Goal: Information Seeking & Learning: Compare options

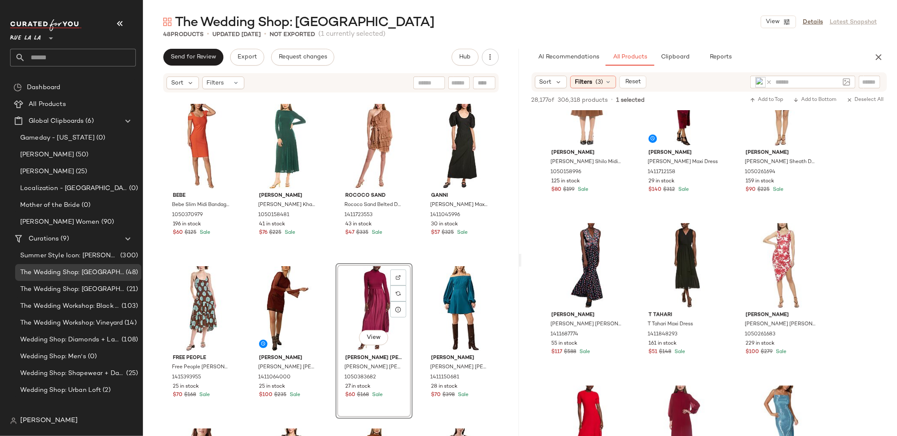
scroll to position [3390, 0]
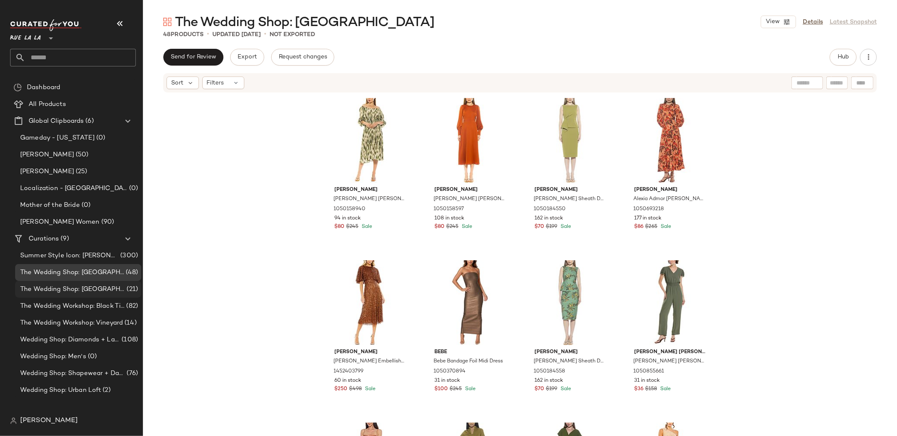
click at [77, 288] on span "The Wedding Shop: [GEOGRAPHIC_DATA]" at bounding box center [72, 290] width 105 height 10
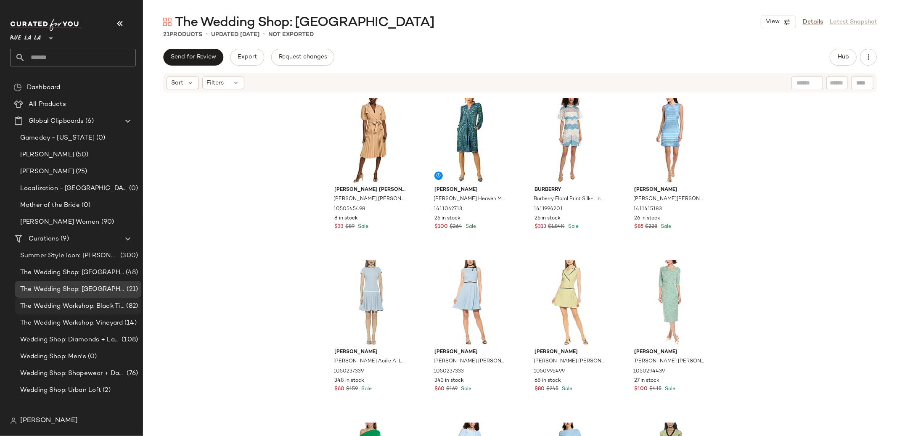
click at [93, 310] on span "The Wedding Workshop: Black Tie Ballroom" at bounding box center [72, 306] width 104 height 10
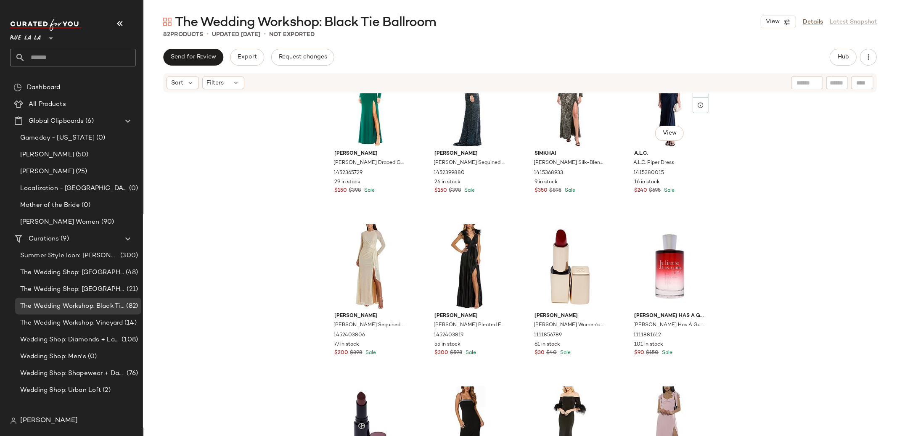
scroll to position [389, 0]
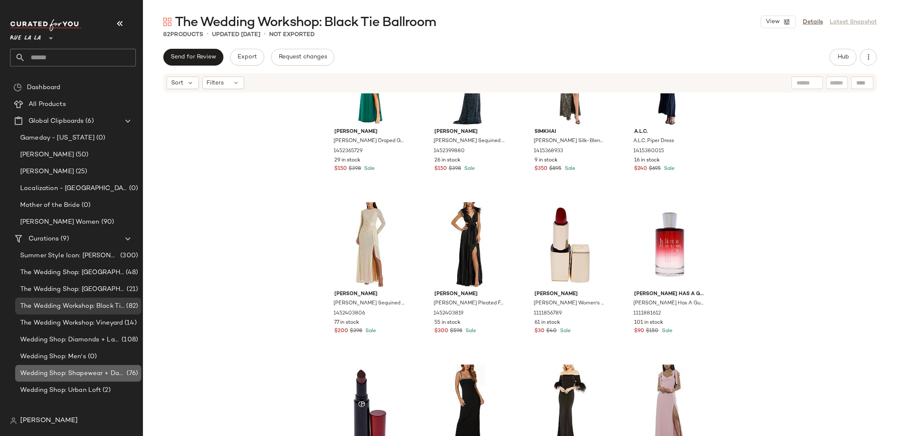
click at [116, 378] on span "Wedding Shop: Shapewear + Day of Prep" at bounding box center [72, 374] width 105 height 10
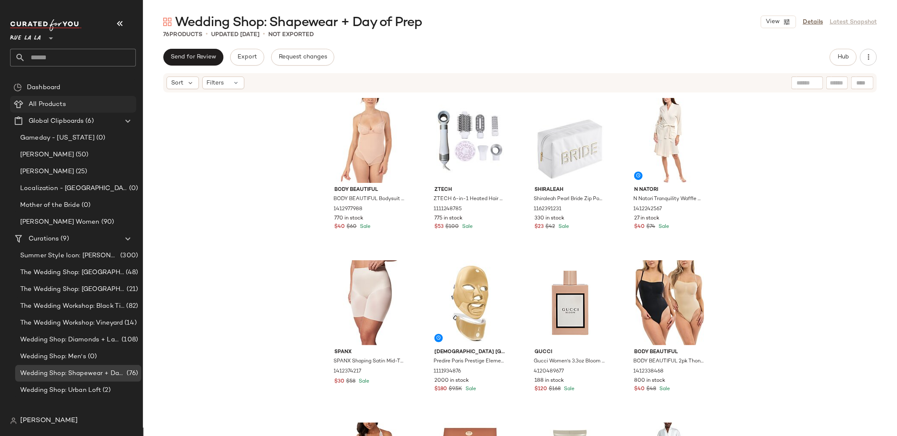
click at [68, 110] on Products "All Products" at bounding box center [73, 104] width 126 height 17
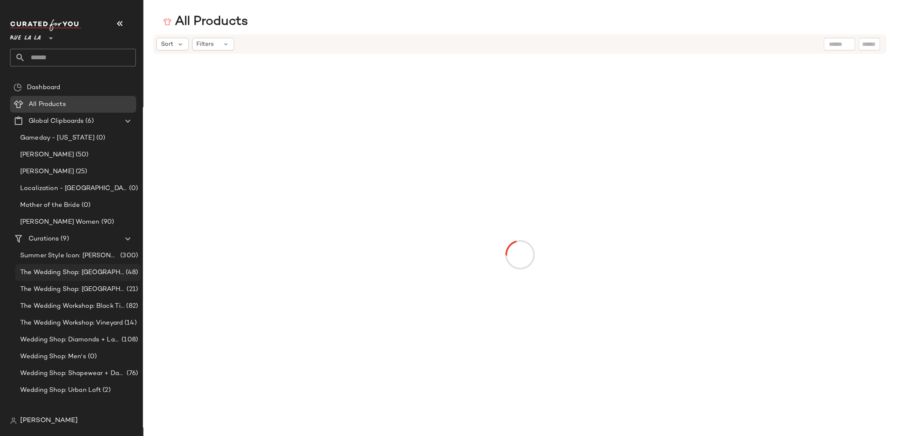
drag, startPoint x: 92, startPoint y: 276, endPoint x: 90, endPoint y: 280, distance: 4.3
click at [92, 276] on span "The Wedding Shop: Mountain Lodge" at bounding box center [72, 273] width 104 height 10
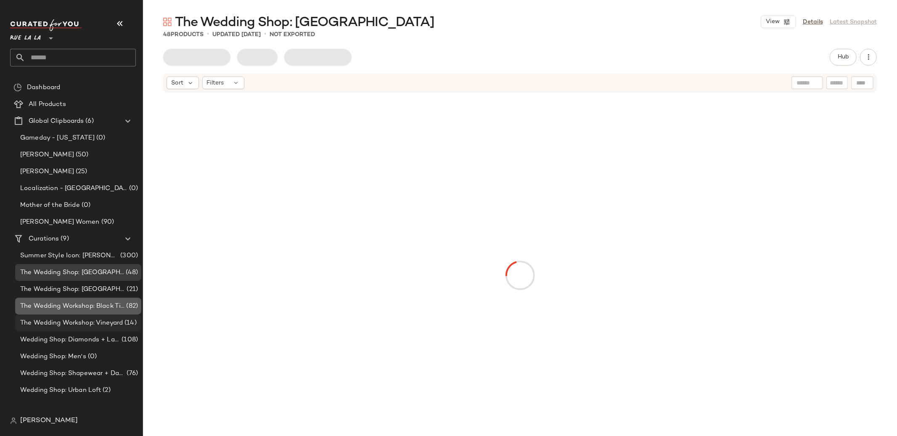
drag, startPoint x: 108, startPoint y: 309, endPoint x: 106, endPoint y: 314, distance: 5.9
click at [108, 309] on span "The Wedding Workshop: Black Tie Ballroom" at bounding box center [72, 306] width 104 height 10
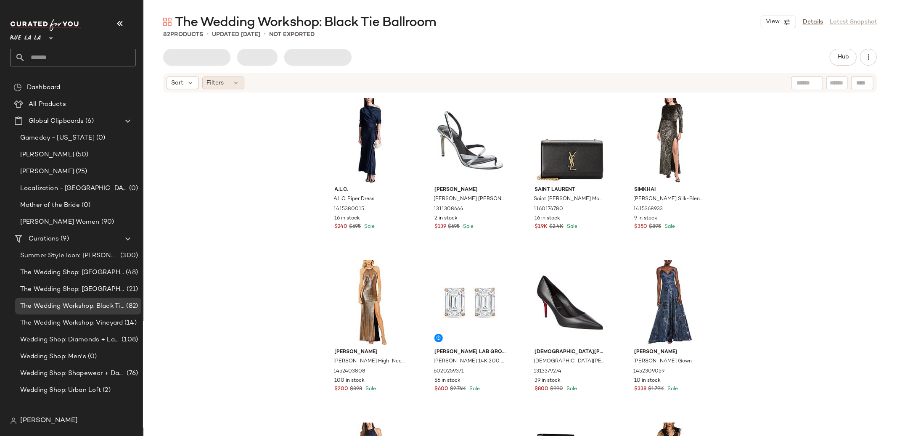
click at [218, 79] on span "Filters" at bounding box center [215, 83] width 17 height 9
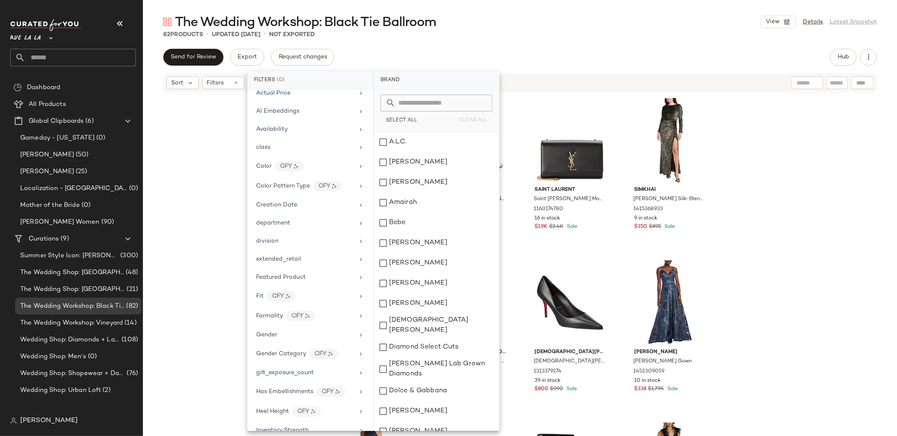
scroll to position [41, 0]
drag, startPoint x: 308, startPoint y: 261, endPoint x: 314, endPoint y: 275, distance: 15.8
click at [308, 261] on div "extended_retail" at bounding box center [305, 262] width 98 height 9
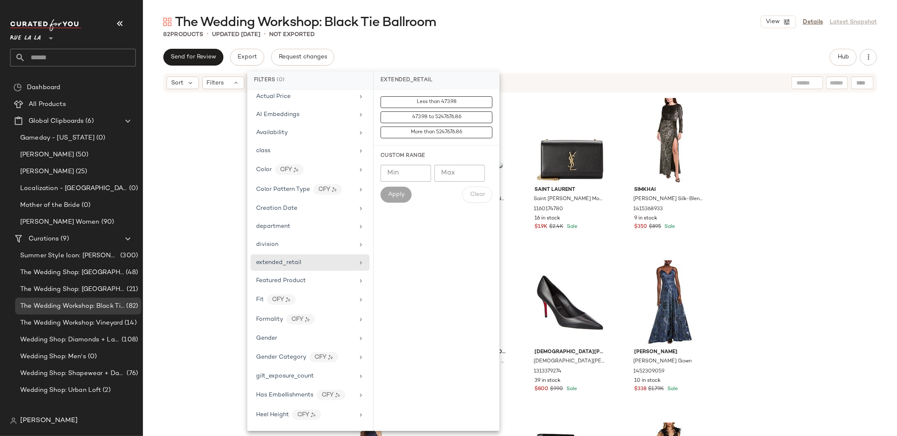
click at [452, 176] on input "Max" at bounding box center [459, 173] width 50 height 17
click at [410, 176] on input "Min" at bounding box center [405, 173] width 50 height 17
click at [393, 193] on span "Apply" at bounding box center [396, 194] width 17 height 7
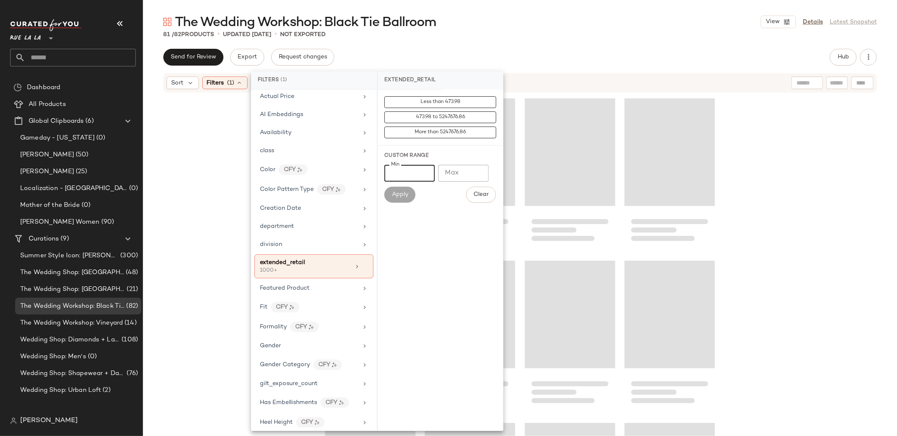
click at [408, 176] on input "****" at bounding box center [409, 173] width 50 height 17
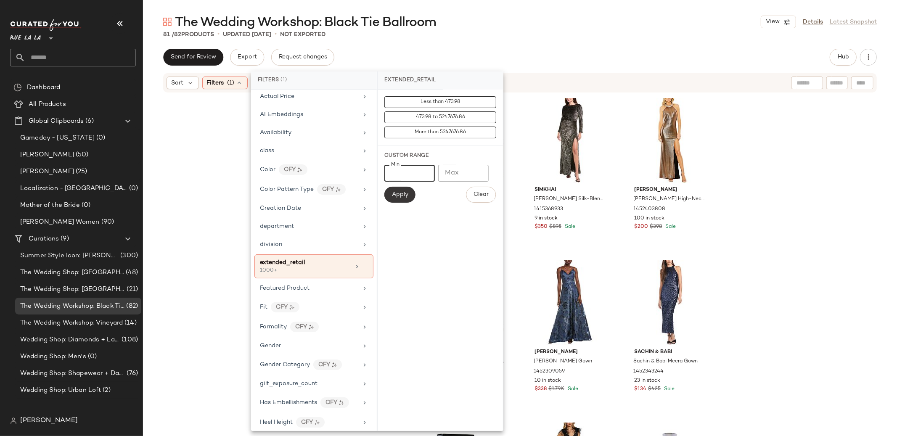
type input "****"
click at [397, 196] on span "Apply" at bounding box center [399, 194] width 17 height 7
click at [826, 195] on div "A.L.C. A.L.C. Piper Dress 1415380015 16 in stock $240 $695 Sale Saint Laurent S…" at bounding box center [520, 277] width 754 height 368
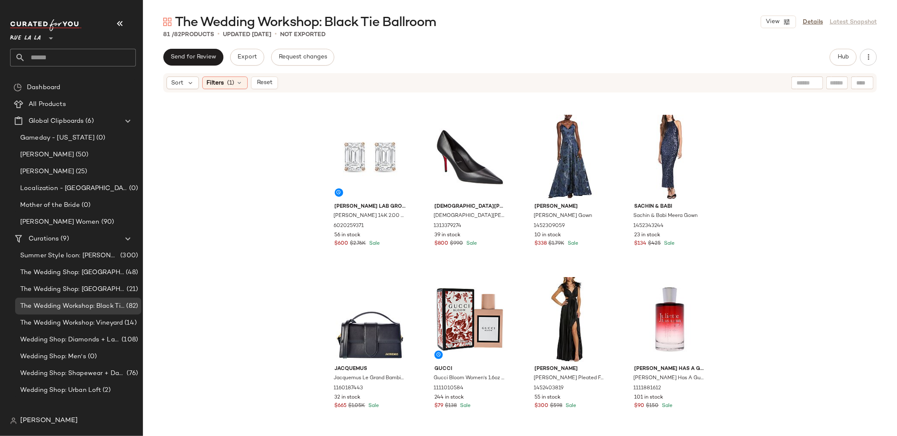
scroll to position [0, 0]
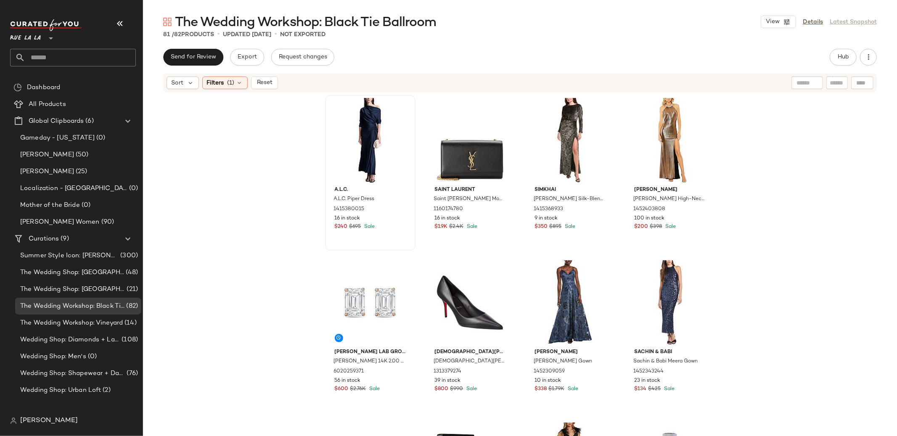
drag, startPoint x: 223, startPoint y: 85, endPoint x: 326, endPoint y: 196, distance: 151.7
click at [223, 85] on span "Filters" at bounding box center [215, 83] width 17 height 9
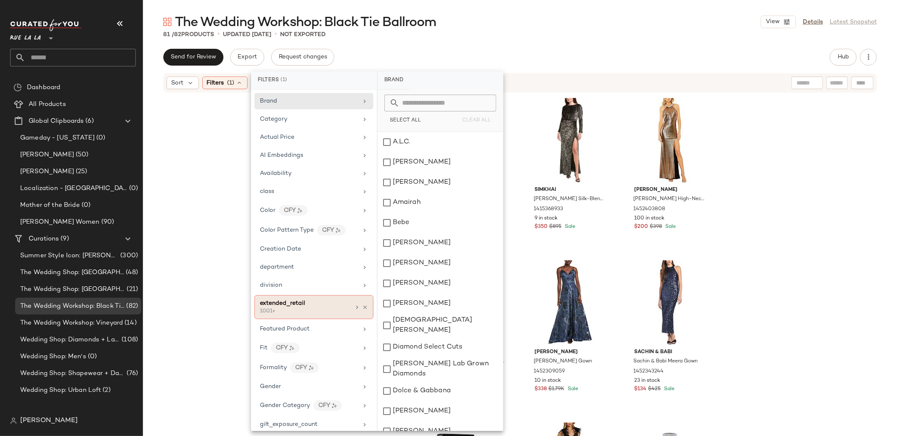
click at [286, 310] on div "1001+" at bounding box center [302, 312] width 84 height 8
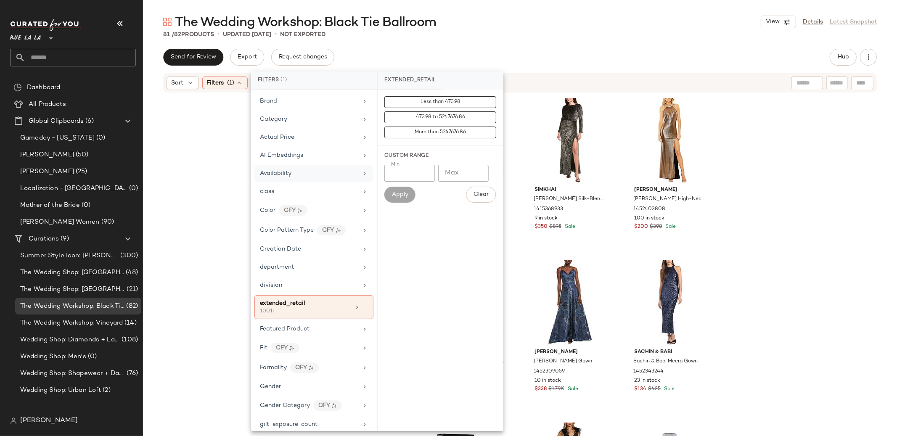
drag, startPoint x: 410, startPoint y: 175, endPoint x: 356, endPoint y: 172, distance: 53.9
click at [356, 172] on div "Filters (1) Brand Category Actual Price AI Embeddings Availability class Color …" at bounding box center [377, 250] width 252 height 359
click at [472, 174] on input "Max" at bounding box center [463, 173] width 50 height 17
type input "****"
click at [399, 197] on span "Apply" at bounding box center [399, 194] width 17 height 7
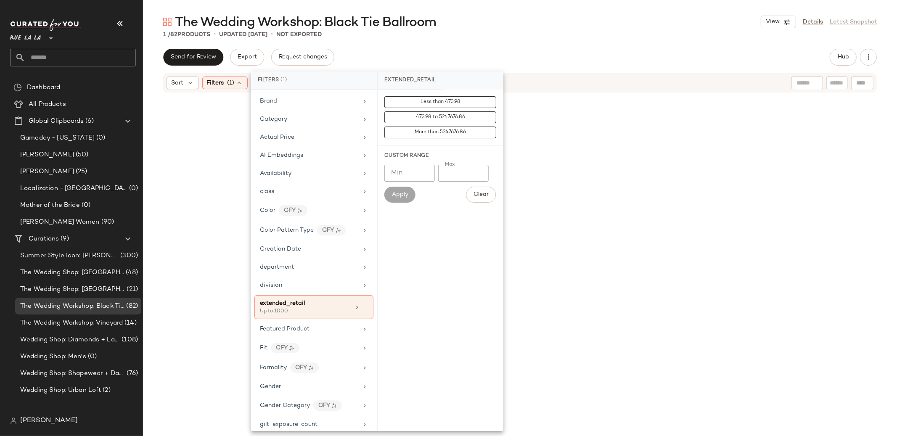
click at [188, 176] on div "Alexandre Birman Alexandre Birman Tita 85 Leather Slingback Sandal 1311308664 2…" at bounding box center [520, 259] width 754 height 333
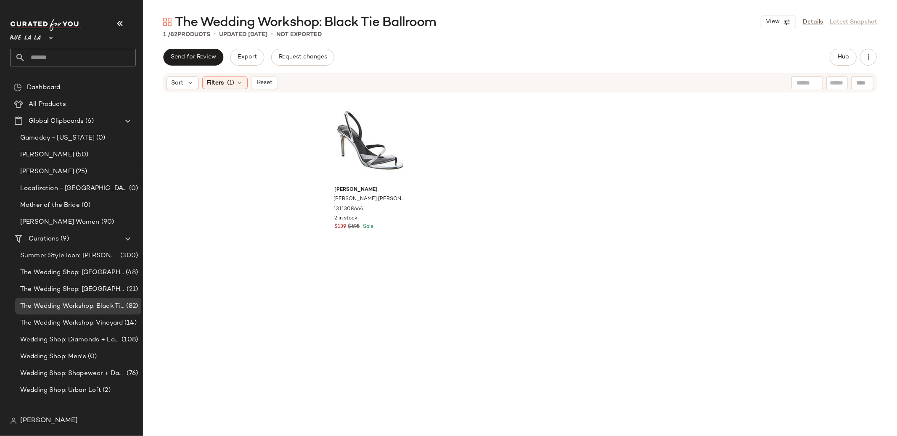
click at [223, 90] on div "Sort Filters (1) Reset" at bounding box center [519, 82] width 713 height 19
click at [226, 84] on div "Filters (1)" at bounding box center [224, 83] width 45 height 13
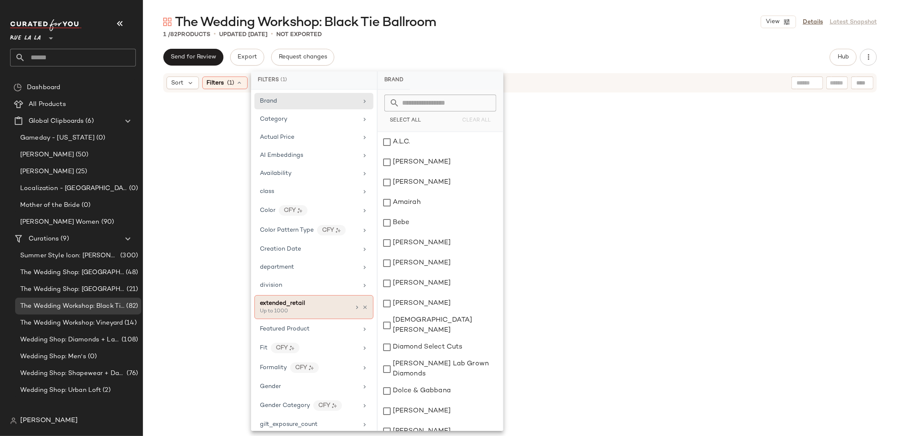
click at [362, 308] on icon at bounding box center [365, 307] width 6 height 6
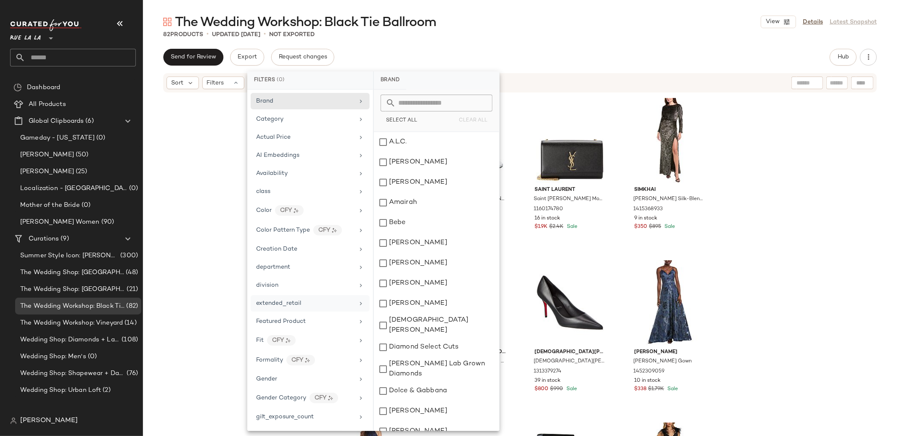
click at [297, 306] on span "extended_retail" at bounding box center [278, 303] width 45 height 6
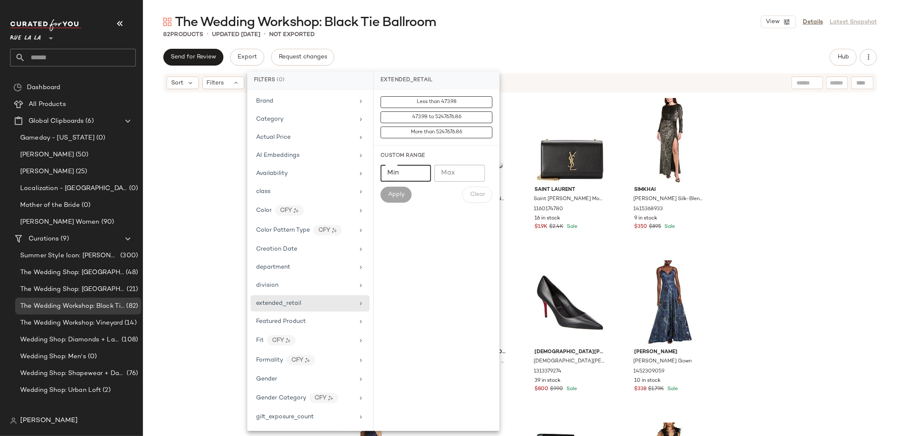
click at [406, 173] on input "Min" at bounding box center [405, 173] width 50 height 17
type input "****"
click at [393, 195] on span "Apply" at bounding box center [396, 194] width 17 height 7
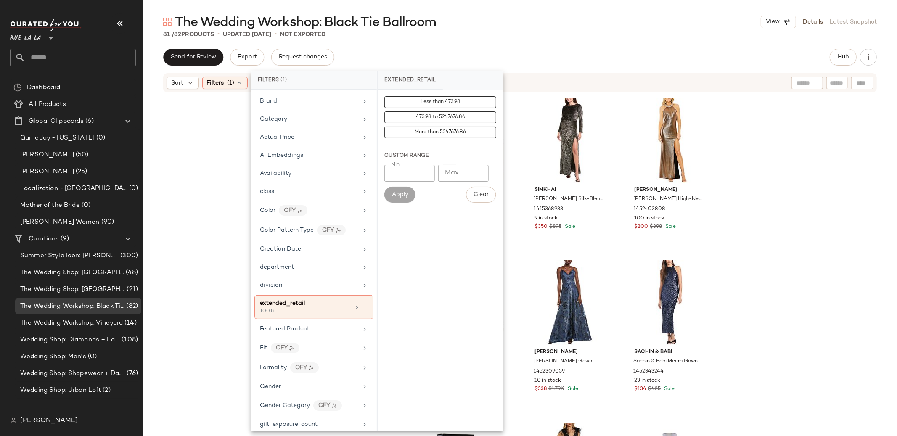
click at [737, 238] on div "A.L.C. A.L.C. Piper Dress 1415380015 16 in stock $240 $695 Sale Saint Laurent S…" at bounding box center [520, 277] width 754 height 368
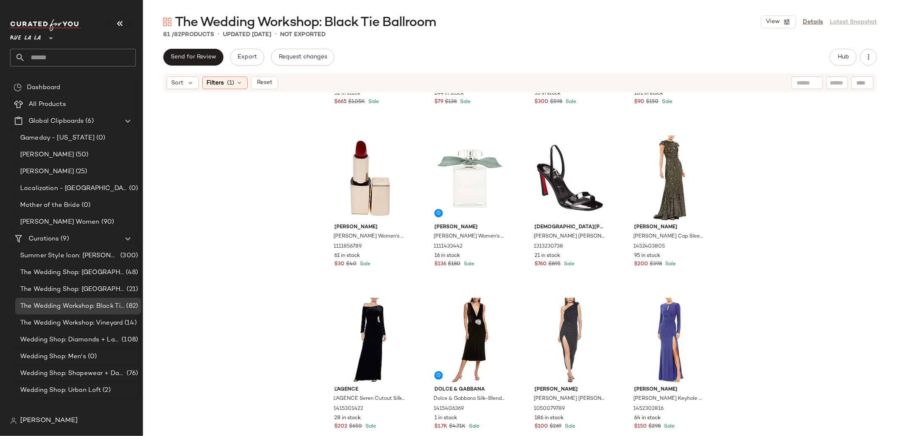
scroll to position [529, 0]
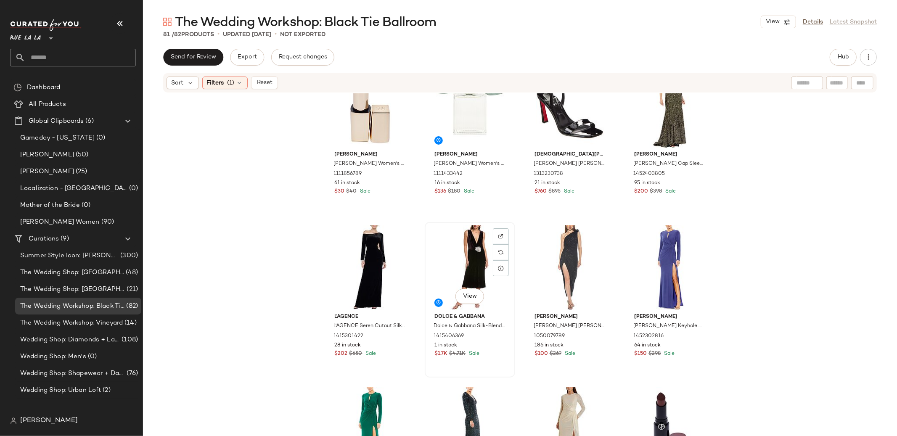
click at [471, 255] on div "View" at bounding box center [470, 267] width 85 height 85
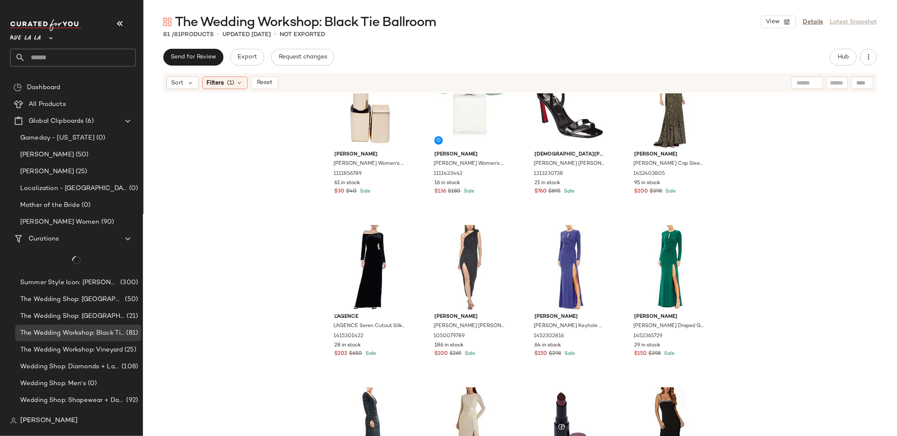
click at [775, 240] on div "Estee Lauder Estee Lauder Women's 0.12oz 520 Carnal Pure Color Creme Lipstick 1…" at bounding box center [520, 277] width 754 height 368
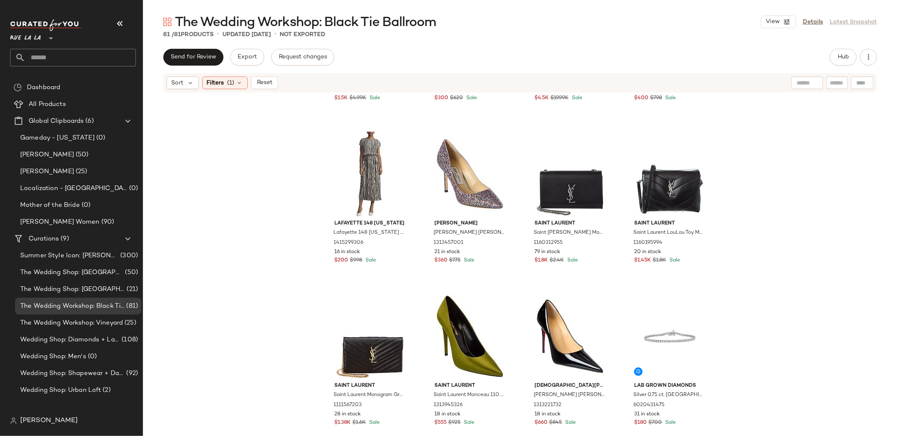
scroll to position [2076, 0]
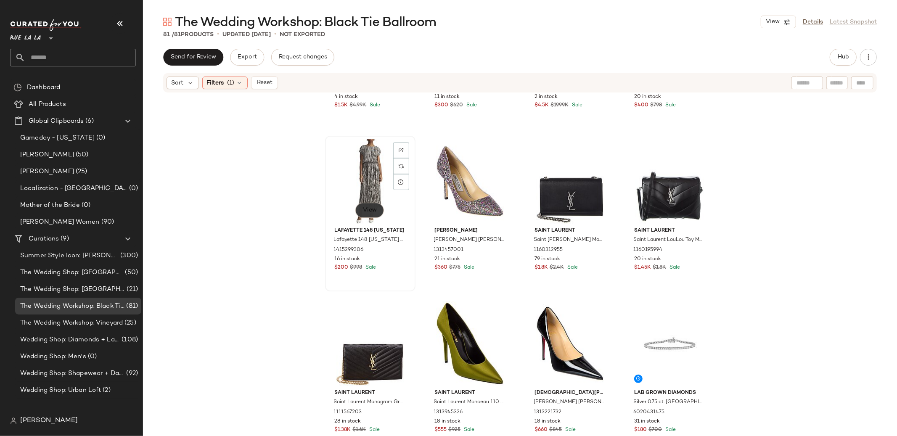
click at [366, 213] on span "View" at bounding box center [369, 210] width 14 height 7
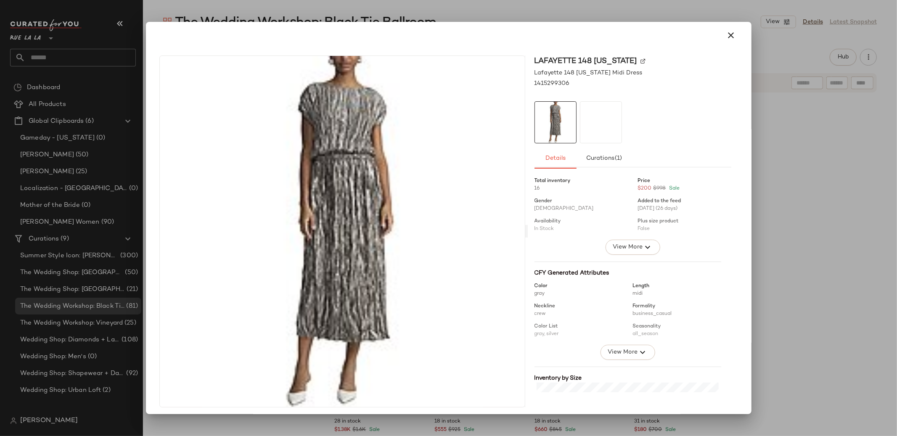
drag, startPoint x: 727, startPoint y: 40, endPoint x: 771, endPoint y: 110, distance: 82.7
click at [727, 40] on icon "button" at bounding box center [731, 35] width 10 height 10
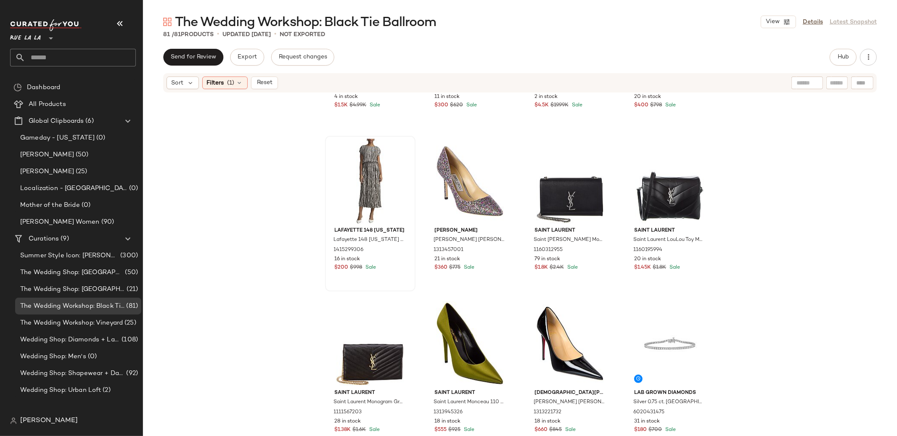
click at [804, 197] on div "Carolina Herrera Carolina Herrera Stretch Velvet Strapless Deep U Ruched Gown 1…" at bounding box center [520, 277] width 754 height 368
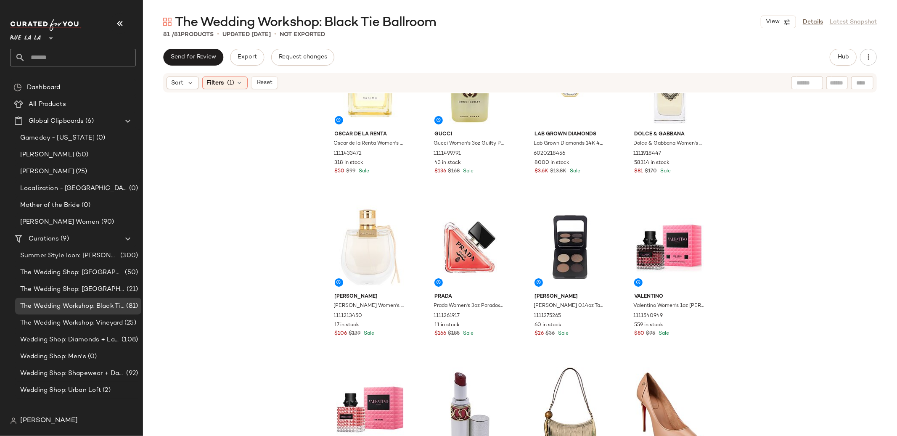
scroll to position [2879, 0]
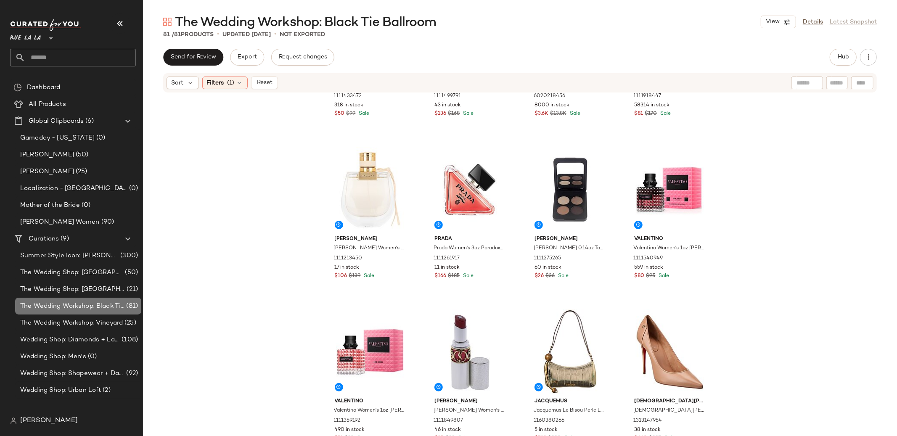
click at [80, 299] on div "The Wedding Workshop: Black Tie Ballroom (81)" at bounding box center [78, 306] width 126 height 17
click at [86, 285] on span "The Wedding Shop: Waterfront Resort" at bounding box center [72, 290] width 105 height 10
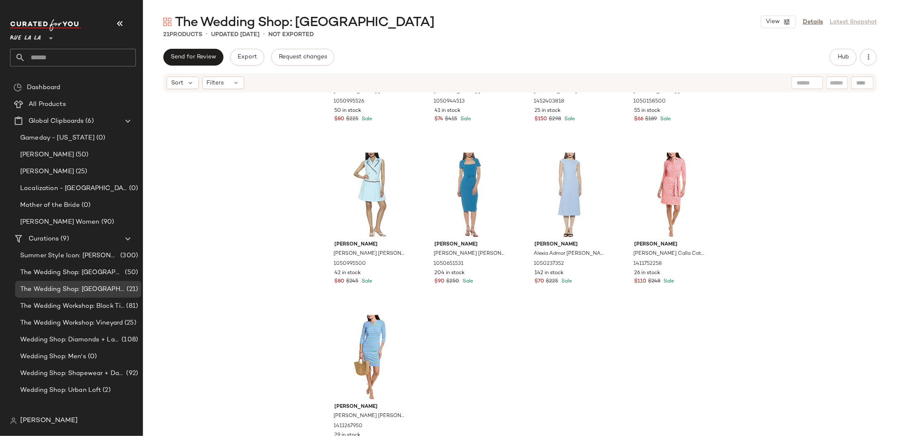
scroll to position [607, 0]
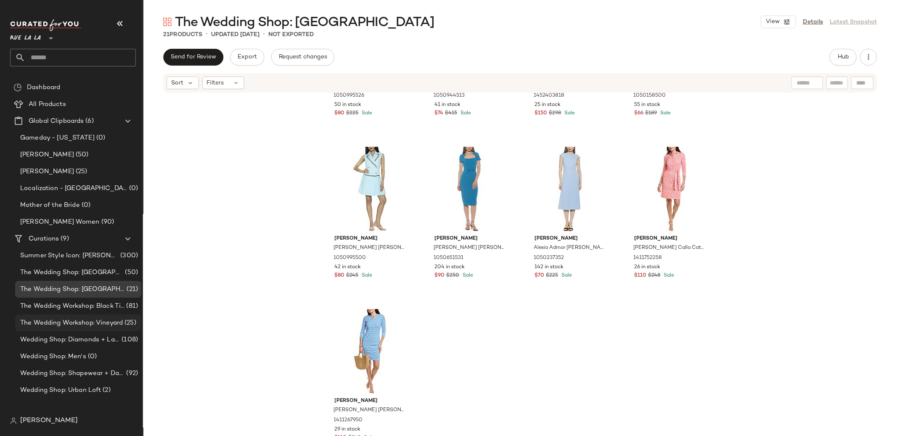
click at [67, 328] on div "The Wedding Workshop: Vineyard (25)" at bounding box center [78, 322] width 126 height 17
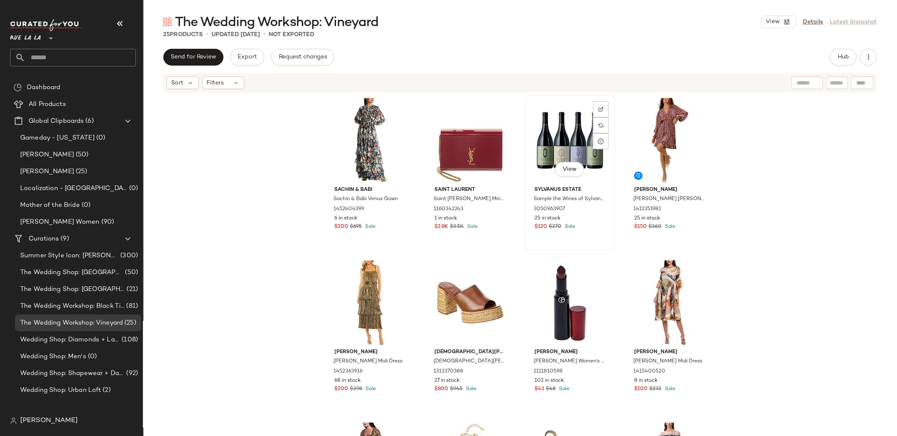
click at [550, 119] on div "View" at bounding box center [570, 140] width 85 height 85
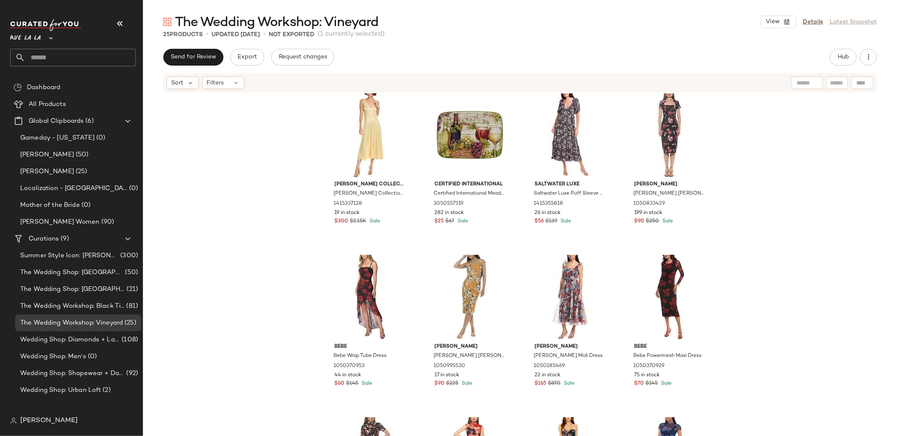
scroll to position [499, 0]
click at [460, 157] on button "View" at bounding box center [469, 164] width 29 height 15
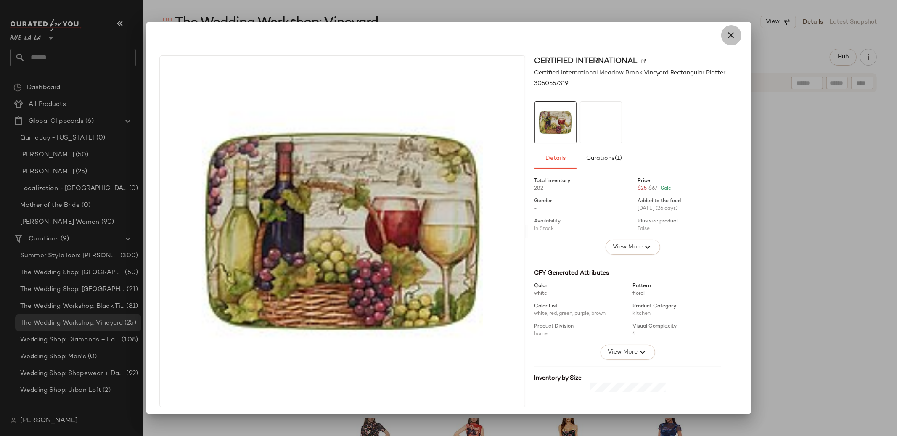
click at [729, 41] on button "button" at bounding box center [731, 35] width 20 height 20
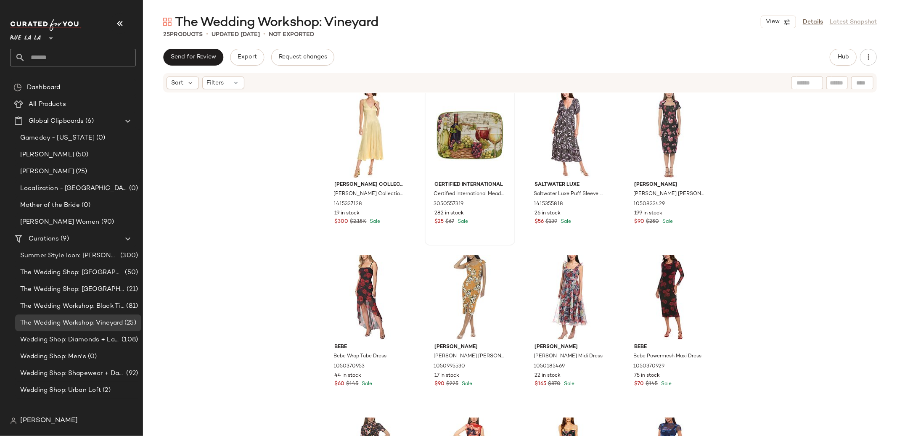
click at [807, 171] on div "Sam Edelman Sam Edelman Irin Corset Seamed Midi Dress 1415339156 13 in stock $6…" at bounding box center [520, 277] width 754 height 368
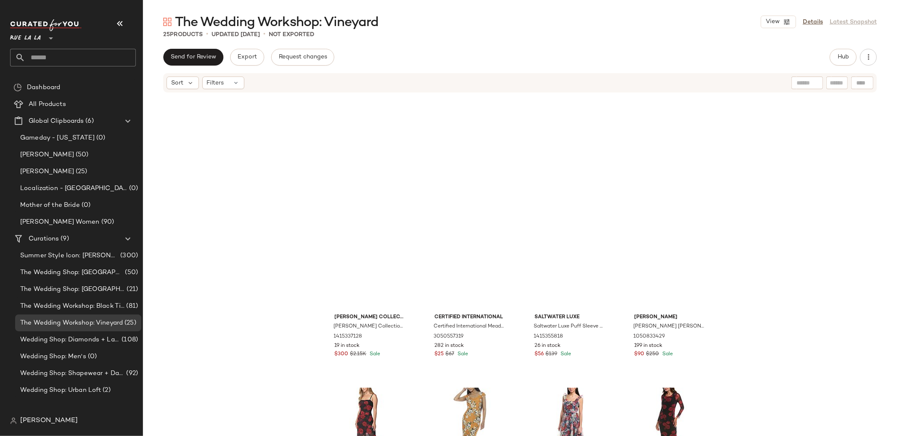
scroll to position [146, 0]
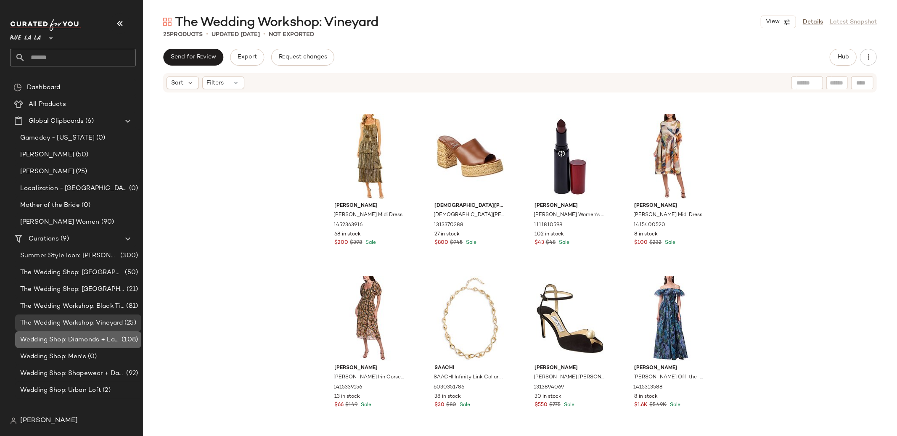
click at [82, 335] on span "Wedding Shop: Diamonds + Lab Diamonds" at bounding box center [70, 340] width 100 height 10
click at [92, 279] on div "The Wedding Shop: Mountain Lodge (50)" at bounding box center [78, 272] width 126 height 17
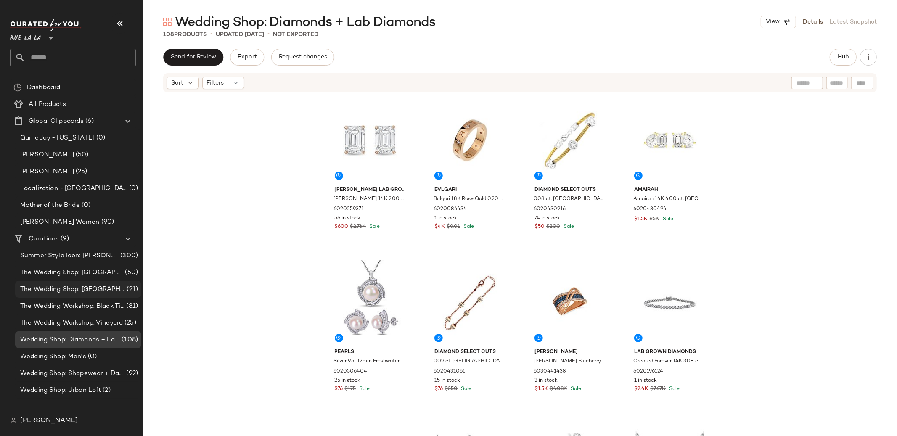
click at [67, 283] on div "The Wedding Shop: Waterfront Resort (21)" at bounding box center [78, 289] width 126 height 17
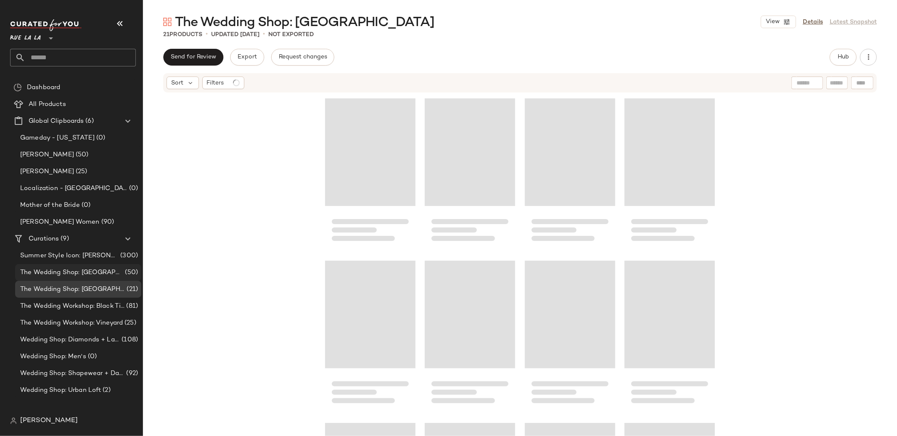
click at [75, 271] on span "The Wedding Shop: Mountain Lodge" at bounding box center [71, 273] width 103 height 10
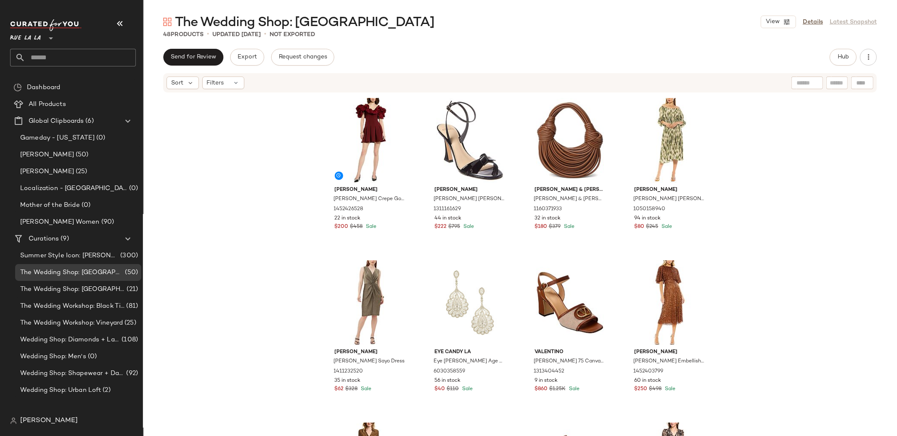
scroll to position [0, 0]
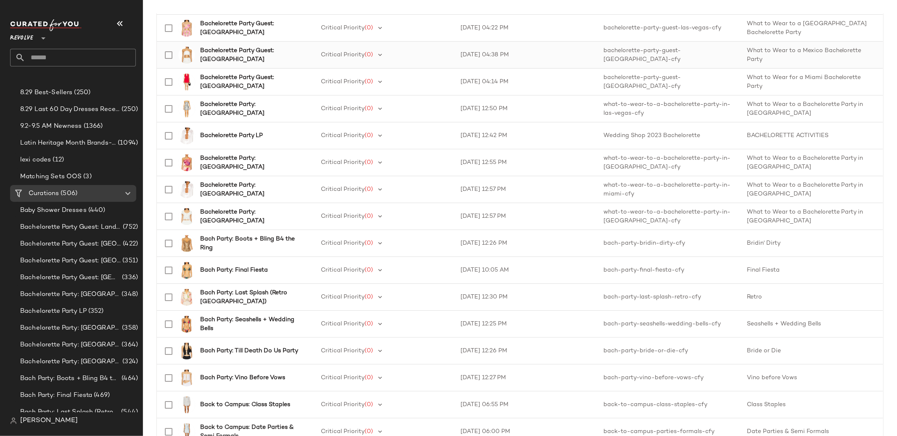
scroll to position [190, 0]
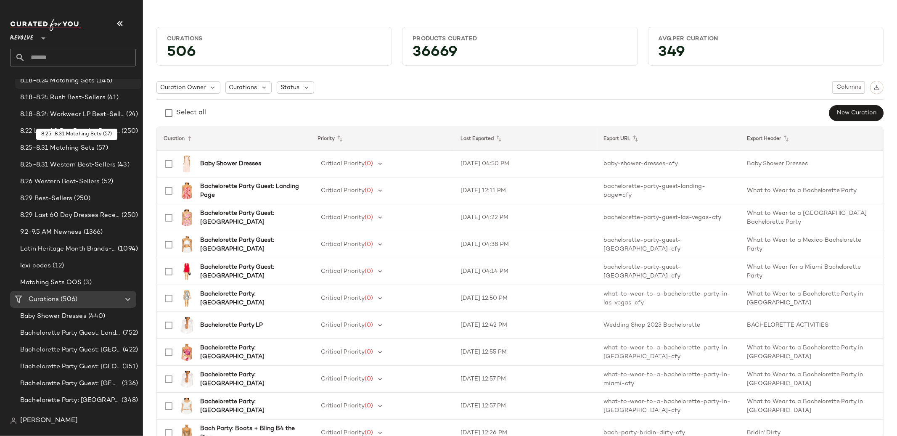
scroll to position [124, 0]
click at [61, 153] on div "8.25-8.31 Matching Sets (57)" at bounding box center [78, 148] width 126 height 17
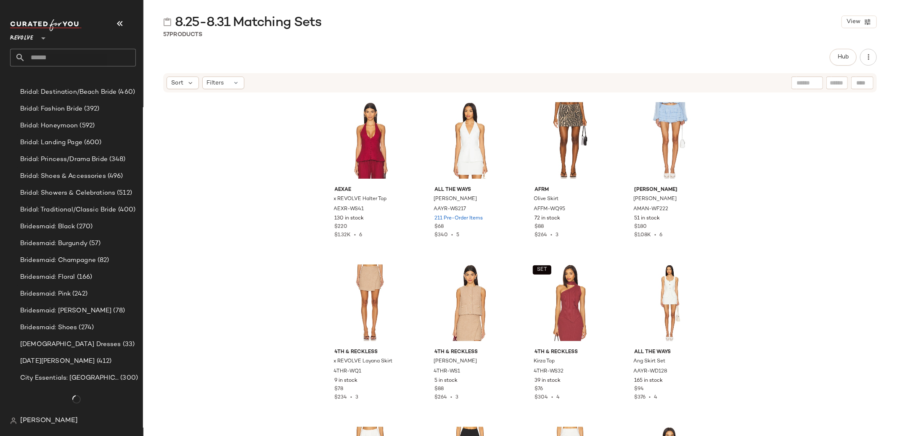
scroll to position [886, 0]
drag, startPoint x: 46, startPoint y: 56, endPoint x: 63, endPoint y: 57, distance: 17.7
click at [46, 56] on input "text" at bounding box center [80, 58] width 111 height 18
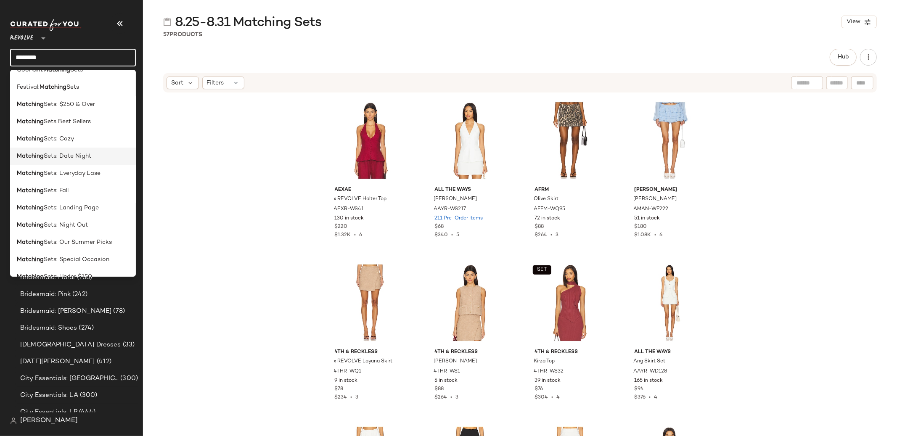
scroll to position [82, 0]
type input "********"
click at [96, 206] on span "Sets: Landing Page" at bounding box center [71, 207] width 55 height 9
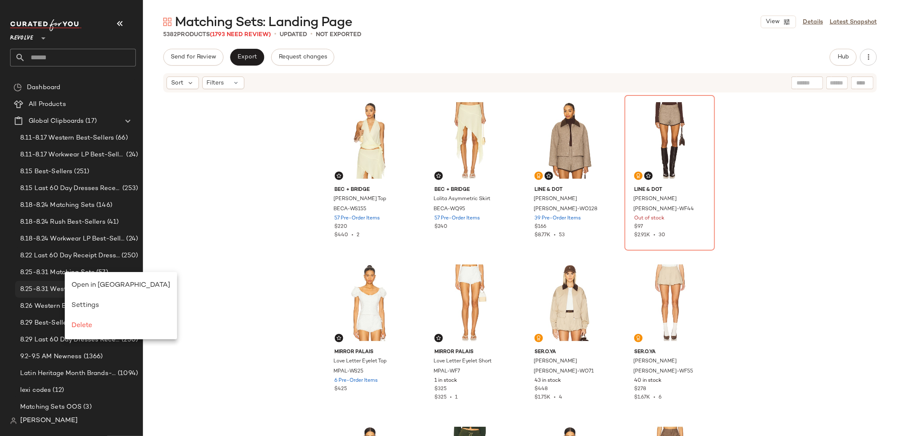
click at [97, 283] on span "Open in [GEOGRAPHIC_DATA]" at bounding box center [120, 285] width 99 height 7
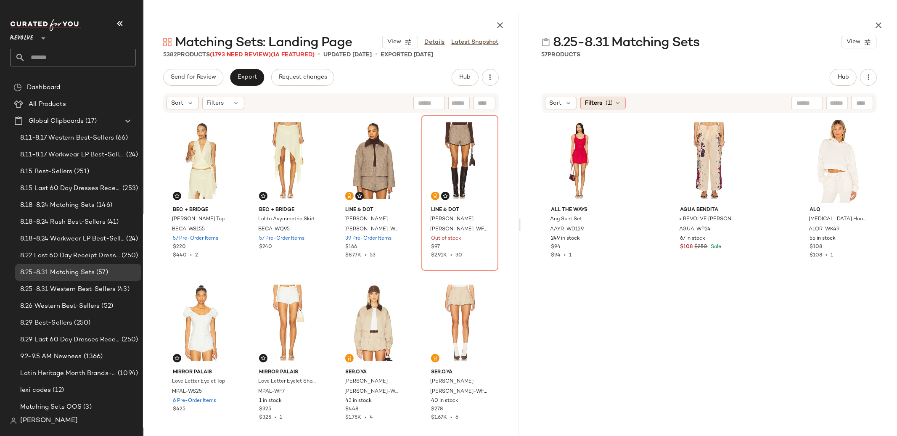
click at [611, 107] on span "(1)" at bounding box center [608, 103] width 7 height 9
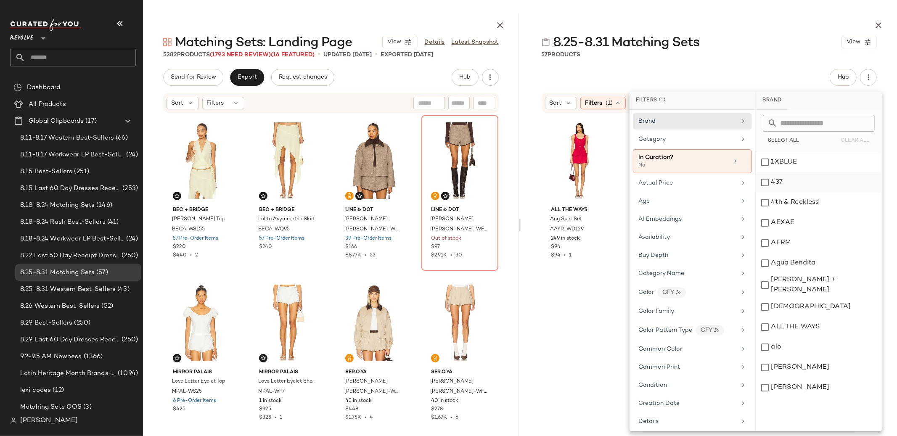
drag, startPoint x: 741, startPoint y: 163, endPoint x: 752, endPoint y: 183, distance: 23.0
click at [741, 163] on icon at bounding box center [743, 161] width 6 height 6
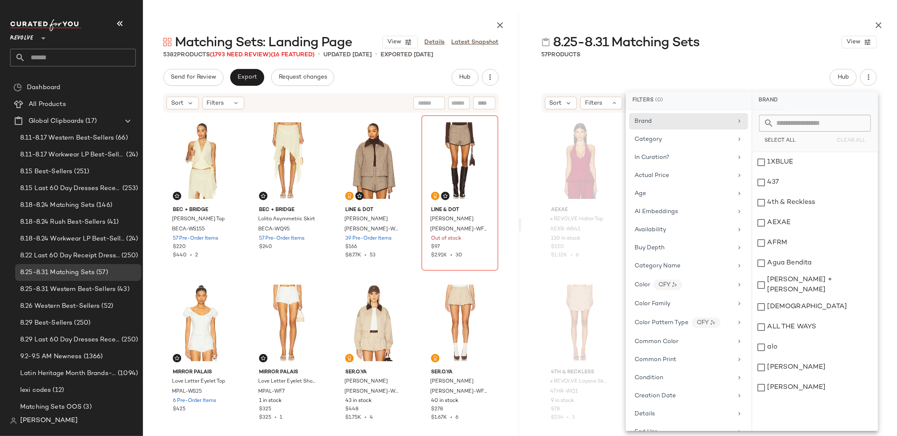
click at [530, 64] on div "8.25-8.31 Matching Sets View 57 Products Hub Sort Filters Reset AEXAE x REVOLVE…" at bounding box center [709, 224] width 376 height 423
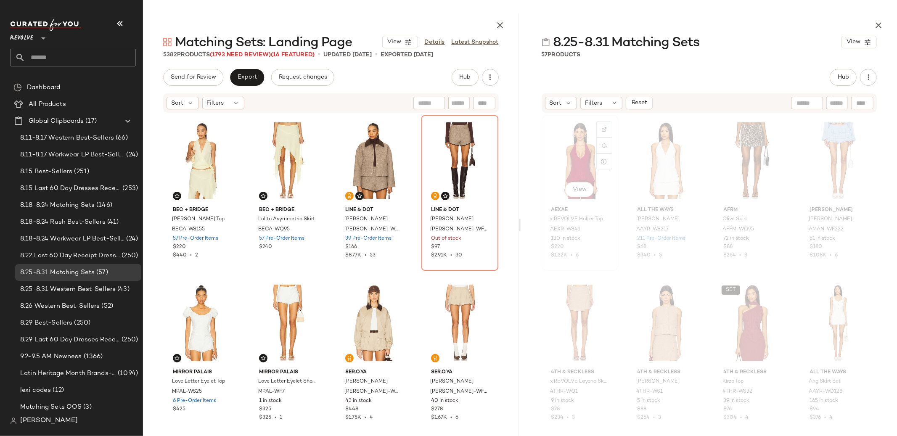
click at [586, 240] on div "130 in stock" at bounding box center [580, 239] width 58 height 8
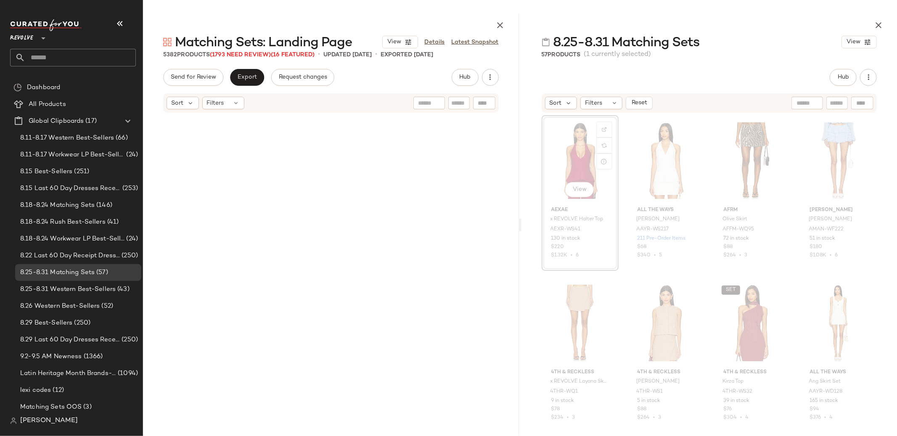
scroll to position [17365, 0]
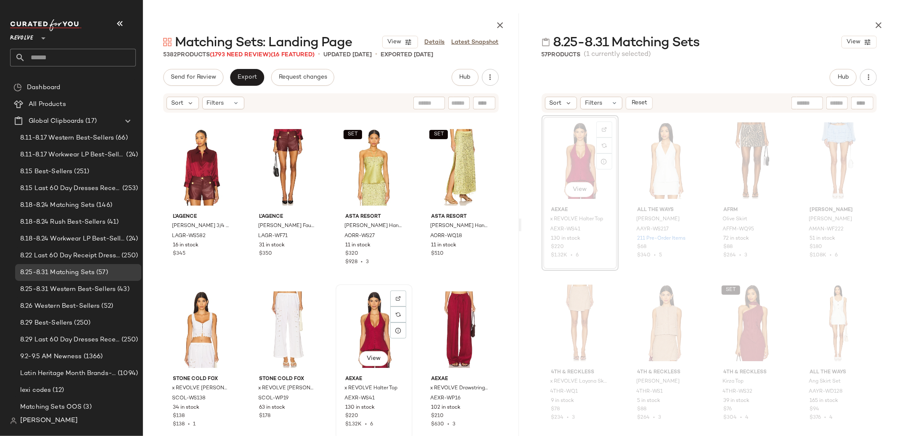
click at [365, 320] on div "View" at bounding box center [373, 329] width 71 height 85
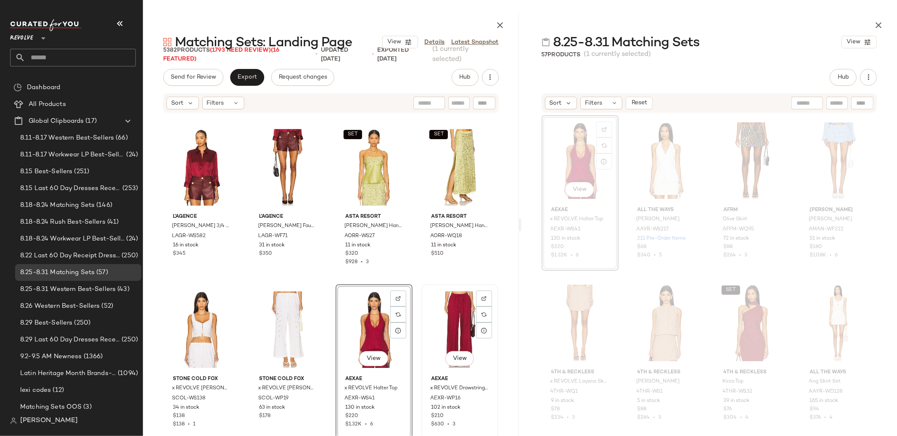
click at [437, 326] on div "View" at bounding box center [459, 329] width 71 height 85
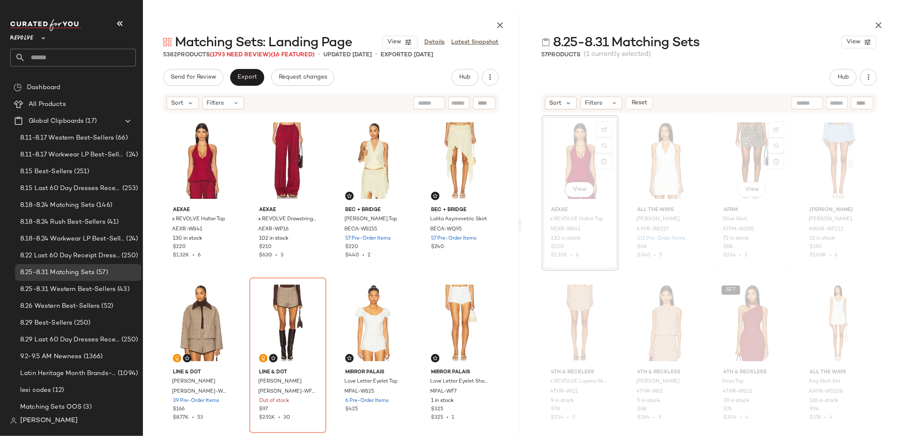
click at [747, 153] on div "View" at bounding box center [751, 160] width 71 height 85
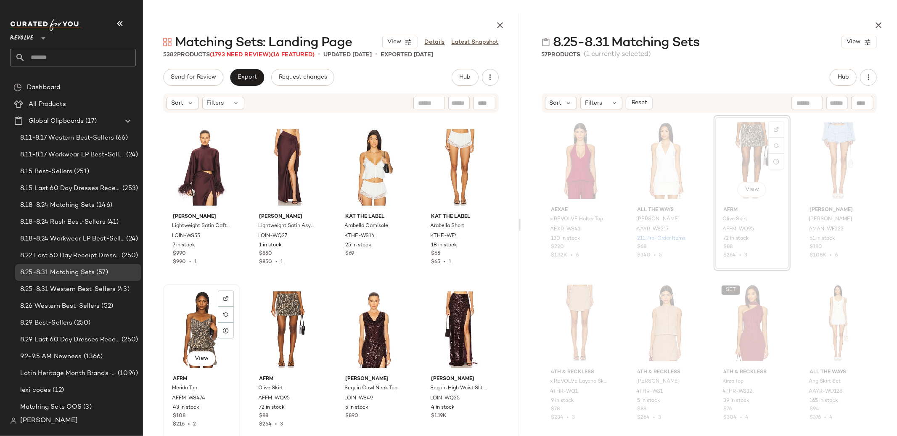
click at [208, 319] on div "View" at bounding box center [201, 329] width 71 height 85
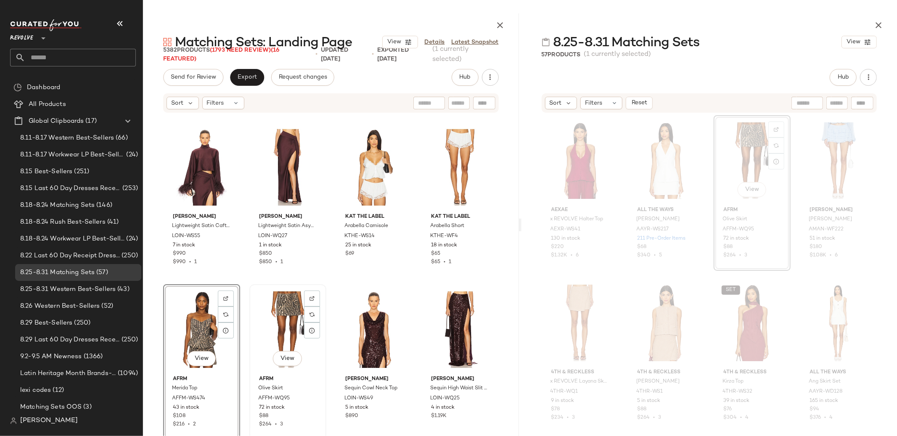
click at [281, 332] on div "View" at bounding box center [287, 329] width 71 height 85
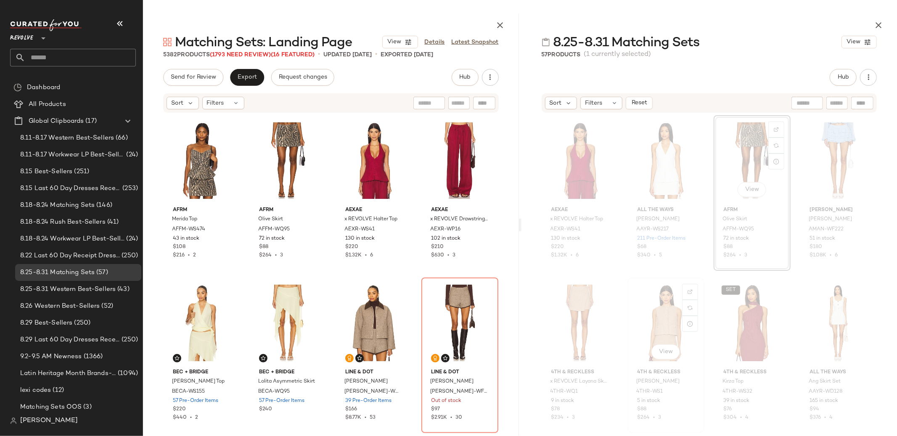
click at [664, 323] on div "View" at bounding box center [665, 322] width 71 height 85
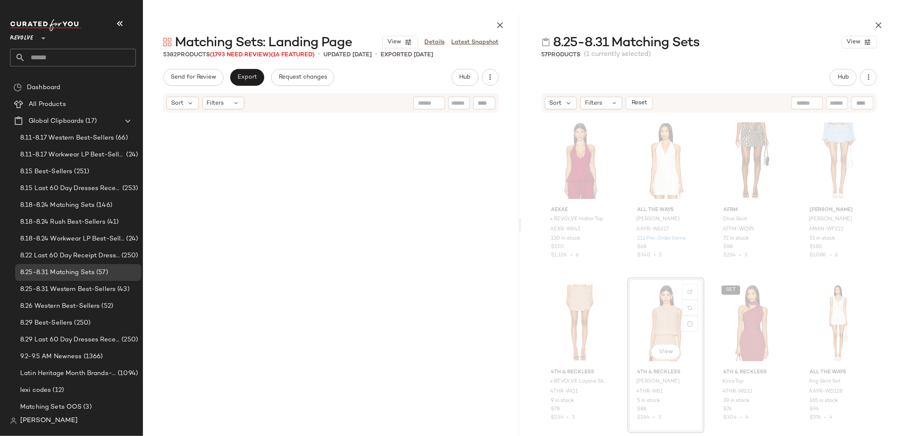
scroll to position [16391, 0]
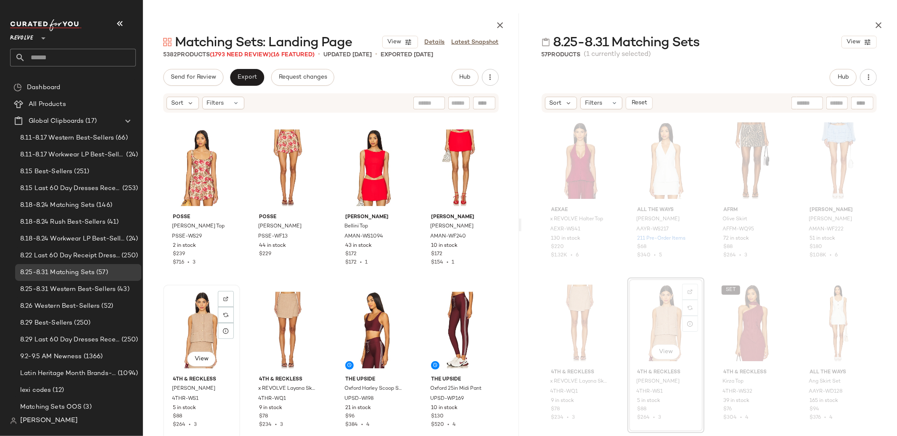
click at [182, 318] on div "View" at bounding box center [201, 330] width 71 height 85
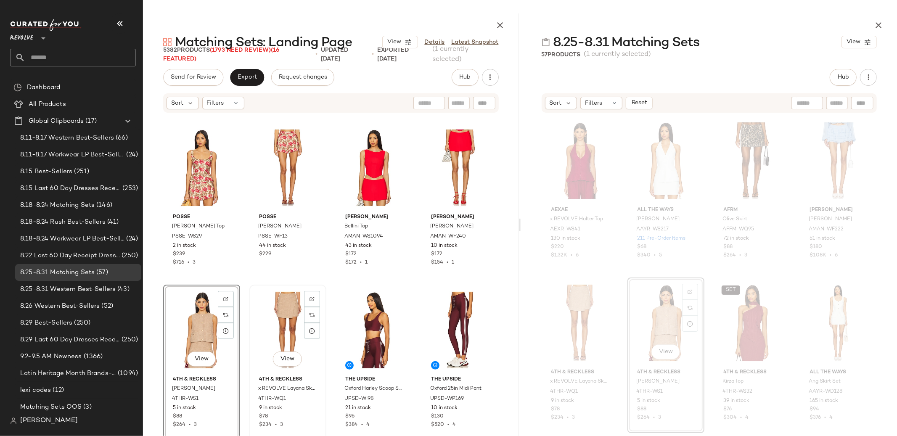
click at [275, 336] on div "View" at bounding box center [287, 330] width 71 height 85
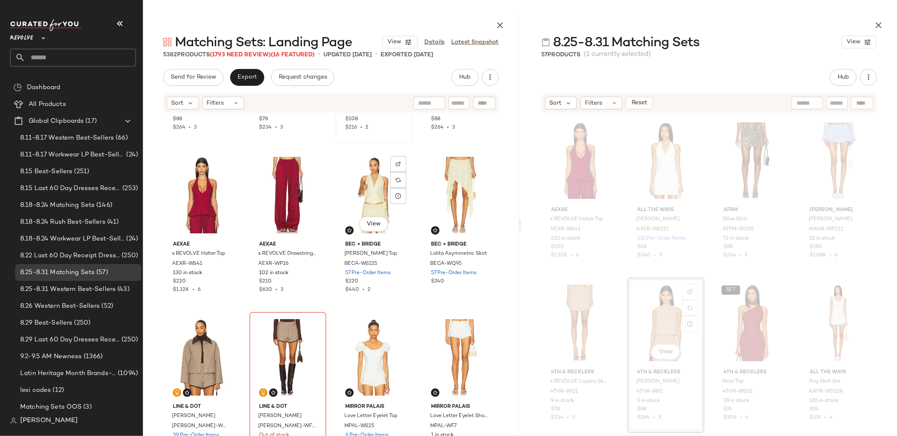
scroll to position [129, 0]
click at [208, 343] on div "View" at bounding box center [201, 356] width 71 height 85
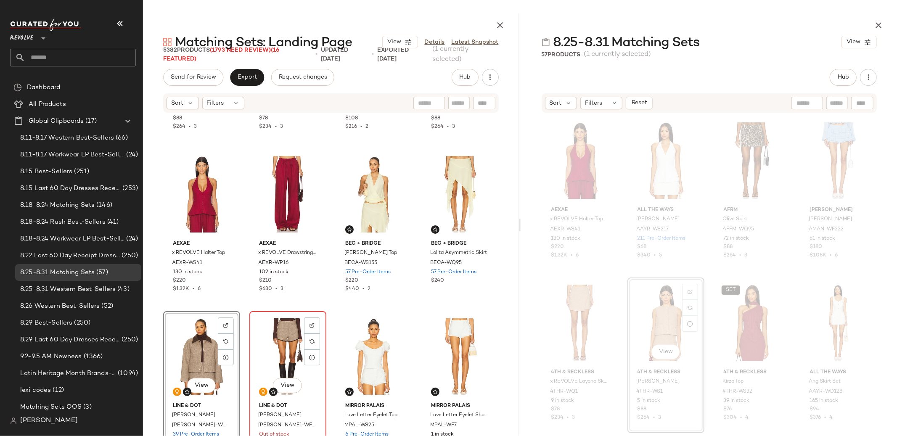
click at [280, 345] on div "View" at bounding box center [287, 356] width 71 height 85
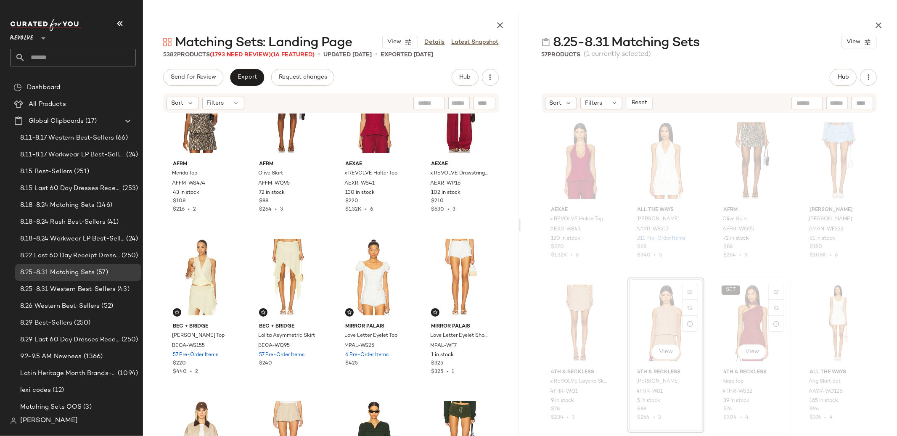
click at [737, 326] on div "SET View" at bounding box center [751, 322] width 71 height 85
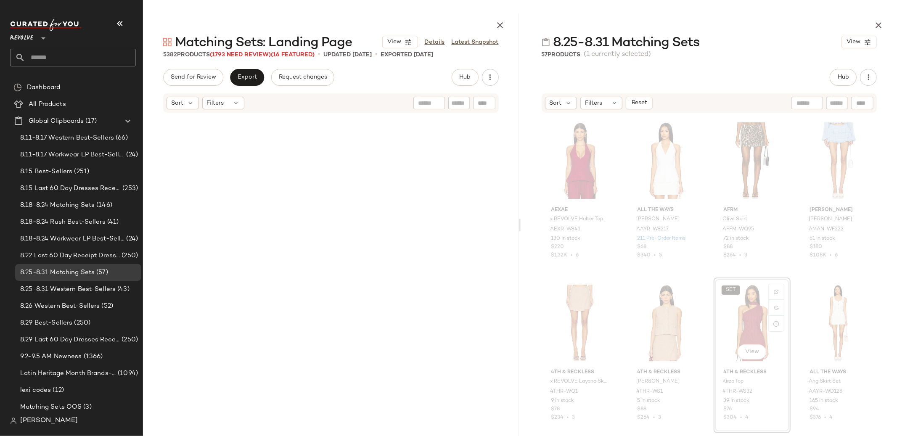
scroll to position [21909, 0]
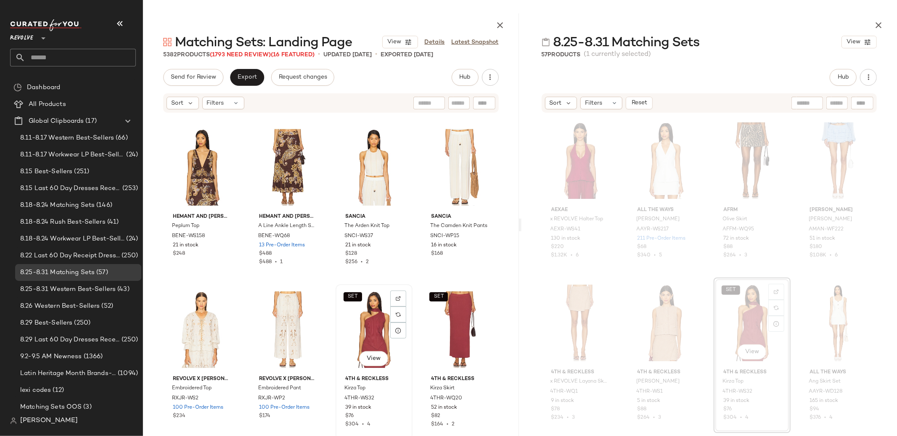
click at [367, 328] on div "SET View" at bounding box center [373, 329] width 71 height 85
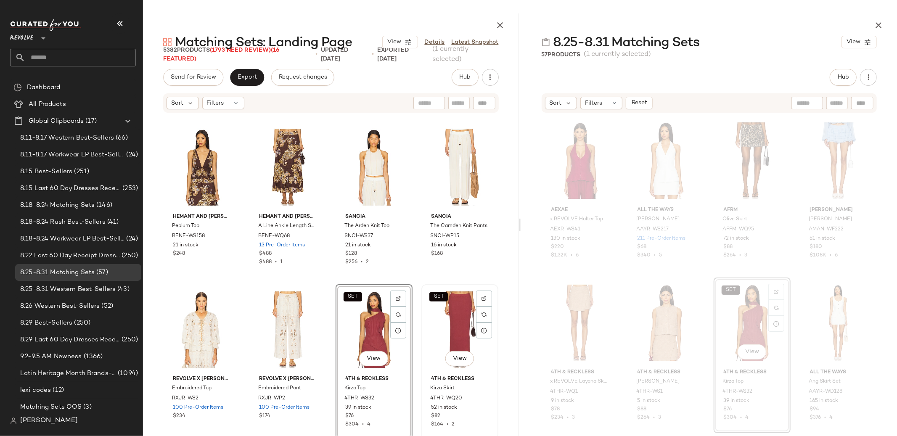
click at [441, 325] on div "SET View" at bounding box center [459, 329] width 71 height 85
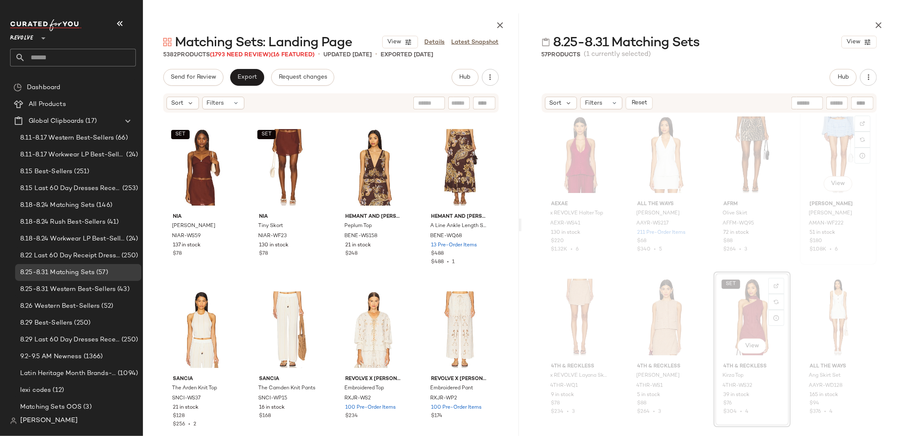
scroll to position [3, 0]
click at [656, 143] on div "View" at bounding box center [665, 158] width 71 height 85
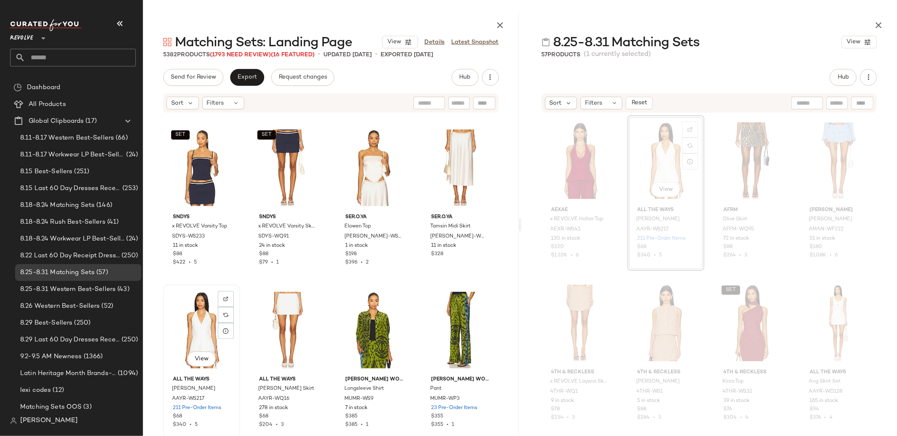
click at [201, 322] on div "View" at bounding box center [201, 330] width 71 height 85
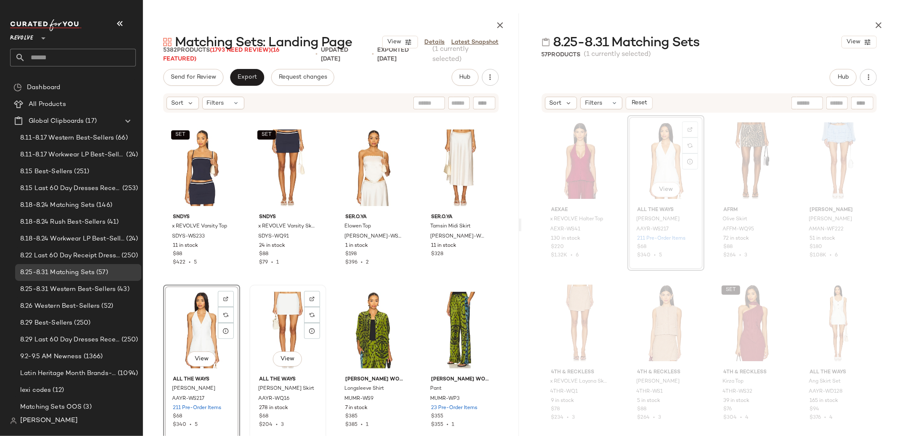
click at [265, 327] on div "View" at bounding box center [287, 330] width 71 height 85
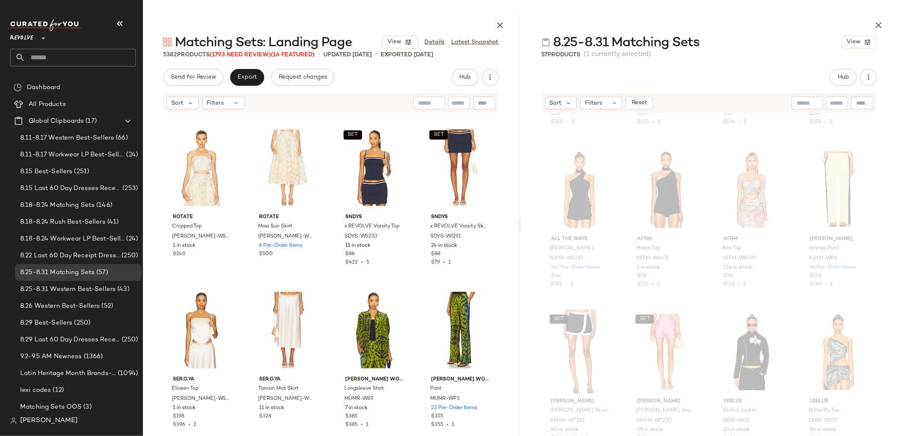
scroll to position [472, 0]
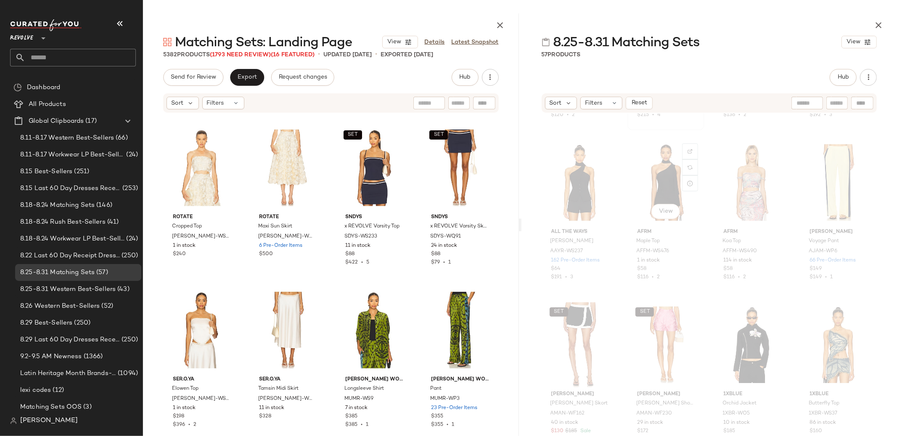
drag, startPoint x: 663, startPoint y: 179, endPoint x: 668, endPoint y: 179, distance: 5.0
click at [663, 179] on div "View" at bounding box center [665, 182] width 71 height 85
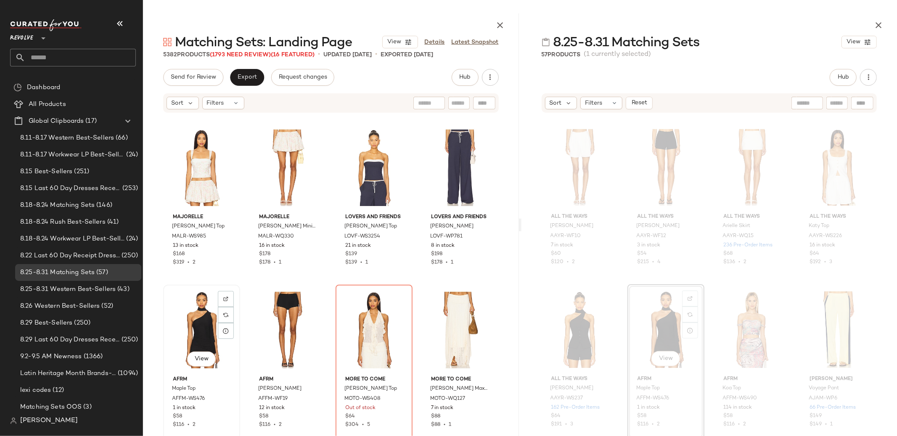
click at [190, 329] on div "View" at bounding box center [201, 330] width 71 height 85
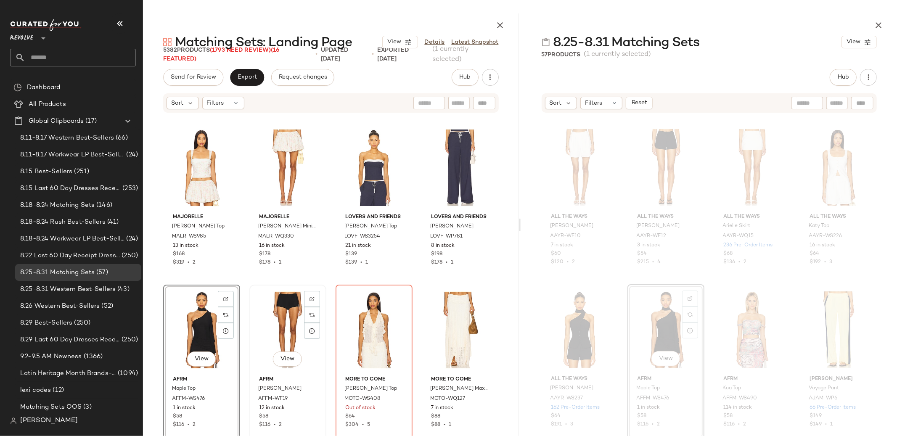
click at [293, 337] on div "View" at bounding box center [287, 330] width 71 height 85
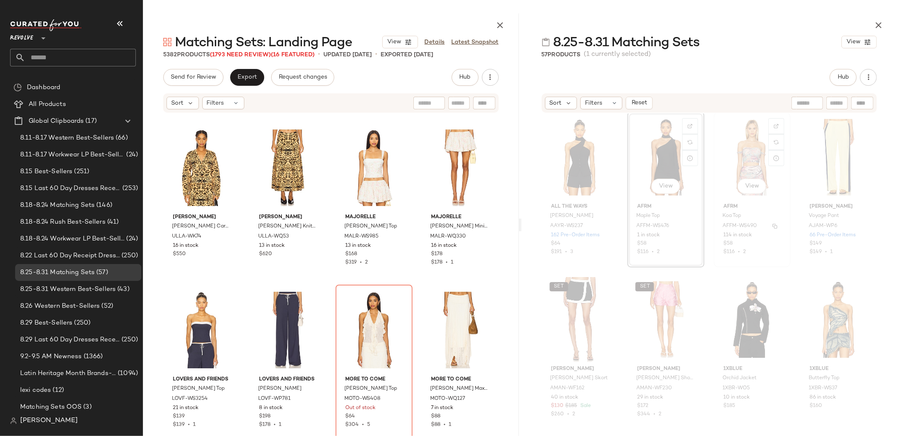
scroll to position [498, 0]
drag, startPoint x: 739, startPoint y: 304, endPoint x: 745, endPoint y: 302, distance: 6.0
click at [739, 304] on div "View" at bounding box center [751, 318] width 71 height 85
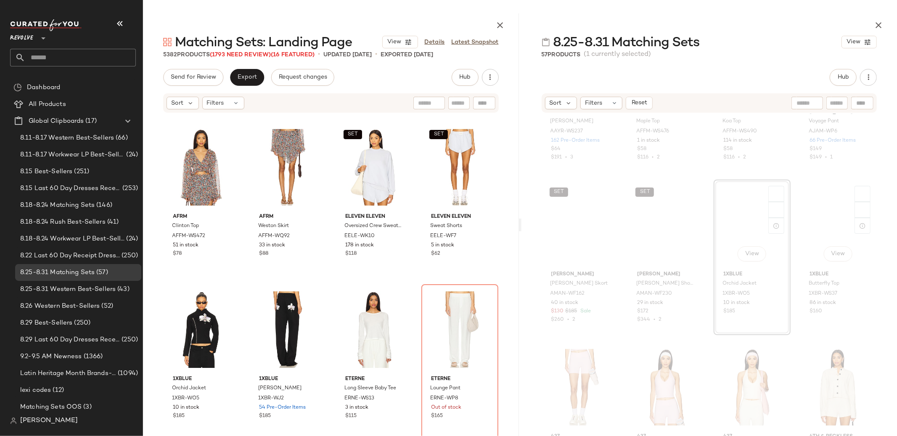
scroll to position [0, 0]
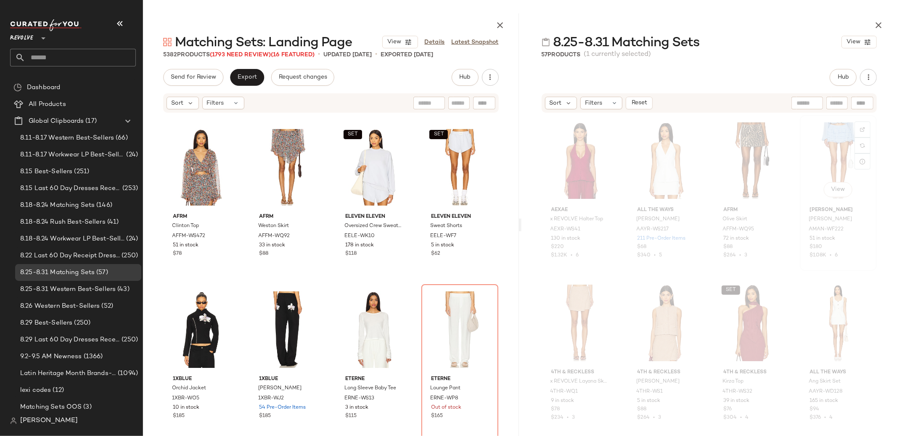
click at [813, 127] on div "View" at bounding box center [838, 160] width 71 height 85
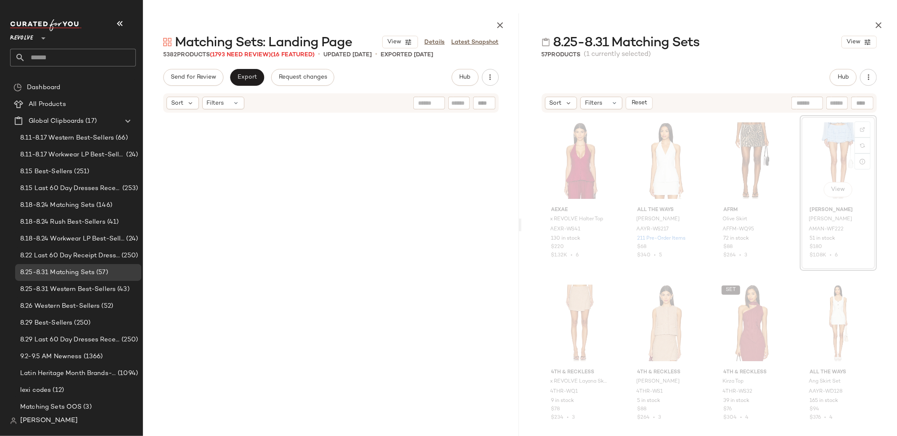
scroll to position [11035, 0]
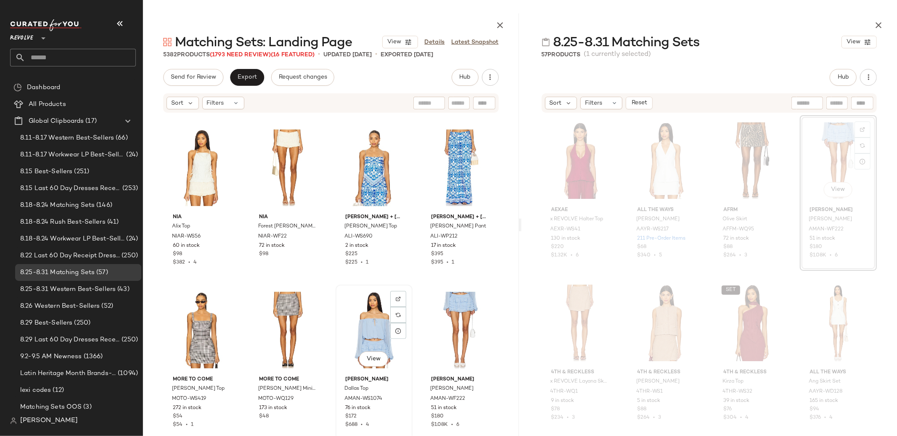
click at [372, 339] on div "View" at bounding box center [373, 330] width 71 height 85
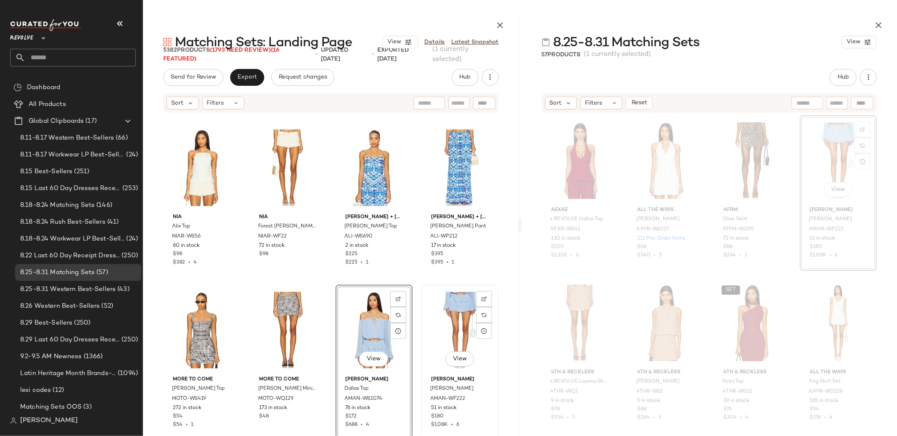
click at [477, 338] on div "View" at bounding box center [459, 330] width 71 height 85
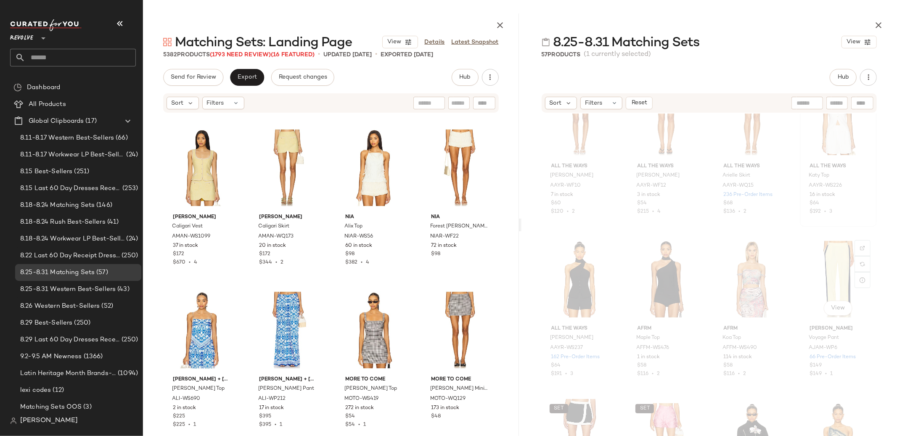
scroll to position [377, 0]
click at [819, 272] on div "View" at bounding box center [838, 277] width 71 height 85
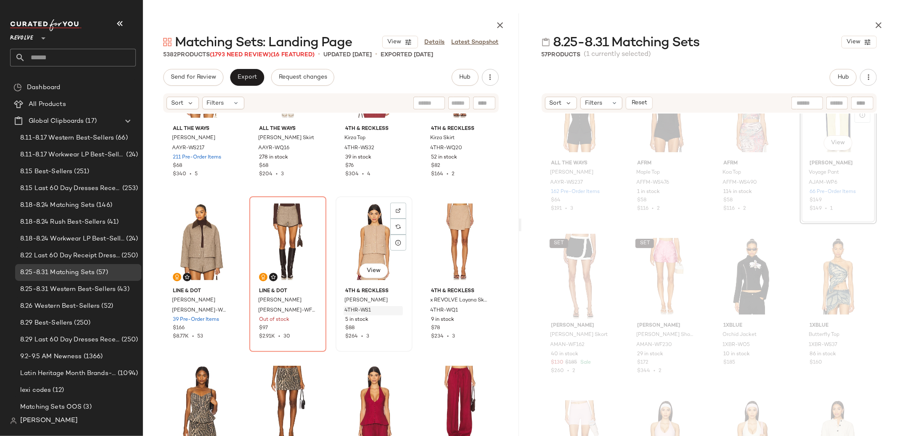
scroll to position [268, 0]
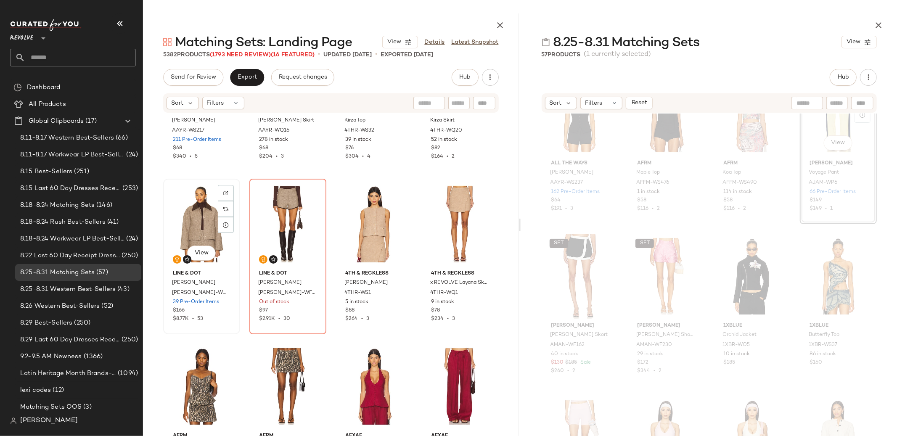
click at [209, 233] on div "View" at bounding box center [201, 224] width 71 height 85
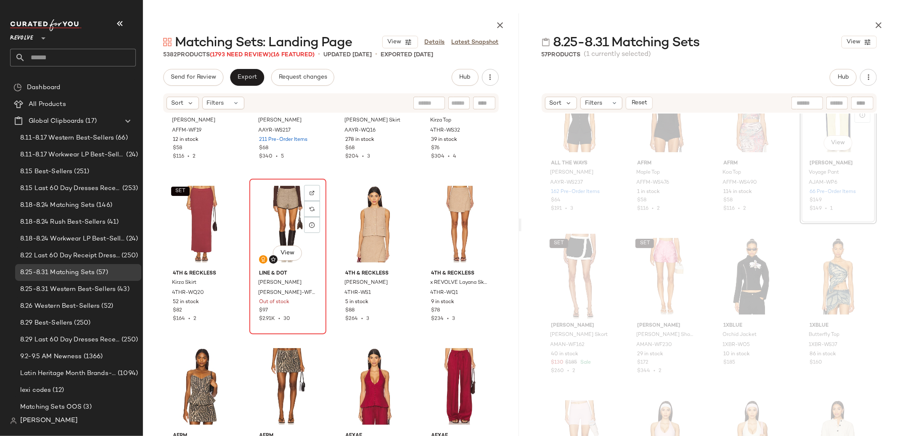
click at [289, 218] on div "View" at bounding box center [287, 224] width 71 height 85
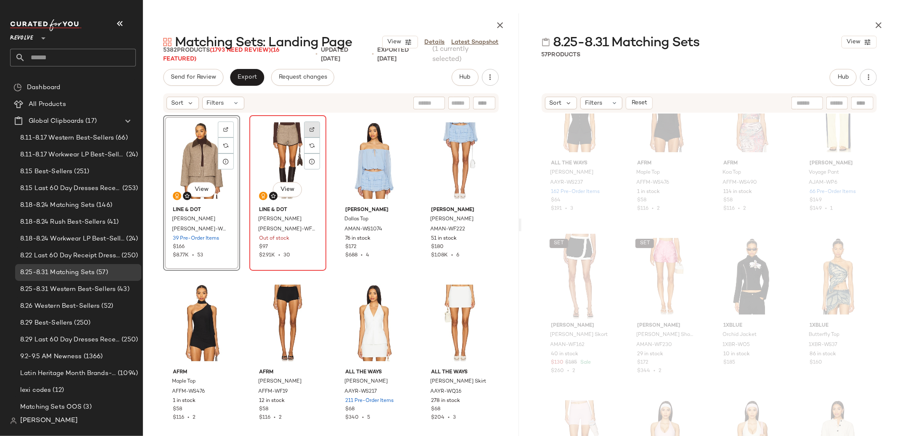
drag, startPoint x: 307, startPoint y: 127, endPoint x: 307, endPoint y: 135, distance: 8.4
click at [307, 137] on div at bounding box center [312, 145] width 16 height 16
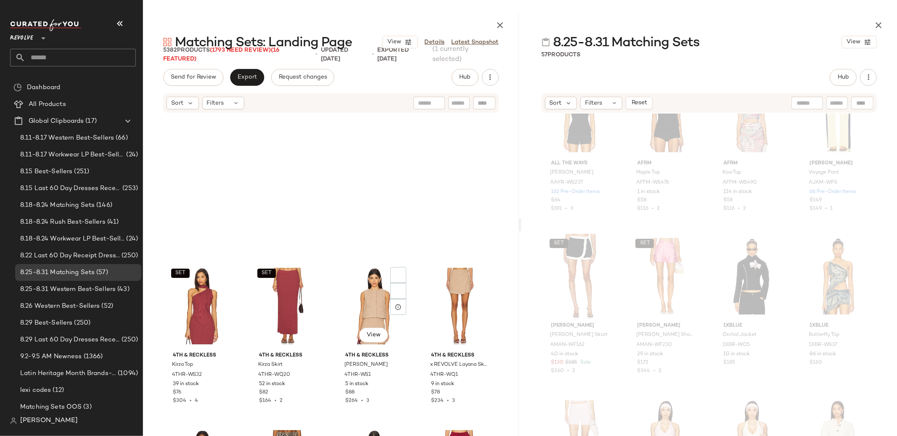
scroll to position [355, 0]
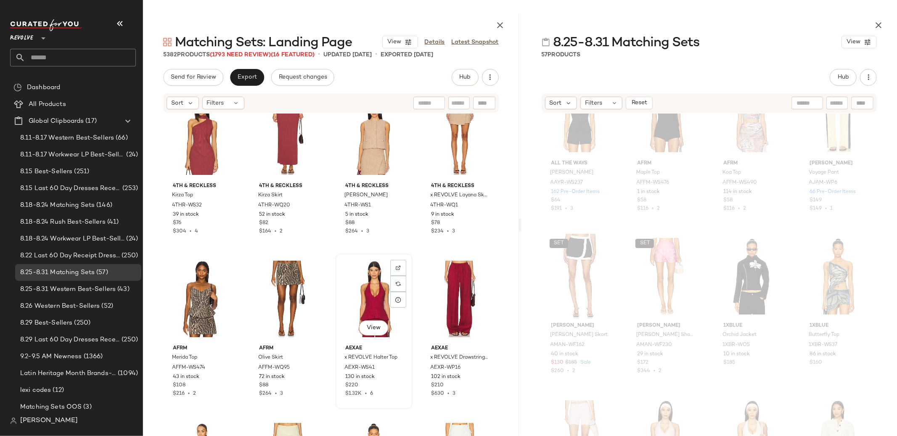
click at [359, 286] on div "View" at bounding box center [373, 298] width 71 height 85
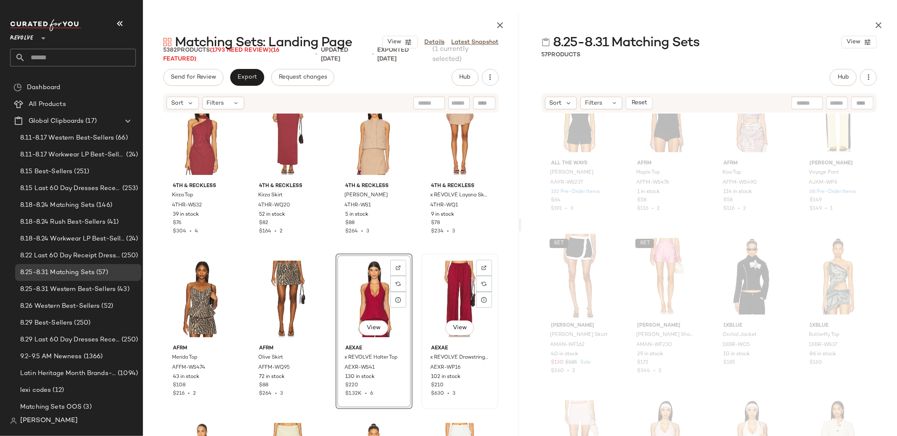
click at [440, 289] on div "View" at bounding box center [459, 298] width 71 height 85
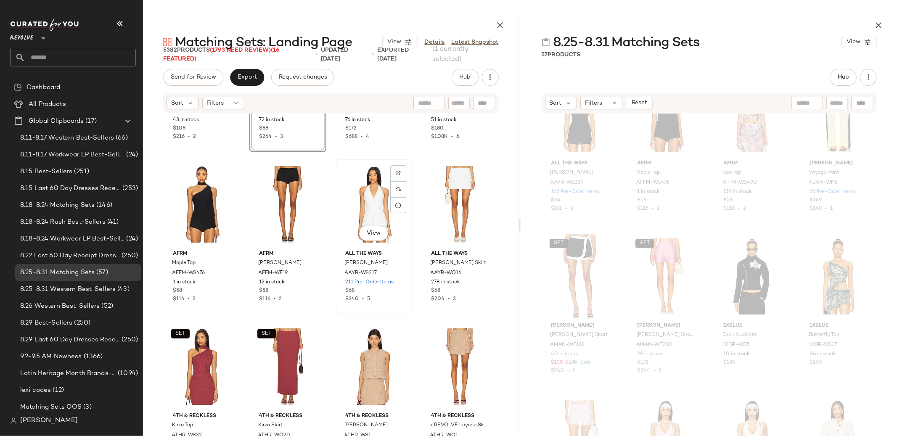
scroll to position [293, 0]
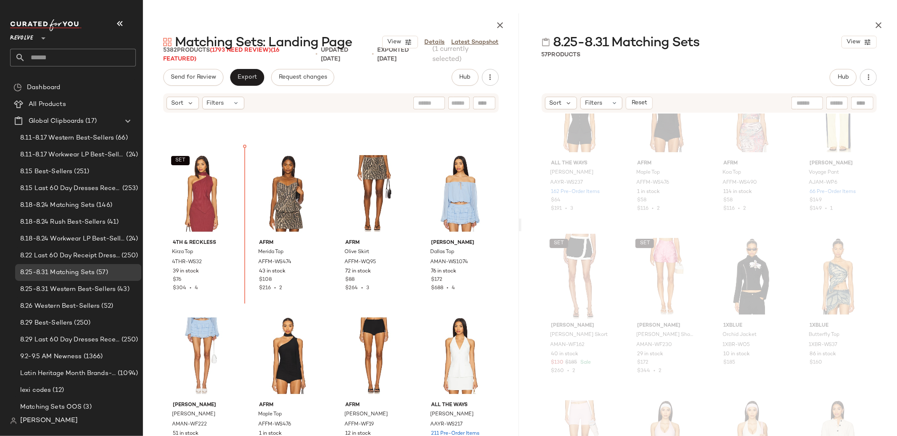
scroll to position [135, 0]
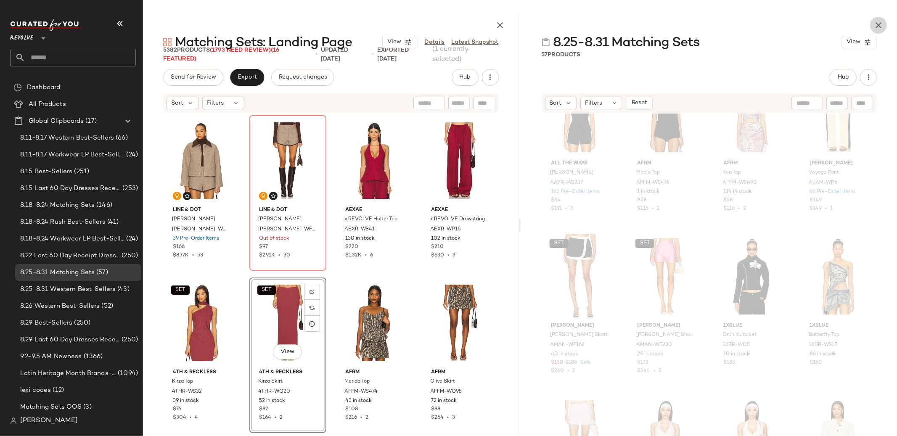
click at [881, 22] on icon "button" at bounding box center [878, 25] width 10 height 10
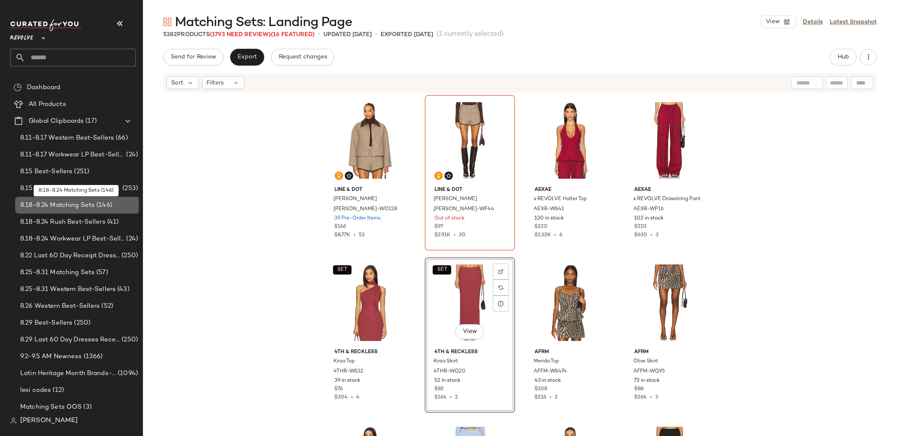
drag, startPoint x: 58, startPoint y: 205, endPoint x: 81, endPoint y: 210, distance: 23.7
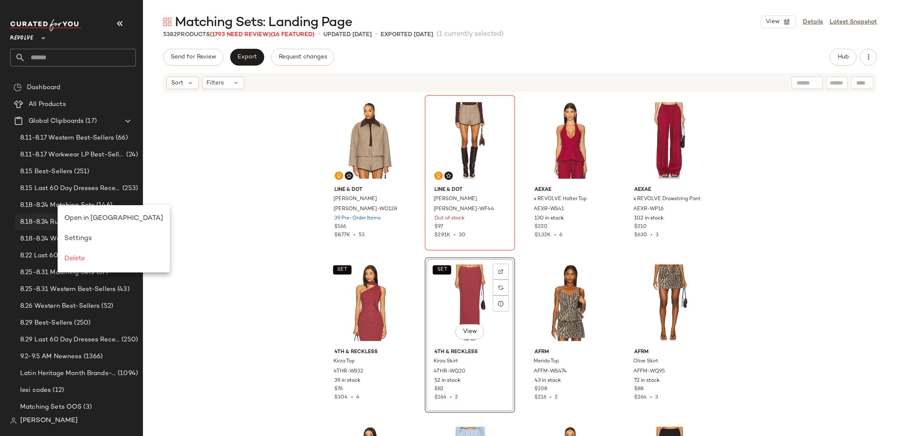
drag, startPoint x: 90, startPoint y: 217, endPoint x: 84, endPoint y: 218, distance: 6.4
click at [90, 217] on span "Open in [GEOGRAPHIC_DATA]" at bounding box center [113, 218] width 99 height 7
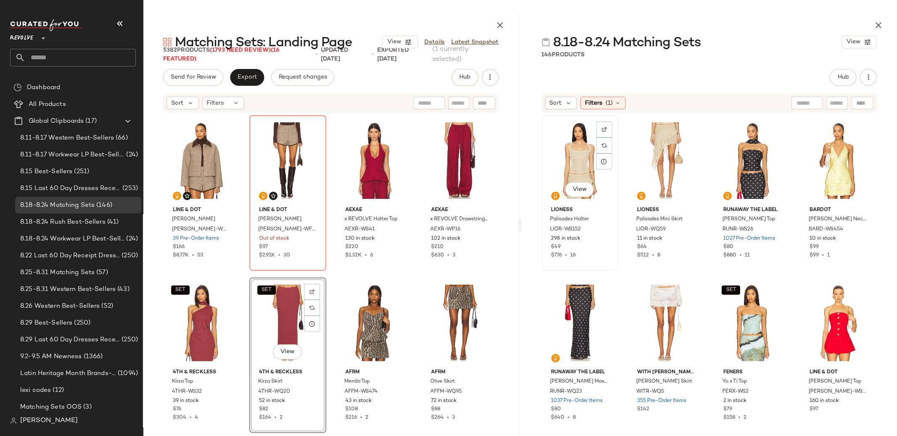
click at [582, 171] on div "View" at bounding box center [579, 160] width 71 height 85
click at [597, 99] on span "Filters" at bounding box center [593, 103] width 17 height 9
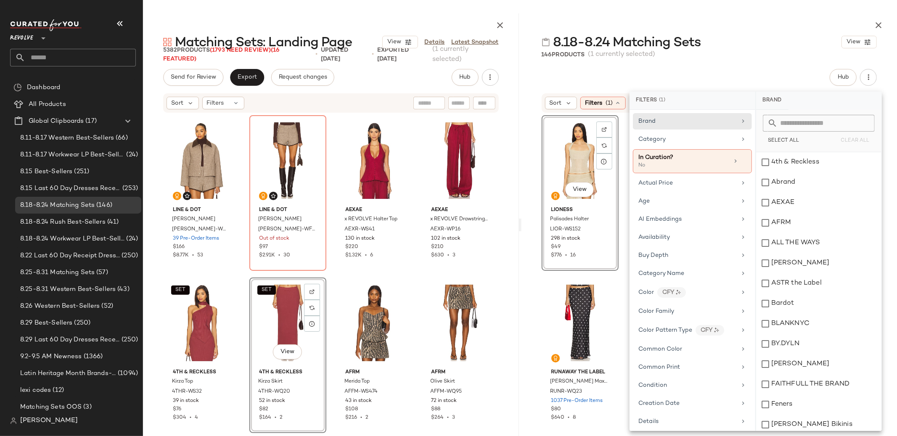
click at [534, 73] on div "Hub" at bounding box center [709, 77] width 376 height 17
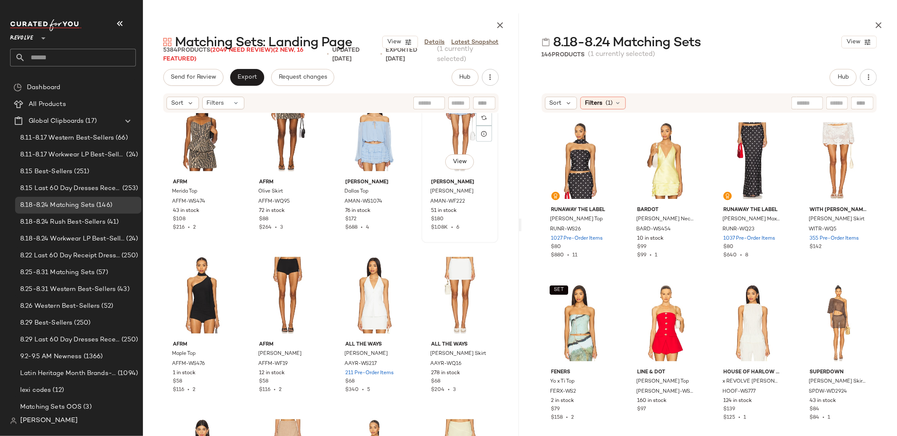
scroll to position [367, 0]
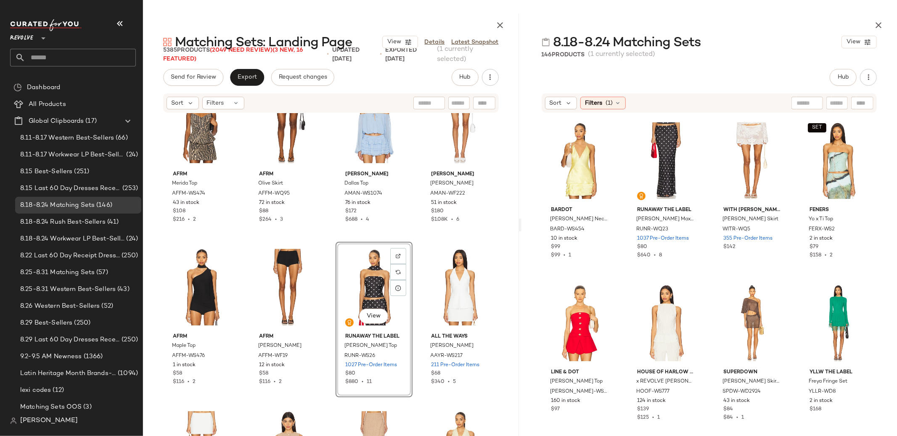
scroll to position [365, 0]
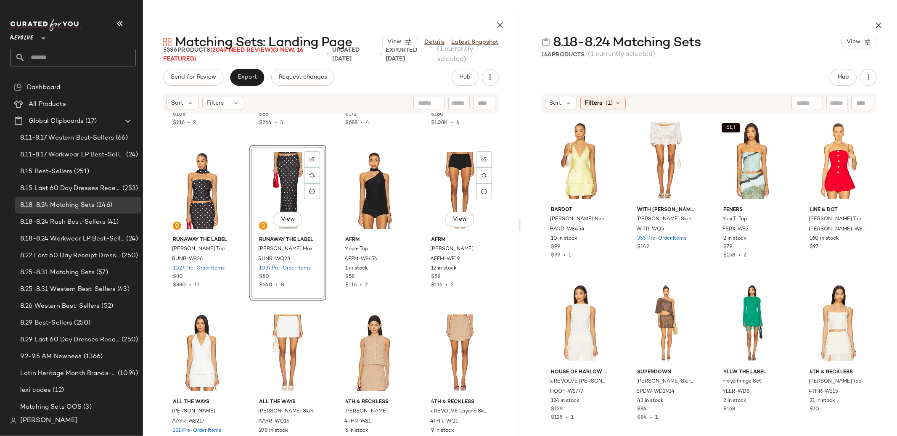
scroll to position [465, 0]
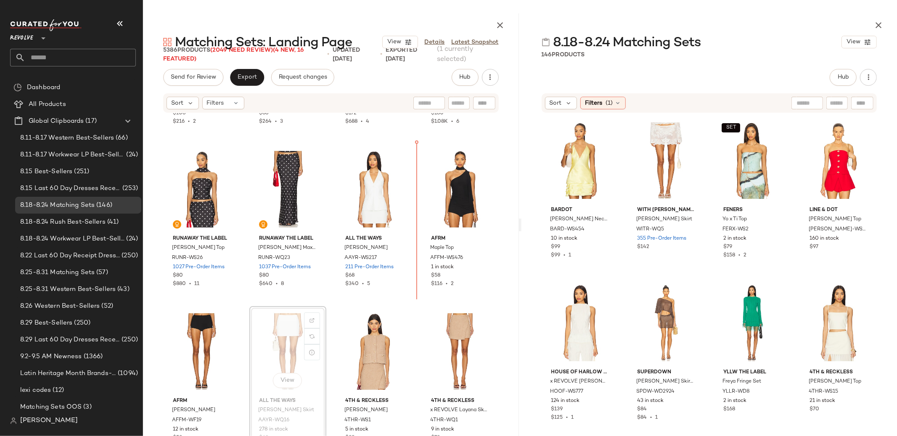
scroll to position [465, 0]
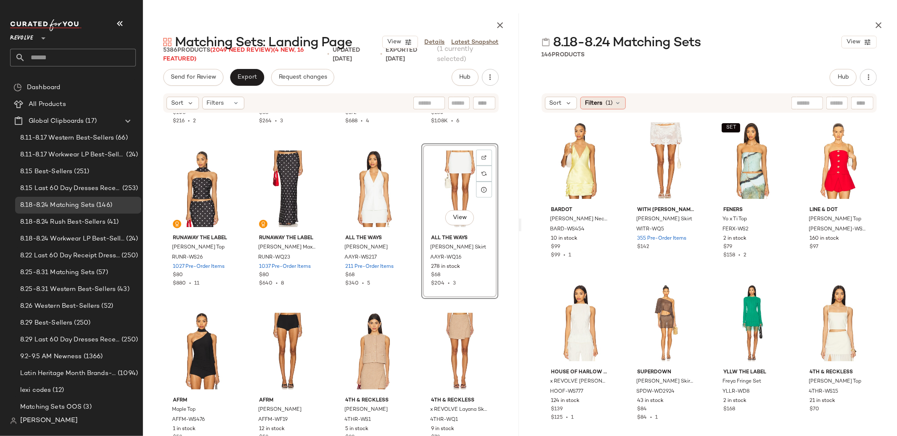
click at [618, 101] on icon at bounding box center [617, 103] width 7 height 7
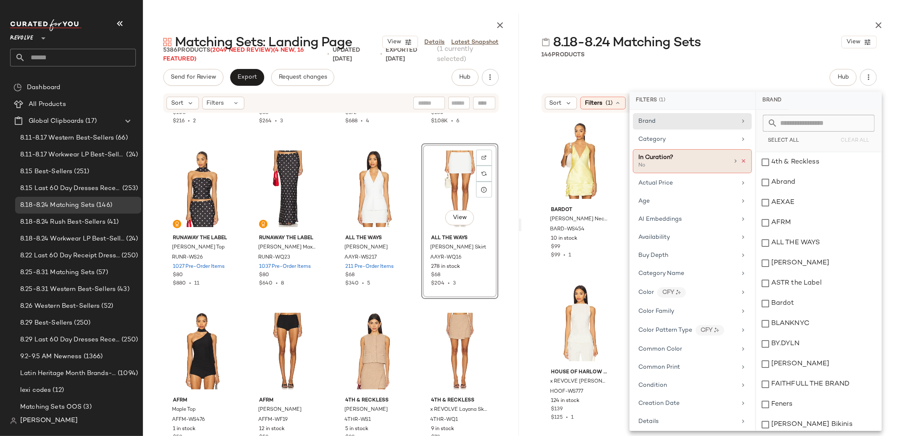
click at [740, 162] on icon at bounding box center [743, 161] width 6 height 6
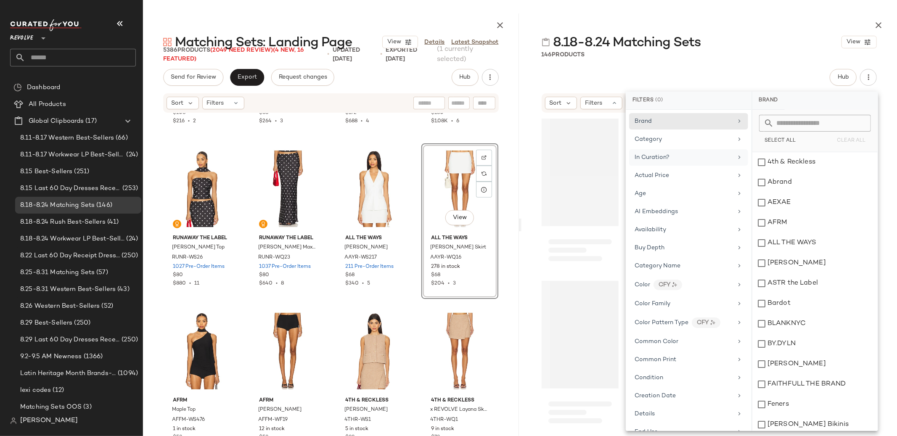
click at [530, 64] on div "8.18-8.24 Matching Sets View 146 Products Hub Sort Filters Reset" at bounding box center [709, 224] width 376 height 423
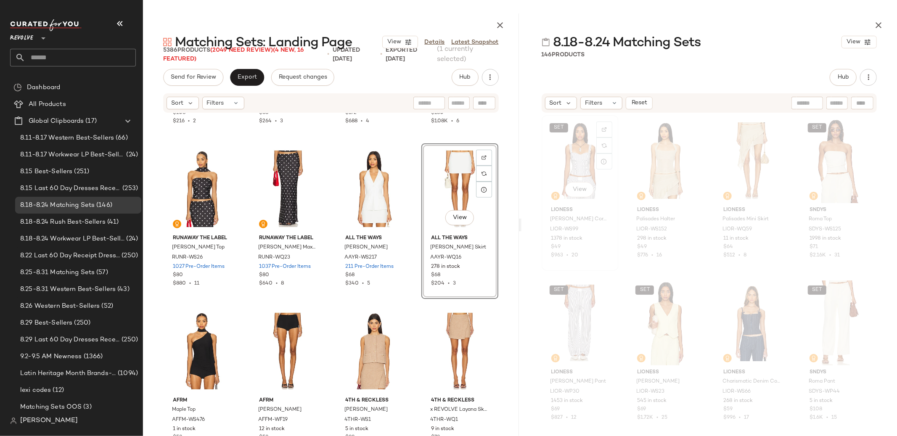
click at [576, 159] on div "SET View" at bounding box center [579, 160] width 71 height 85
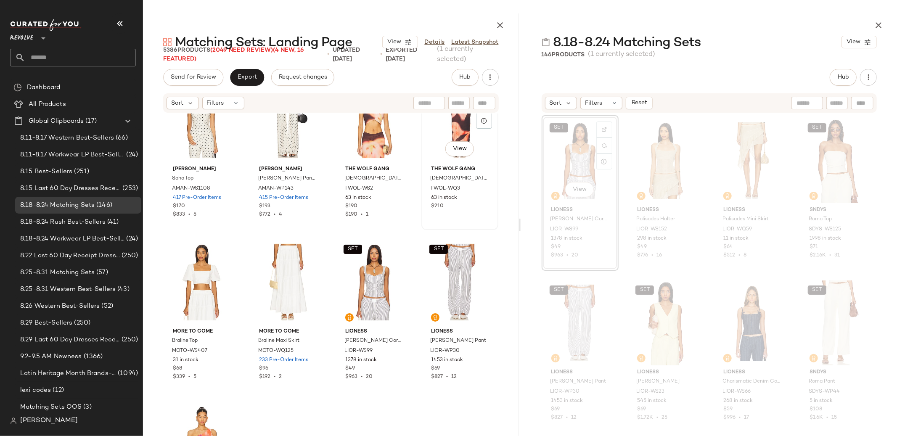
scroll to position [7676, 0]
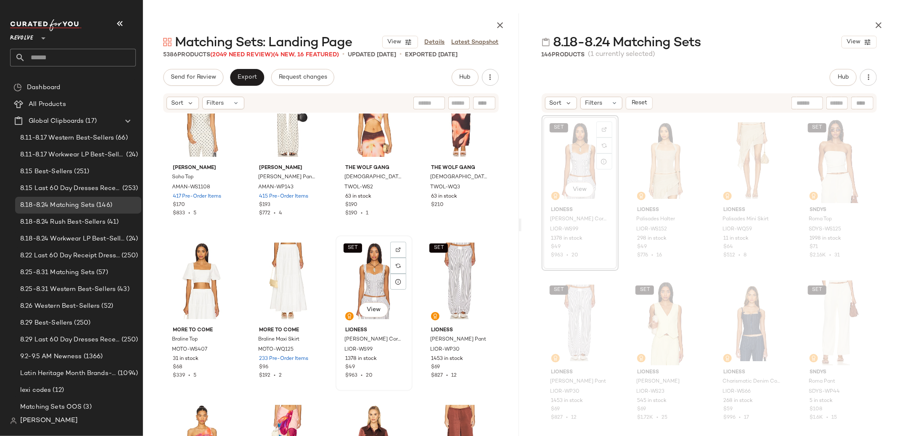
click at [370, 282] on div "SET View" at bounding box center [373, 280] width 71 height 85
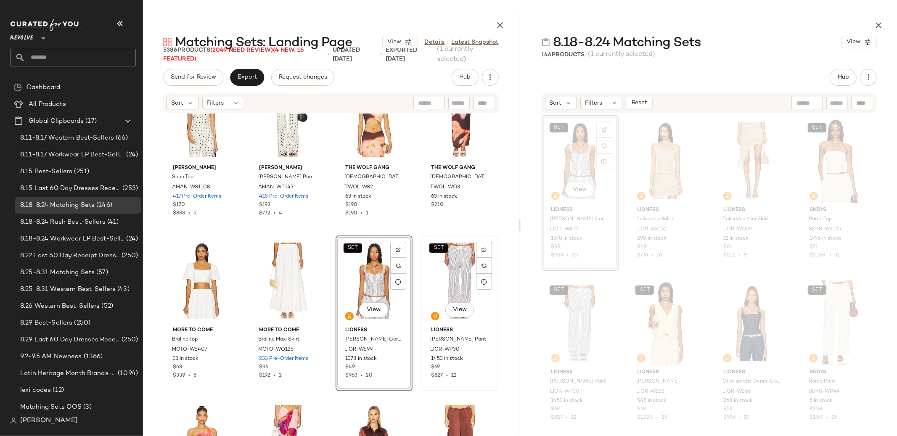
click at [447, 291] on div "SET View" at bounding box center [459, 280] width 71 height 85
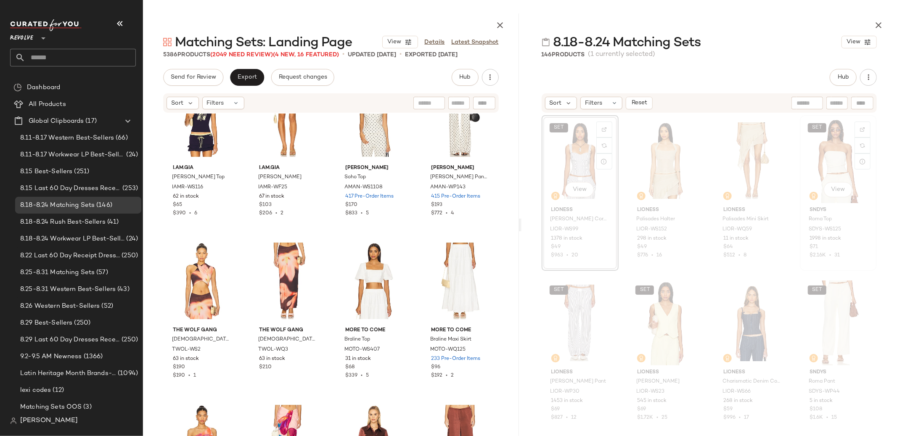
click at [827, 159] on div "SET View" at bounding box center [838, 160] width 71 height 85
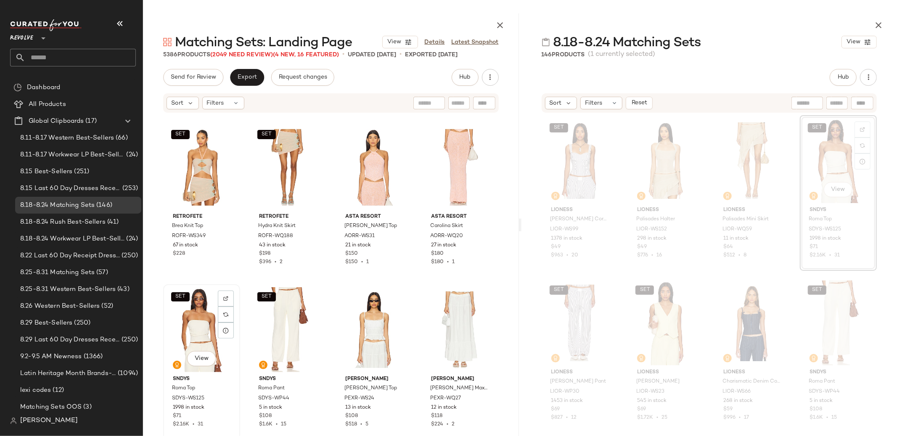
click at [195, 330] on div "SET View" at bounding box center [201, 329] width 71 height 85
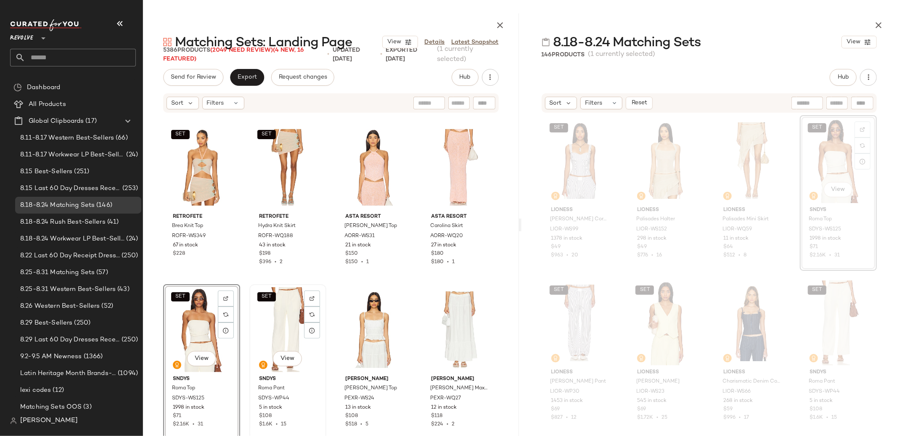
click at [259, 331] on div "SET View" at bounding box center [287, 329] width 71 height 85
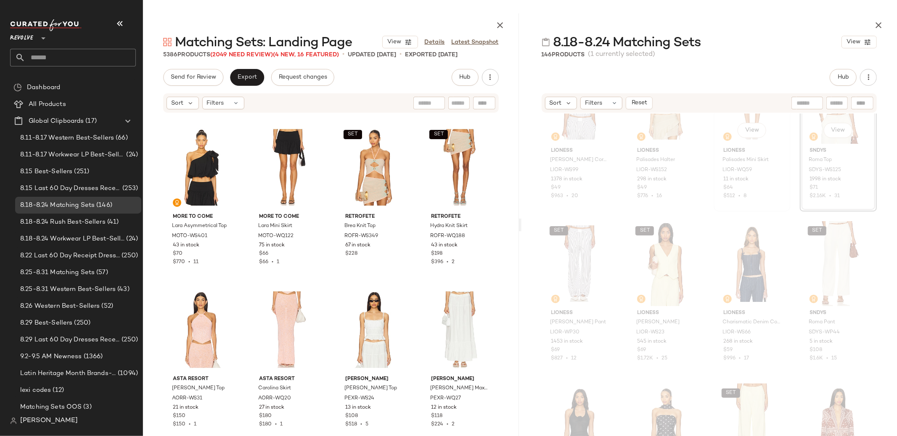
scroll to position [58, 0]
click at [656, 255] on div "SET View" at bounding box center [665, 264] width 71 height 85
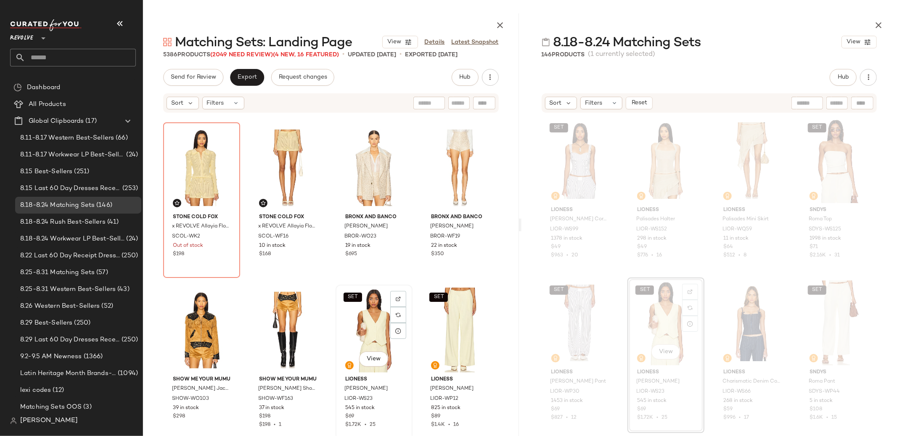
click at [364, 322] on div "SET View" at bounding box center [373, 330] width 71 height 85
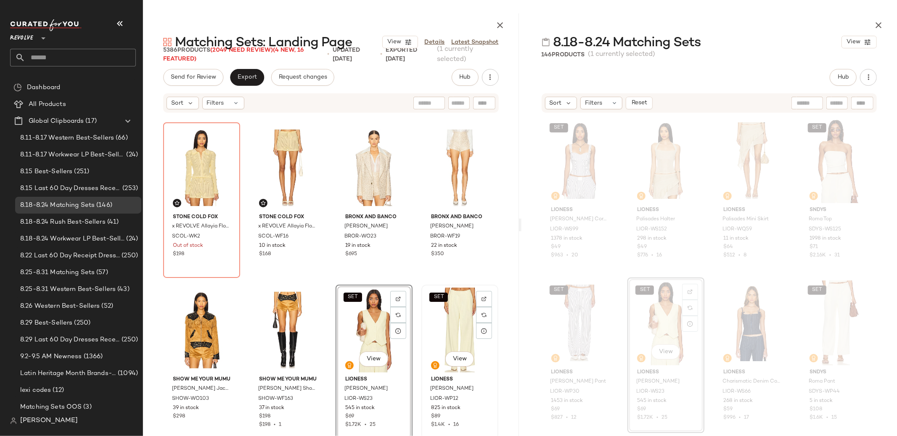
click at [440, 320] on div "SET View" at bounding box center [459, 330] width 71 height 85
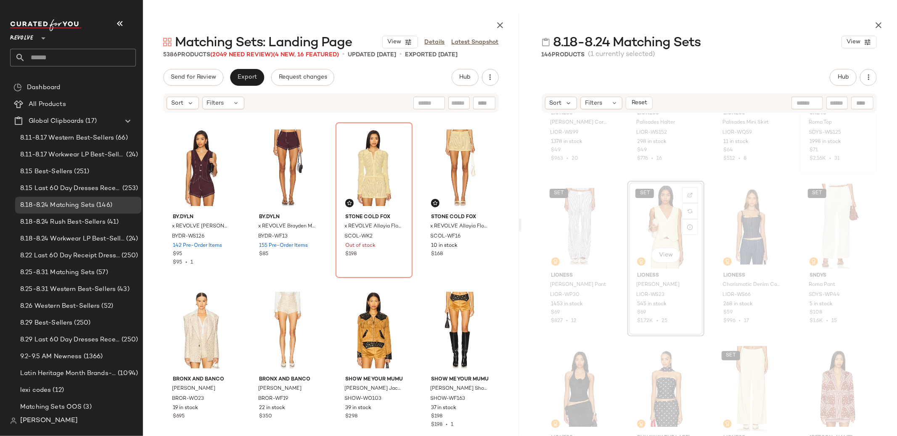
scroll to position [98, 0]
click at [718, 232] on div "View" at bounding box center [751, 224] width 71 height 85
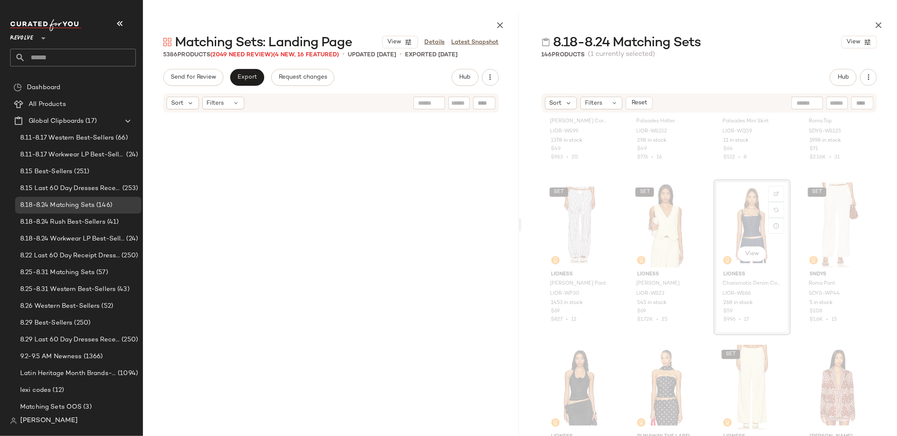
scroll to position [0, 0]
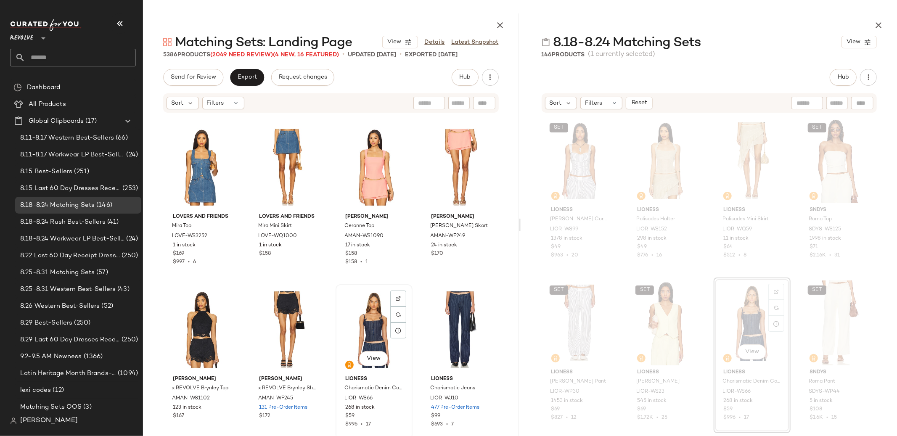
click at [365, 317] on div "View" at bounding box center [373, 329] width 71 height 85
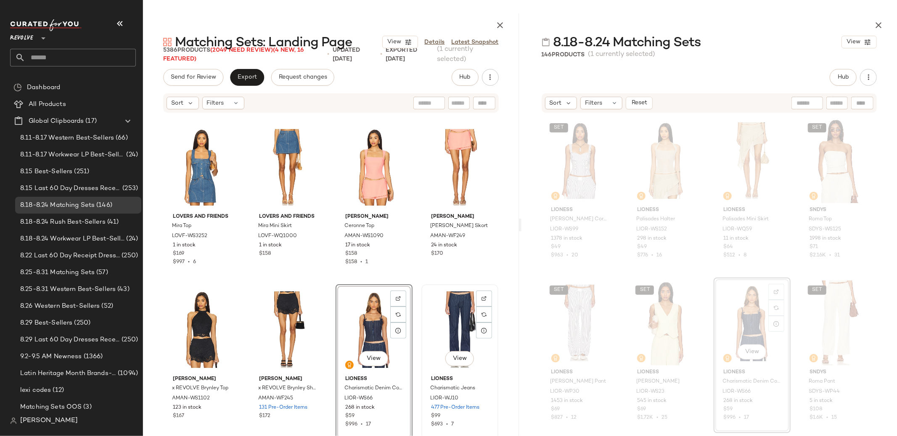
click at [453, 319] on div "View" at bounding box center [459, 329] width 71 height 85
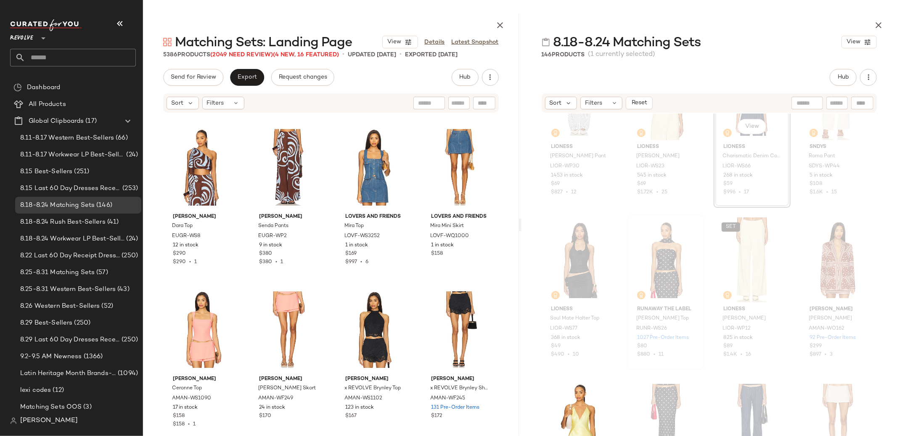
scroll to position [233, 0]
click at [578, 255] on div "View" at bounding box center [579, 259] width 71 height 85
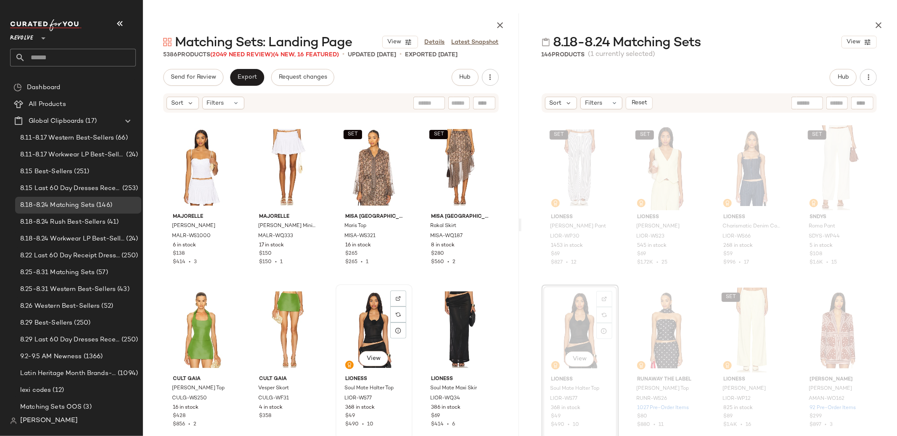
click at [377, 334] on div "View" at bounding box center [373, 329] width 71 height 85
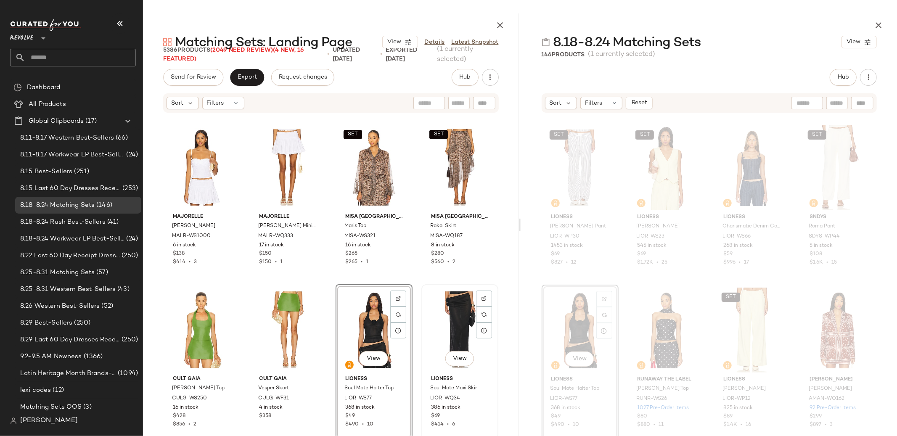
click at [443, 331] on div "View" at bounding box center [459, 329] width 71 height 85
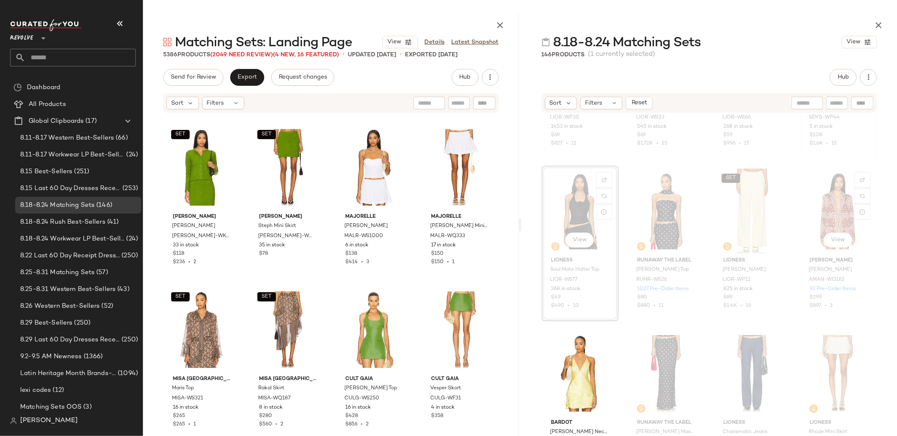
scroll to position [282, 0]
click at [842, 206] on div "View" at bounding box center [838, 209] width 71 height 85
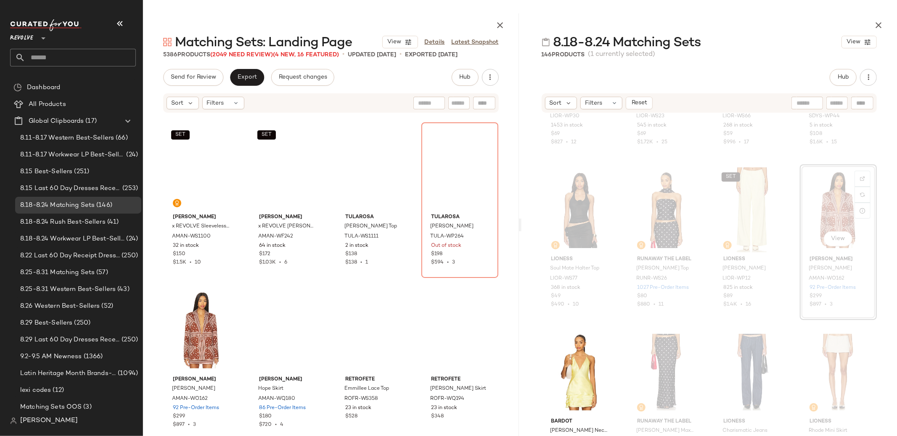
scroll to position [162, 0]
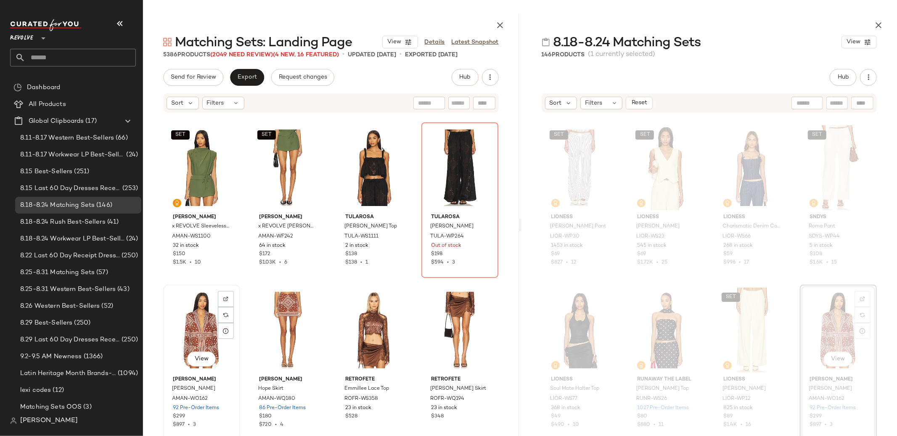
click at [194, 322] on div "View" at bounding box center [201, 330] width 71 height 85
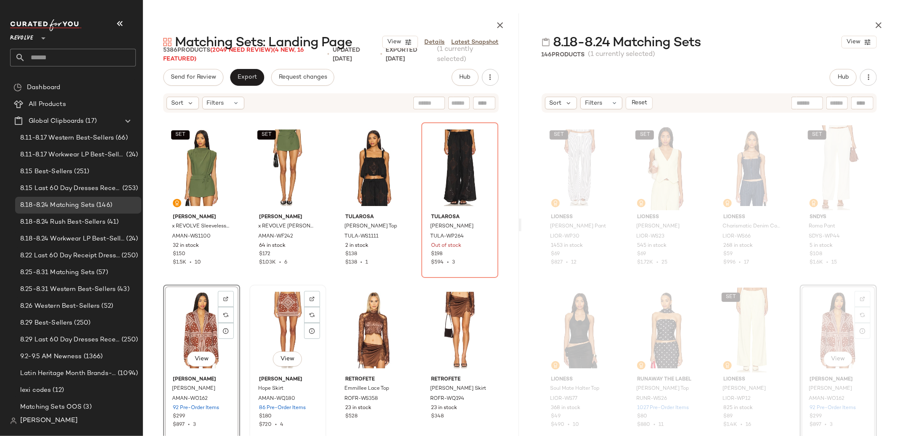
click at [259, 321] on div "View" at bounding box center [287, 330] width 71 height 85
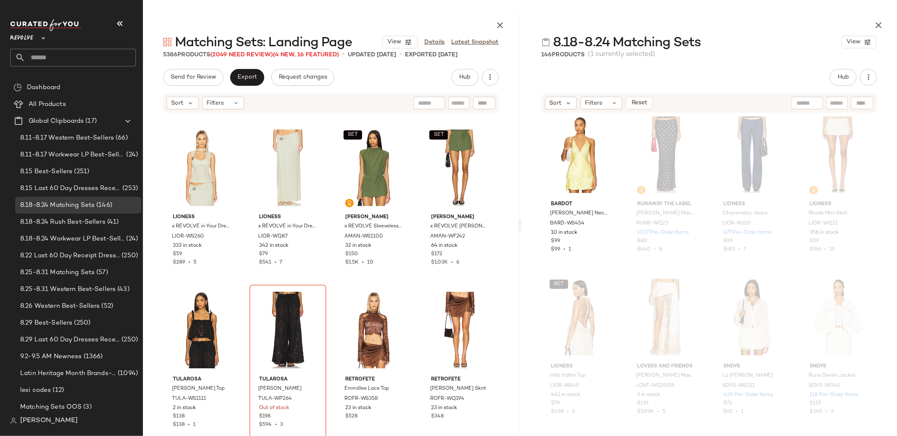
scroll to position [502, 0]
click at [651, 299] on div "View" at bounding box center [665, 314] width 71 height 85
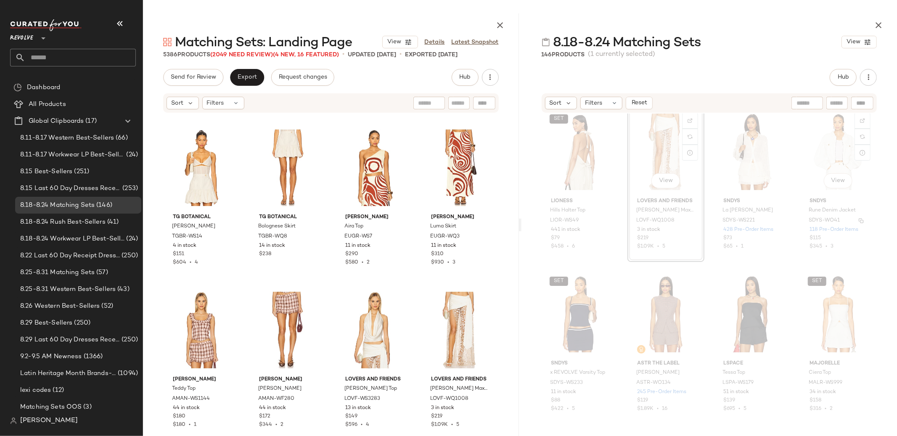
scroll to position [667, 0]
click at [574, 294] on div "SET View" at bounding box center [579, 312] width 71 height 85
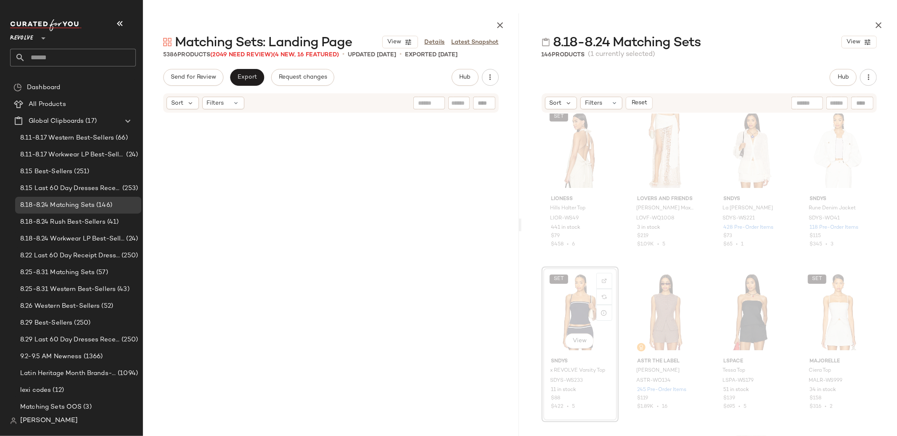
scroll to position [649, 0]
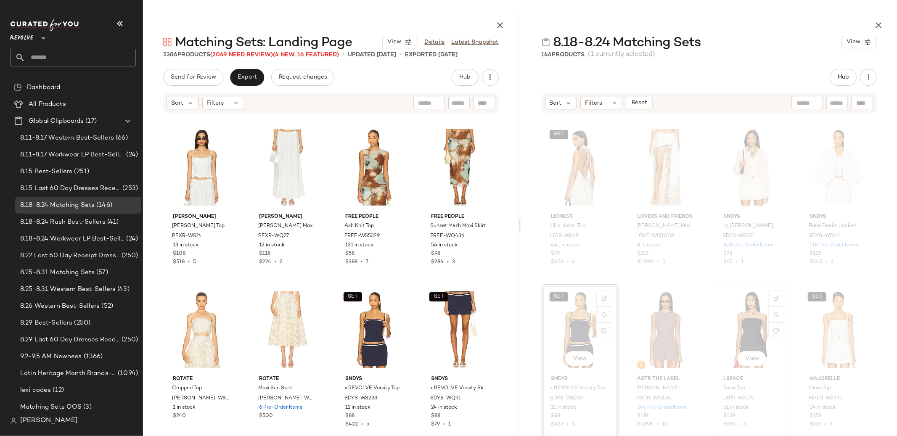
click at [726, 312] on div "View" at bounding box center [751, 329] width 71 height 85
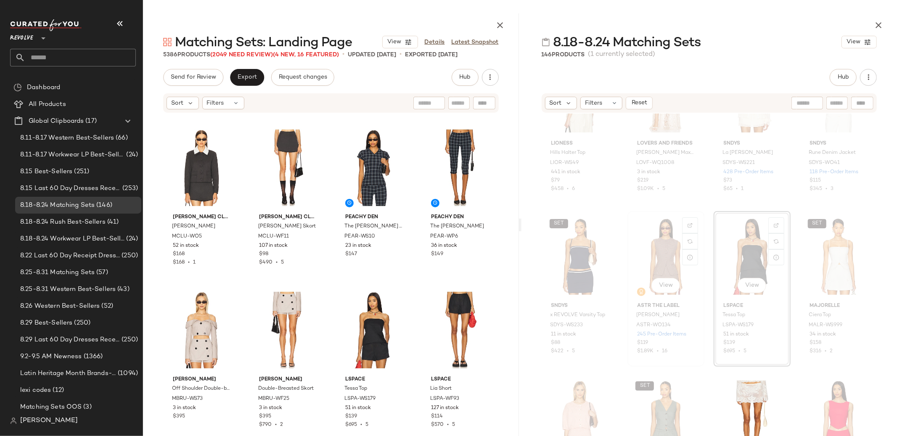
scroll to position [722, 0]
click at [657, 240] on div "View" at bounding box center [665, 256] width 71 height 85
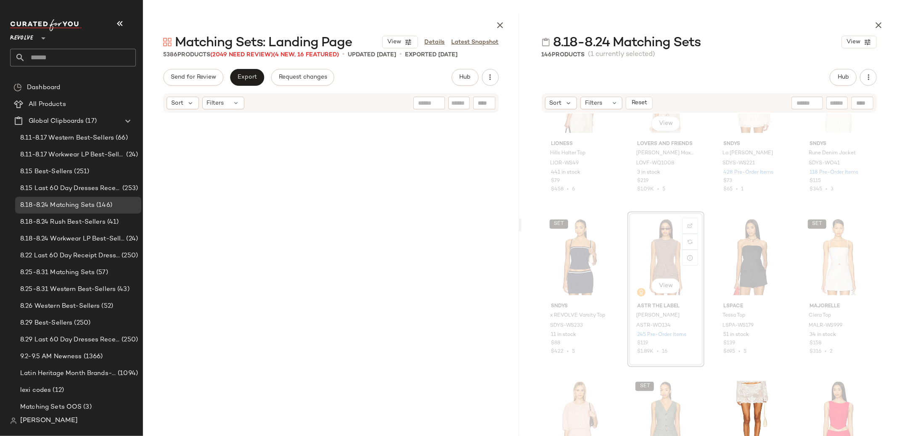
scroll to position [649, 0]
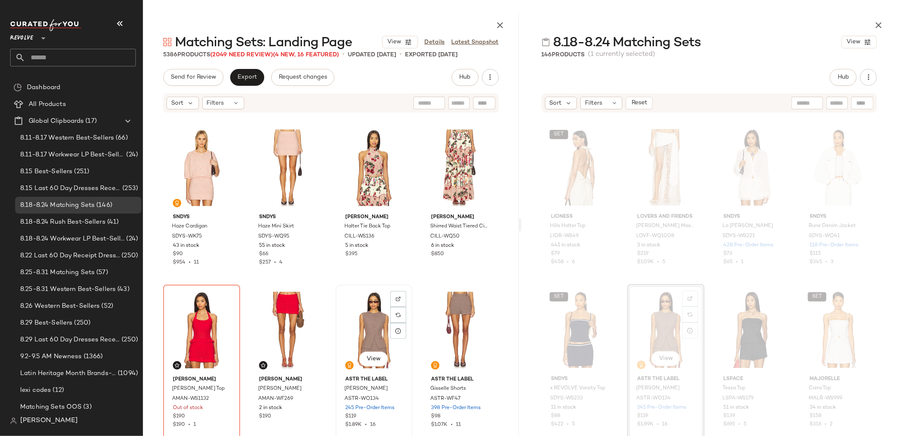
click at [375, 316] on div "View" at bounding box center [373, 330] width 71 height 85
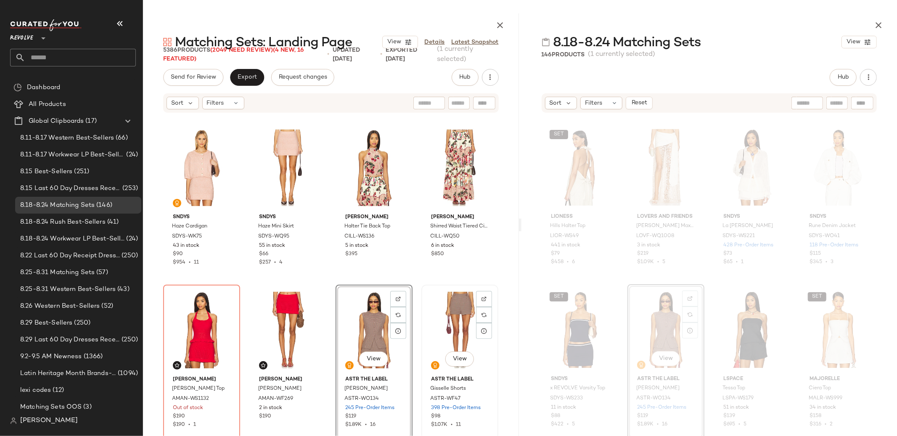
click at [437, 320] on div "View" at bounding box center [459, 330] width 71 height 85
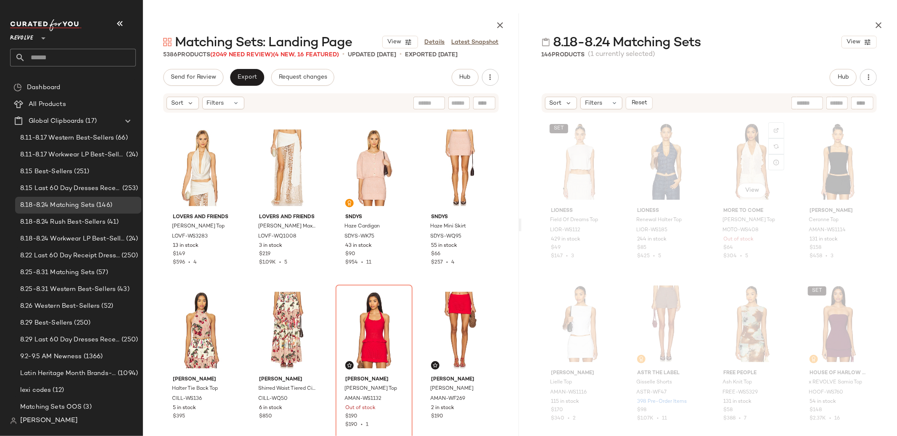
scroll to position [1310, 0]
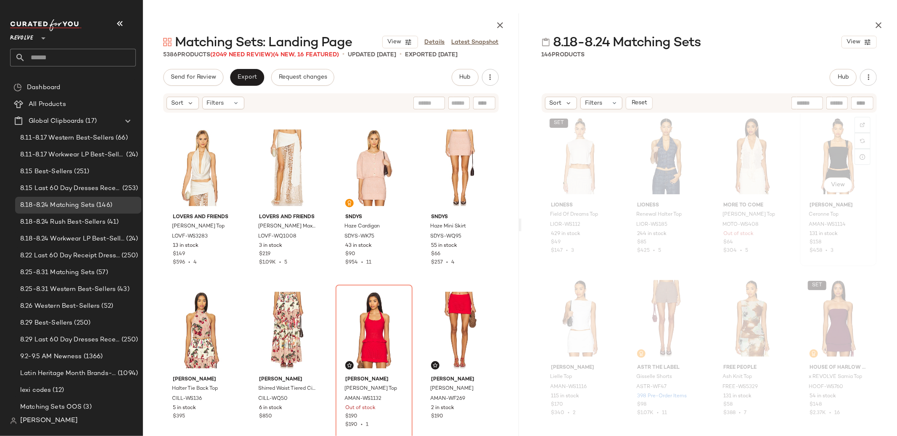
click at [822, 142] on div "View" at bounding box center [838, 156] width 71 height 85
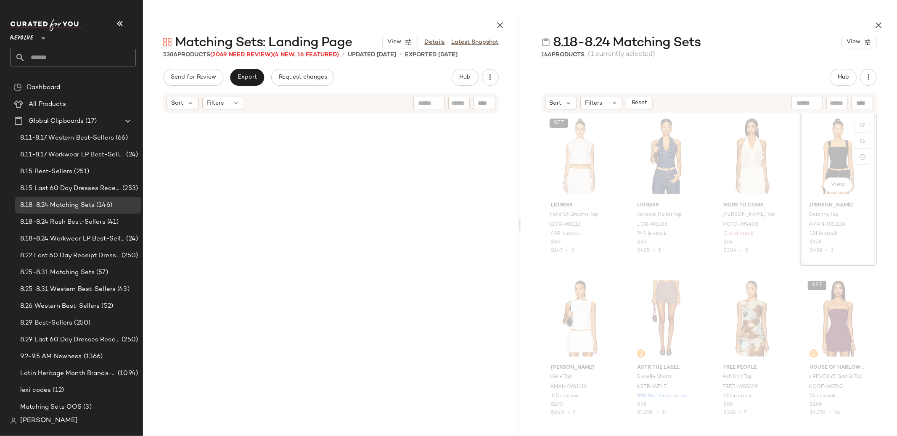
scroll to position [1136, 0]
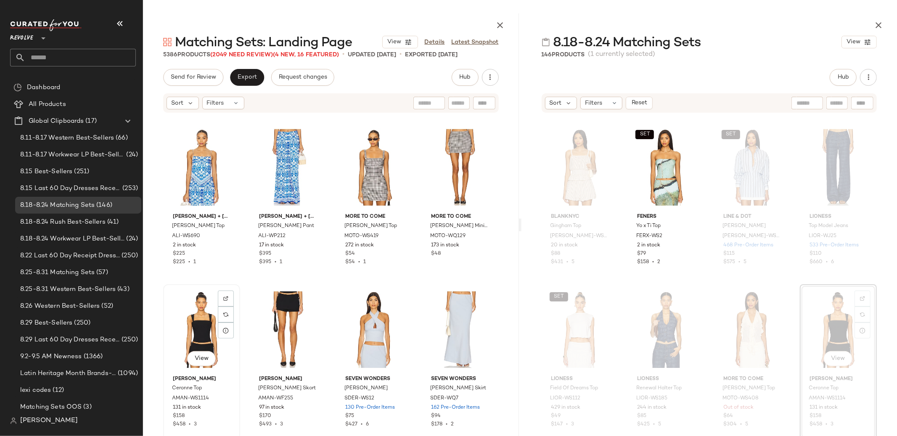
click at [196, 316] on div "View" at bounding box center [201, 329] width 71 height 85
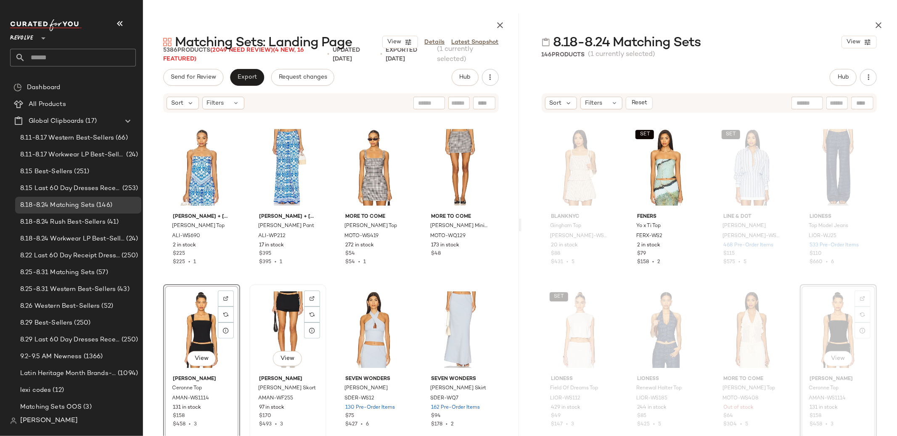
click at [270, 326] on div "View" at bounding box center [287, 329] width 71 height 85
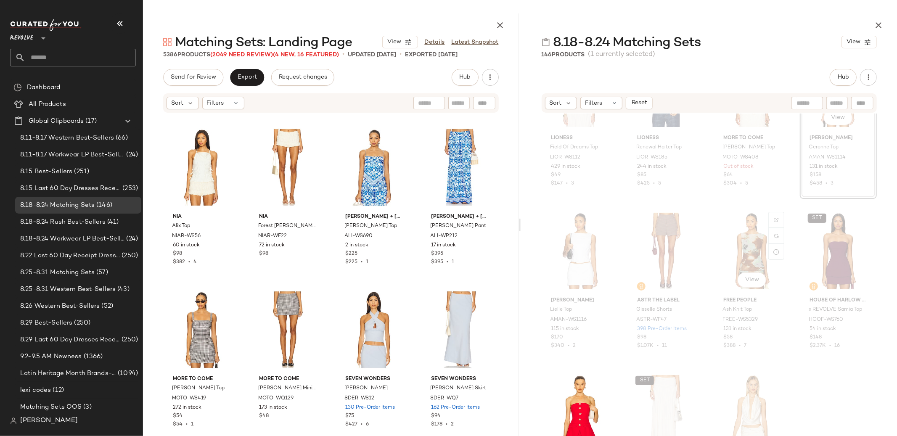
scroll to position [1377, 0]
click at [749, 242] on div "View" at bounding box center [751, 251] width 71 height 85
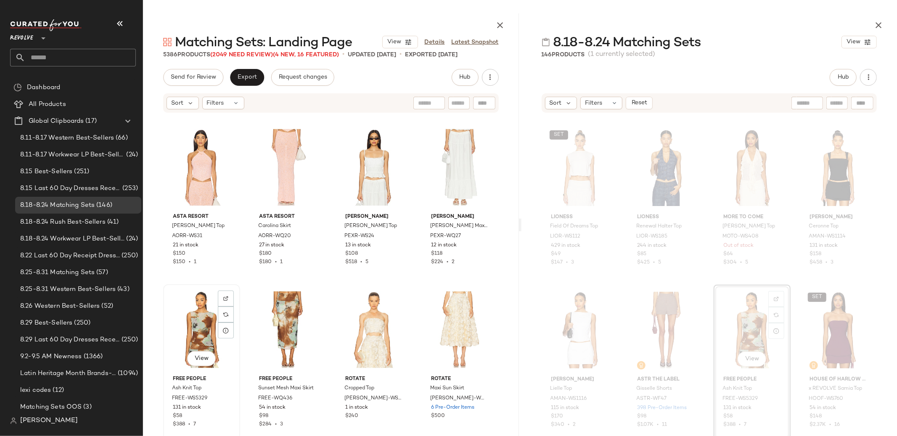
click at [217, 313] on div "View" at bounding box center [201, 329] width 71 height 85
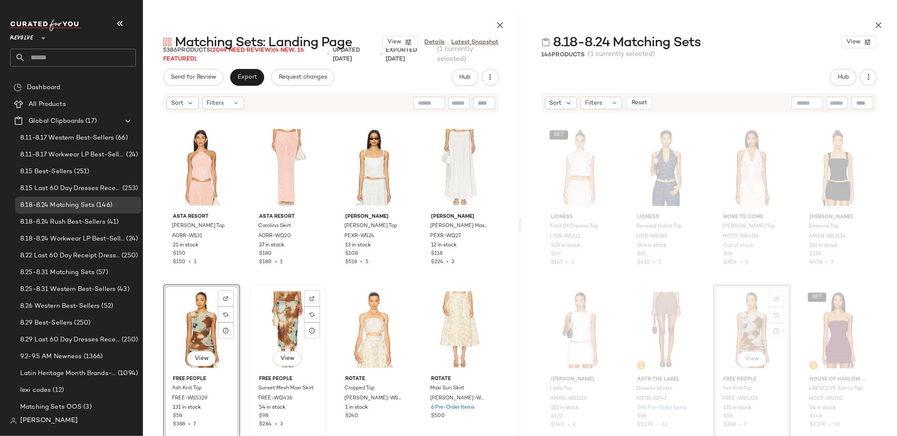
click at [279, 320] on div "View" at bounding box center [287, 329] width 71 height 85
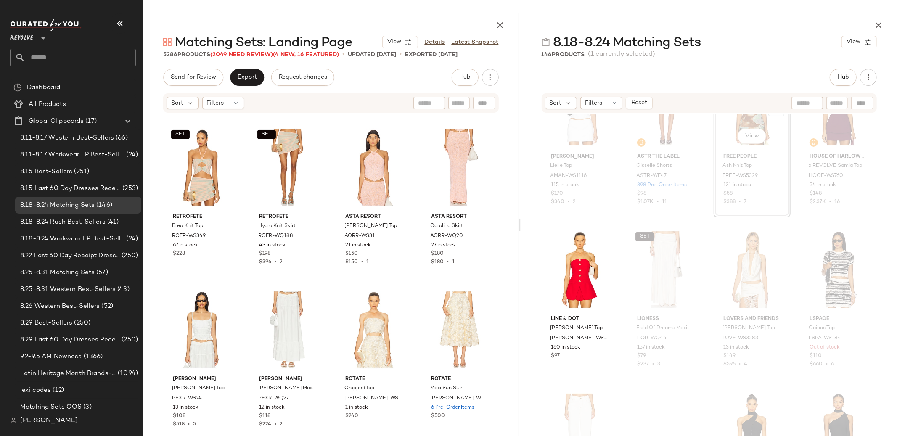
scroll to position [1521, 0]
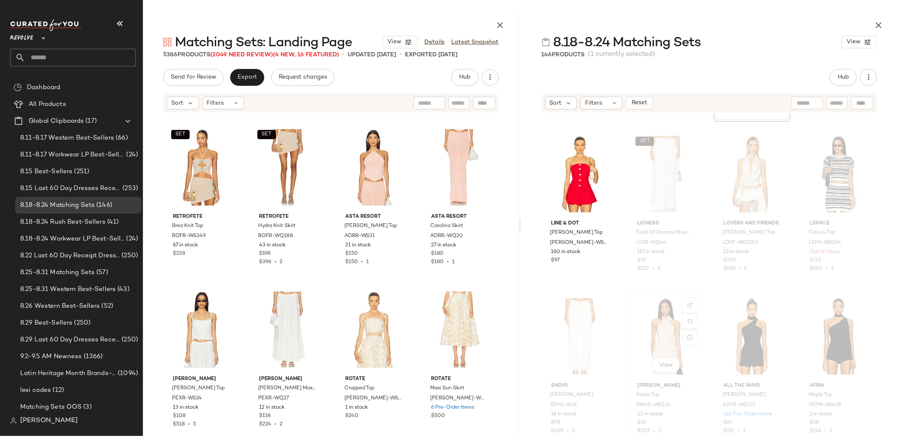
click at [653, 334] on div "View" at bounding box center [665, 336] width 71 height 85
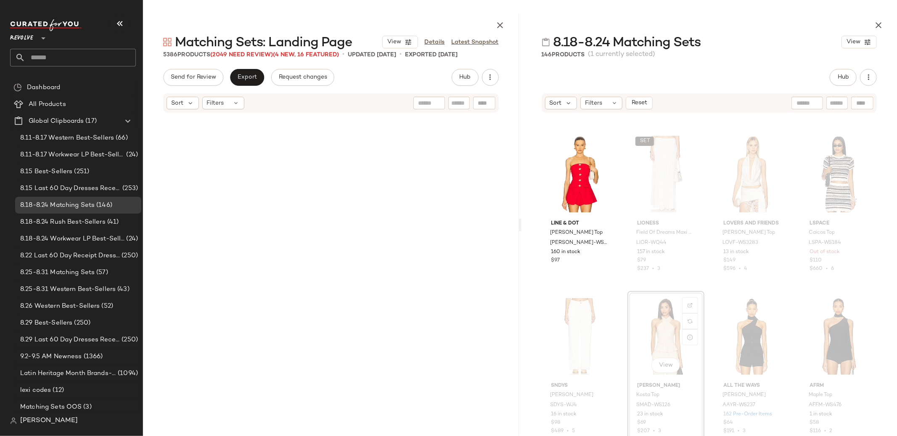
scroll to position [1623, 0]
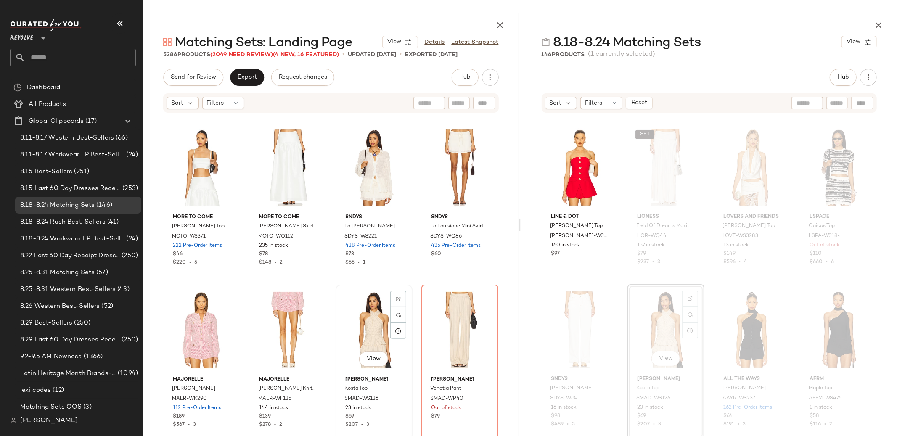
click at [354, 336] on div "View" at bounding box center [373, 330] width 71 height 85
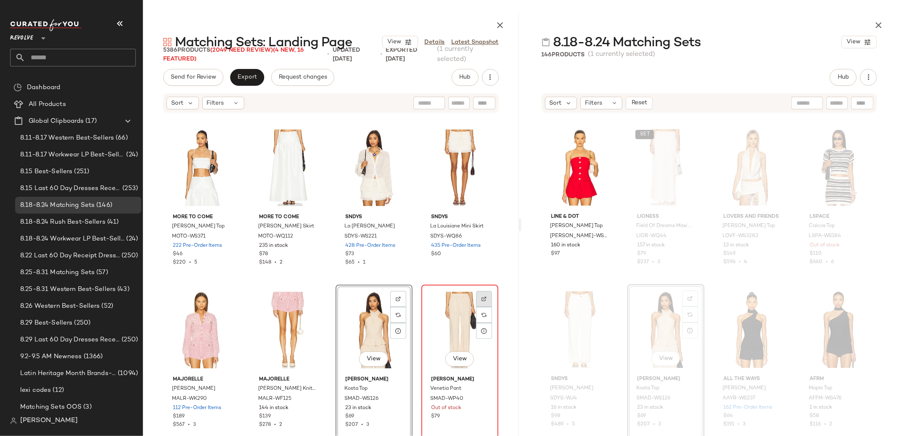
click at [476, 307] on div at bounding box center [484, 315] width 16 height 16
drag, startPoint x: 359, startPoint y: 307, endPoint x: 368, endPoint y: 307, distance: 9.3
click at [358, 307] on div "View" at bounding box center [373, 330] width 71 height 85
click at [442, 318] on div "View" at bounding box center [459, 330] width 71 height 85
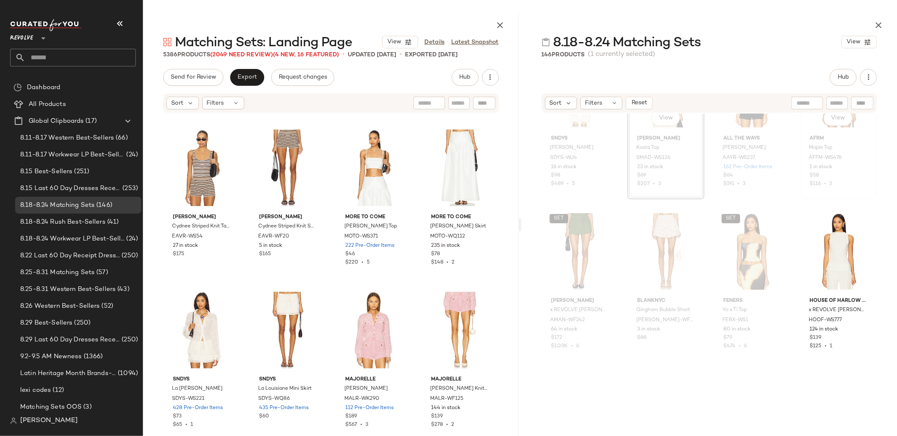
scroll to position [1874, 0]
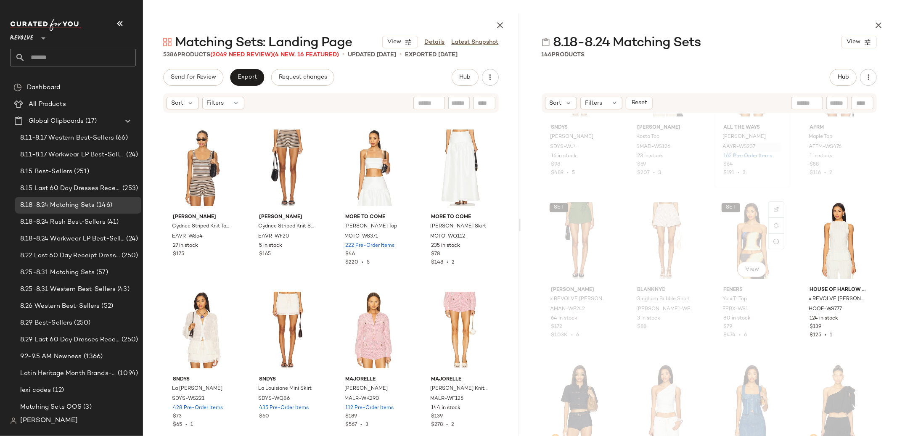
click at [744, 240] on div "SET View" at bounding box center [751, 240] width 71 height 85
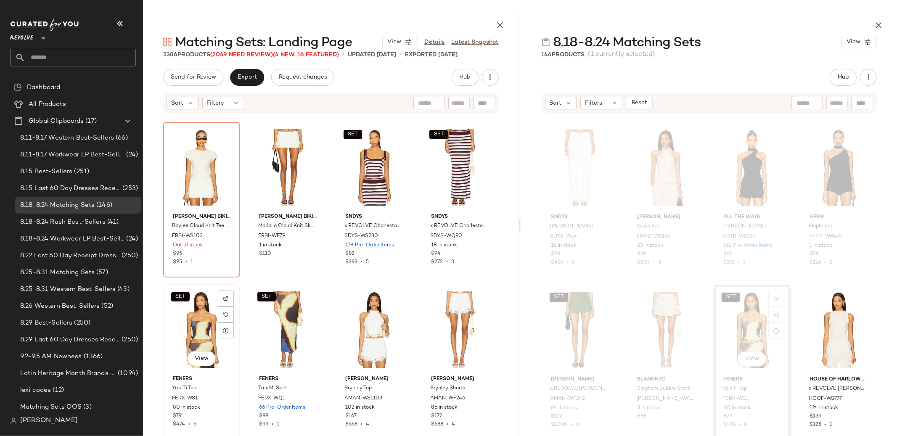
drag, startPoint x: 206, startPoint y: 324, endPoint x: 210, endPoint y: 324, distance: 4.6
click at [206, 324] on div "SET View" at bounding box center [201, 329] width 71 height 85
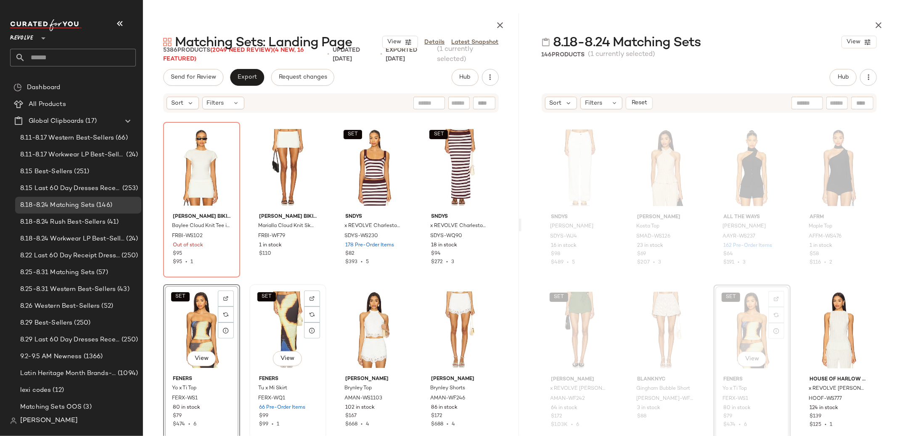
click at [289, 324] on div "SET View" at bounding box center [287, 329] width 71 height 85
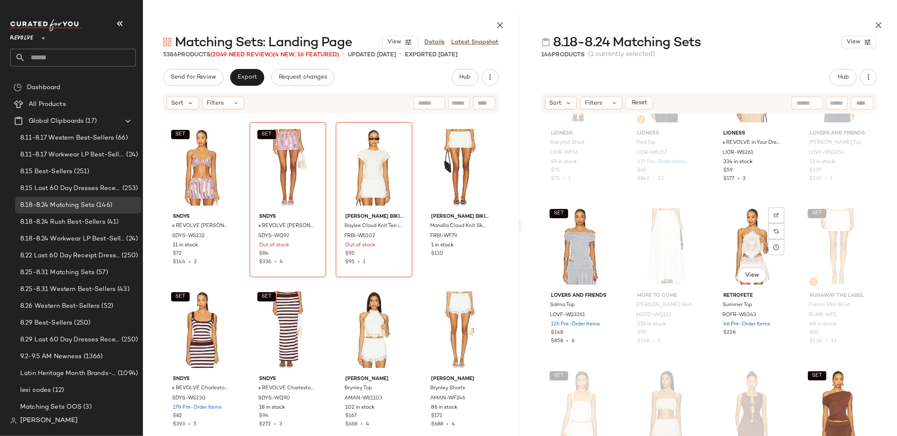
scroll to position [3168, 0]
click at [571, 245] on div "SET View" at bounding box center [579, 245] width 71 height 85
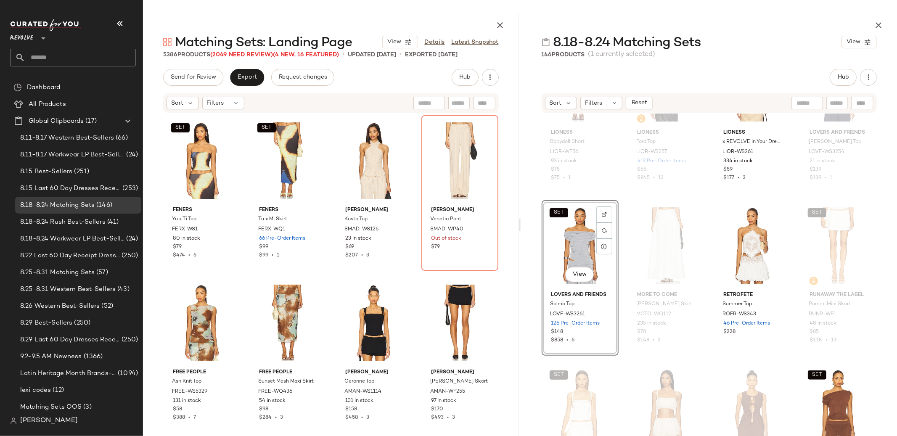
scroll to position [0, 0]
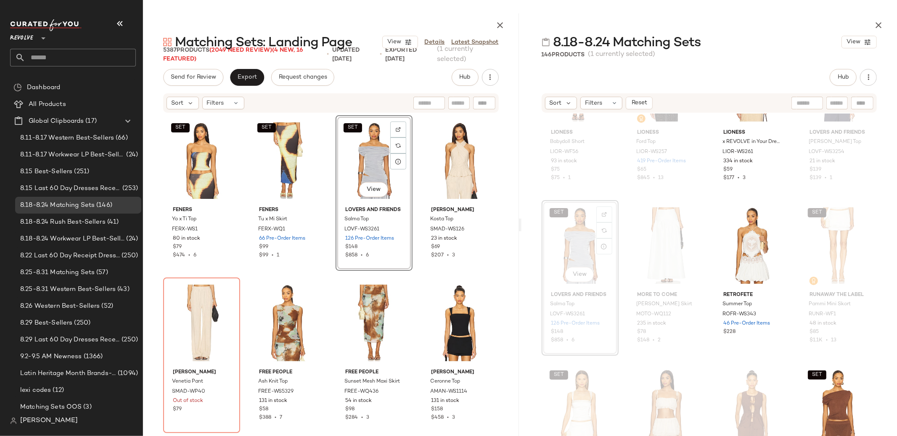
click at [361, 159] on div "SET View" at bounding box center [373, 160] width 71 height 85
click at [400, 143] on div at bounding box center [398, 145] width 16 height 16
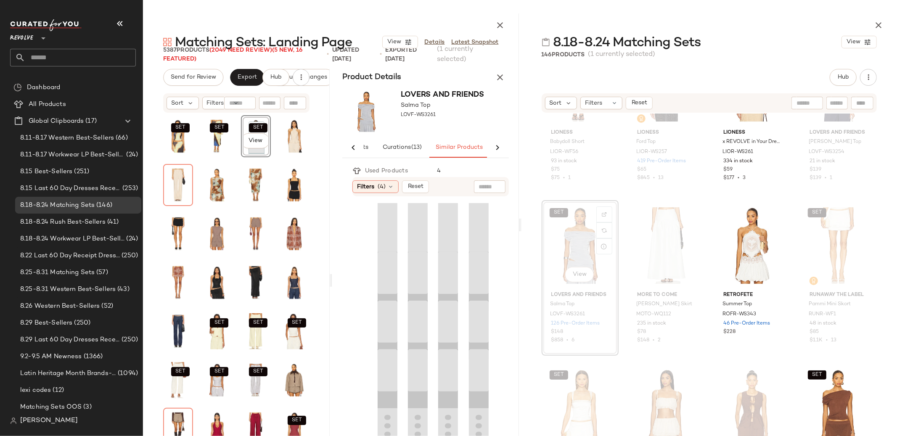
scroll to position [0, 87]
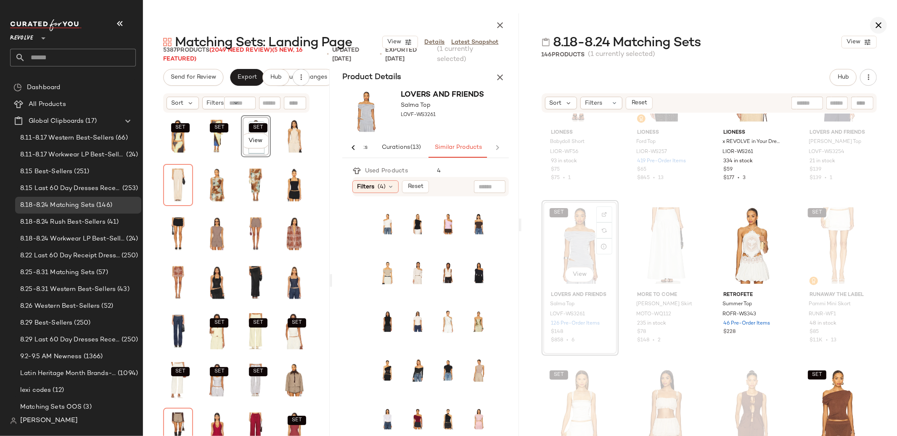
click at [875, 21] on icon "button" at bounding box center [878, 25] width 10 height 10
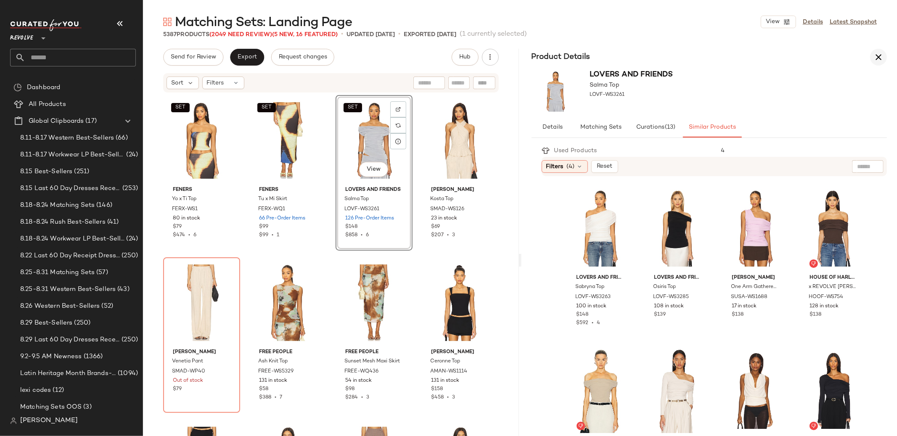
click at [884, 57] on button "button" at bounding box center [878, 57] width 17 height 17
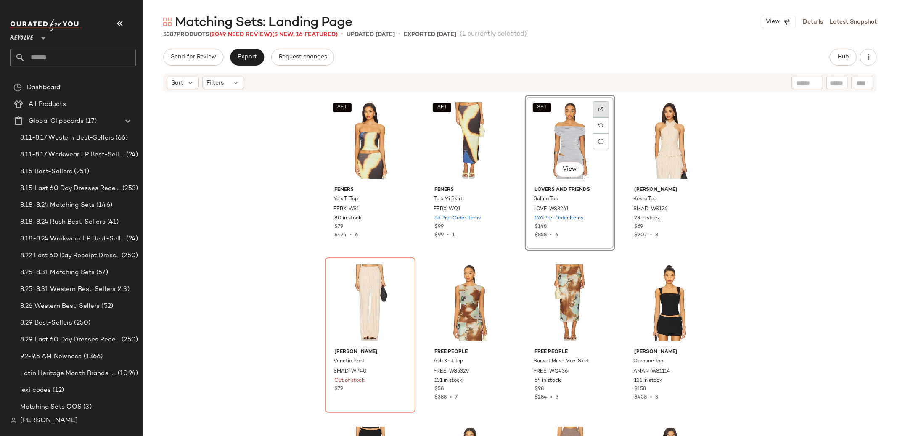
click at [605, 117] on div at bounding box center [601, 125] width 16 height 16
click at [842, 59] on span "Hub" at bounding box center [843, 57] width 12 height 7
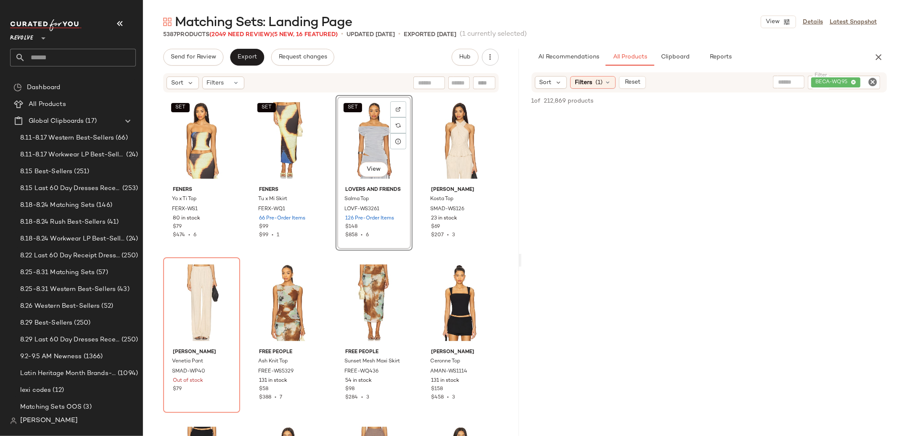
click at [870, 81] on icon "Clear Filter" at bounding box center [872, 82] width 10 height 10
paste input "**********"
type input "**********"
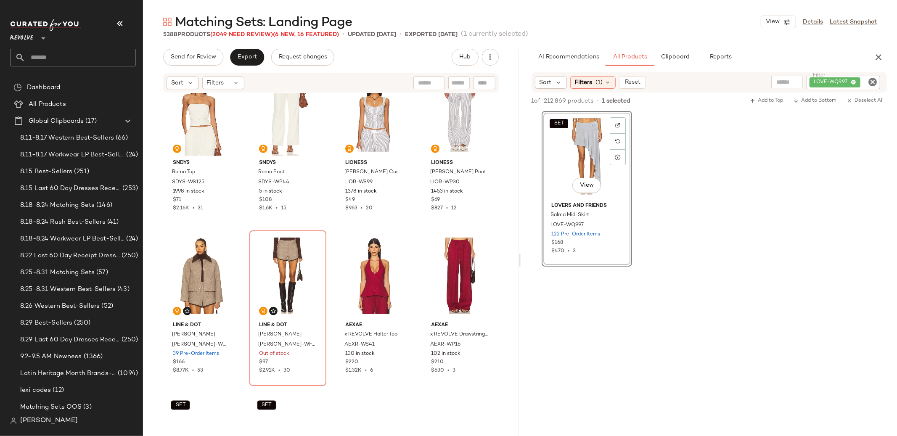
scroll to position [922, 0]
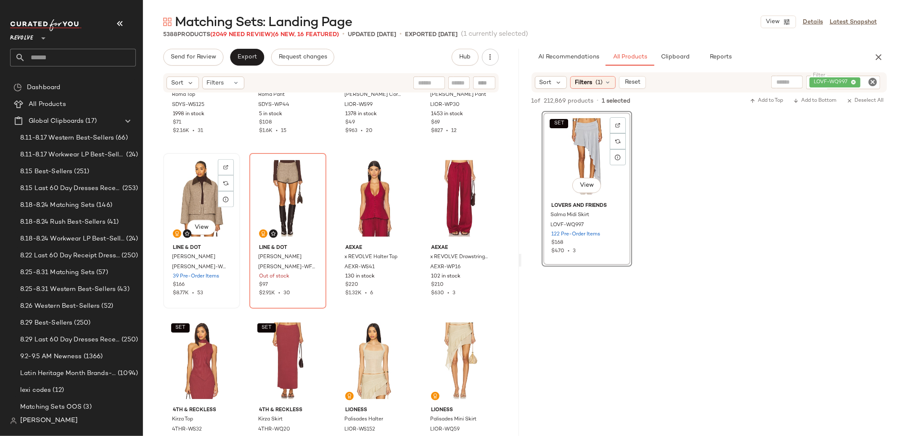
click at [178, 196] on div "View" at bounding box center [201, 198] width 71 height 85
click at [278, 203] on div "View" at bounding box center [287, 198] width 71 height 85
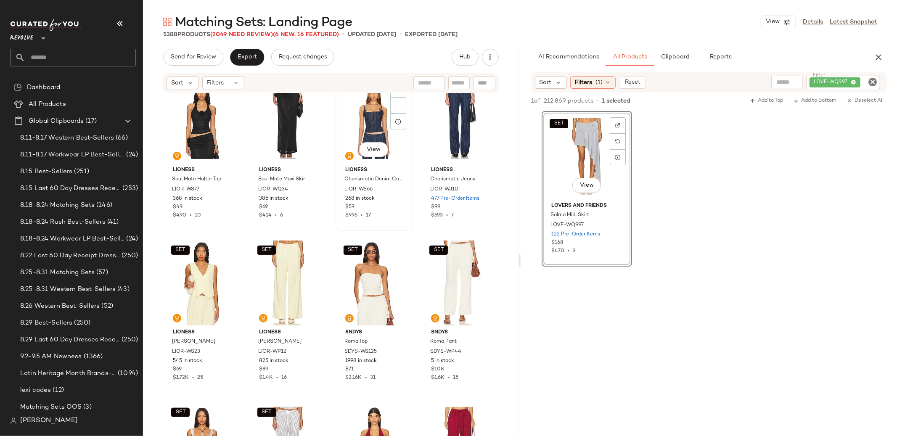
scroll to position [834, 0]
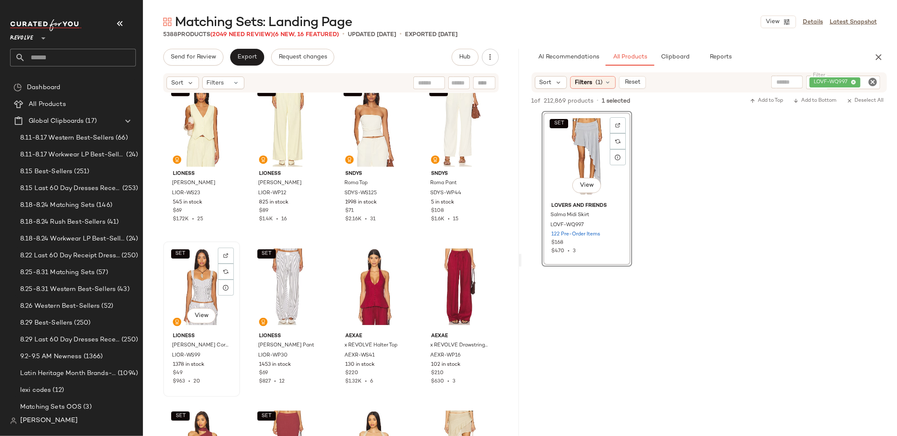
click at [200, 275] on div "SET View" at bounding box center [201, 286] width 71 height 85
click at [277, 282] on div "SET View" at bounding box center [287, 286] width 71 height 85
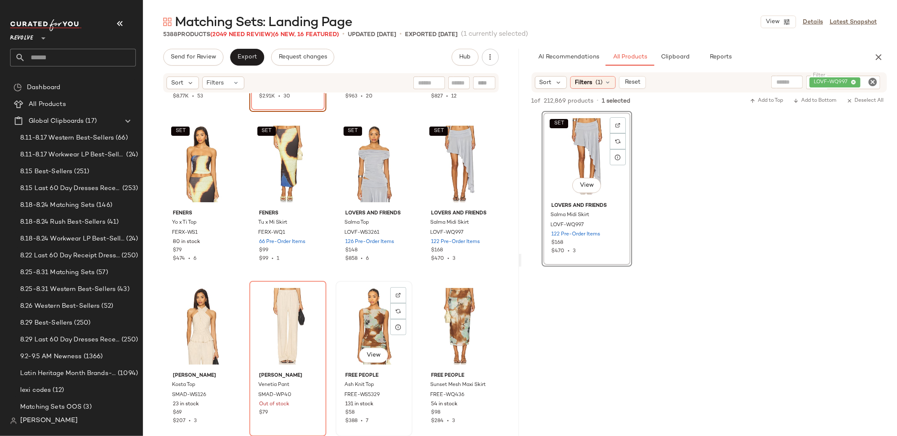
scroll to position [140, 0]
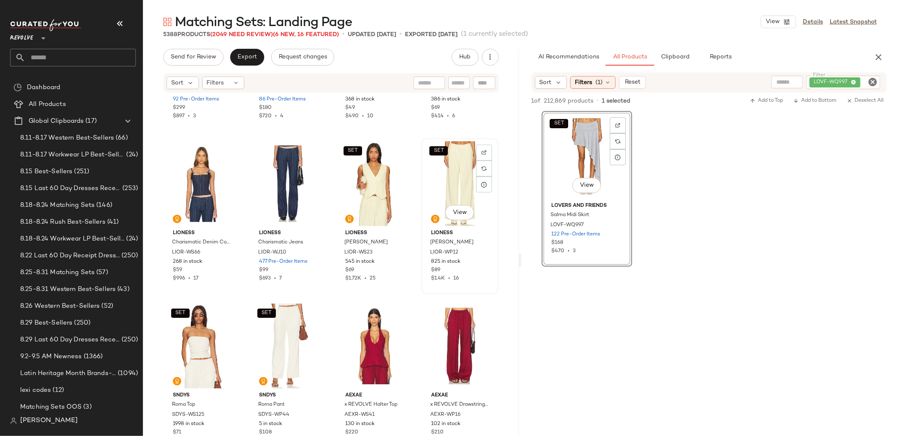
scroll to position [787, 0]
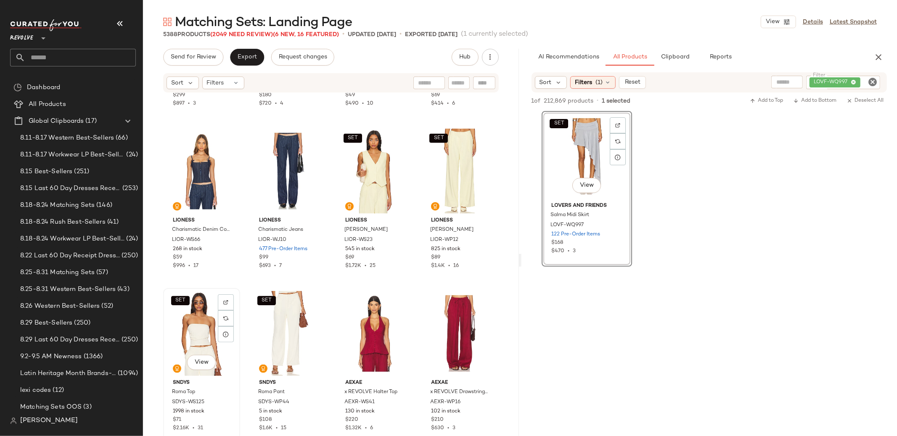
click at [195, 324] on div "SET View" at bounding box center [201, 333] width 71 height 85
click at [278, 333] on div "SET View" at bounding box center [287, 333] width 71 height 85
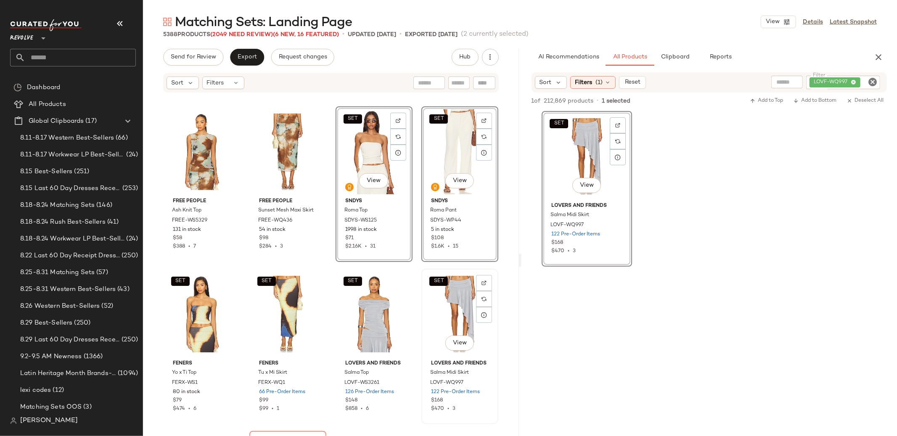
scroll to position [160, 0]
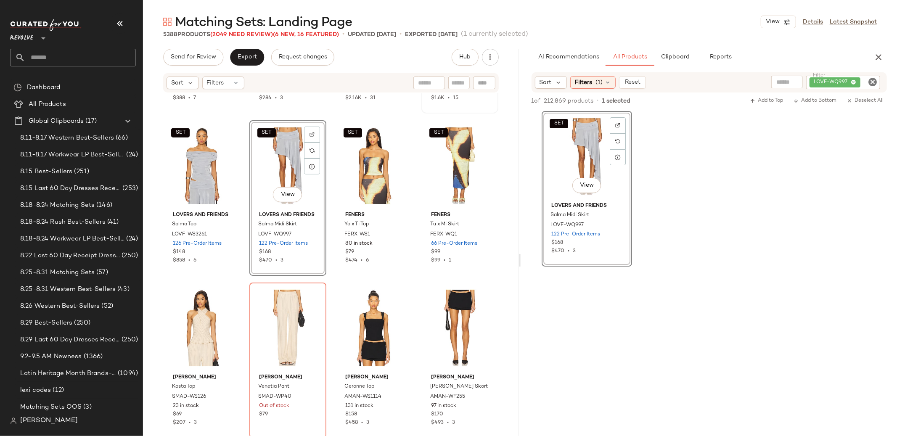
scroll to position [314, 0]
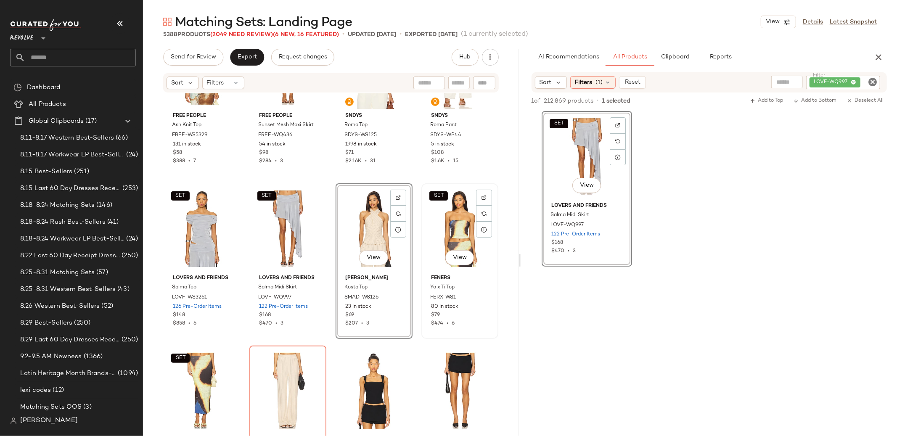
scroll to position [239, 0]
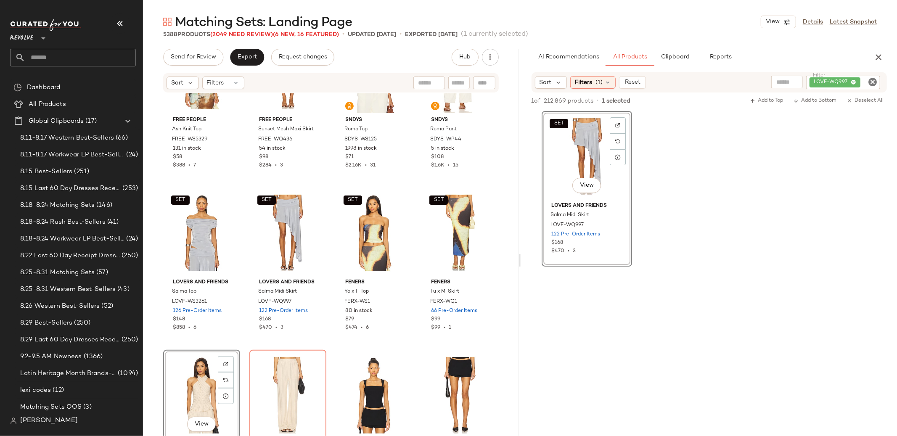
drag, startPoint x: 367, startPoint y: 238, endPoint x: 199, endPoint y: 26, distance: 270.2
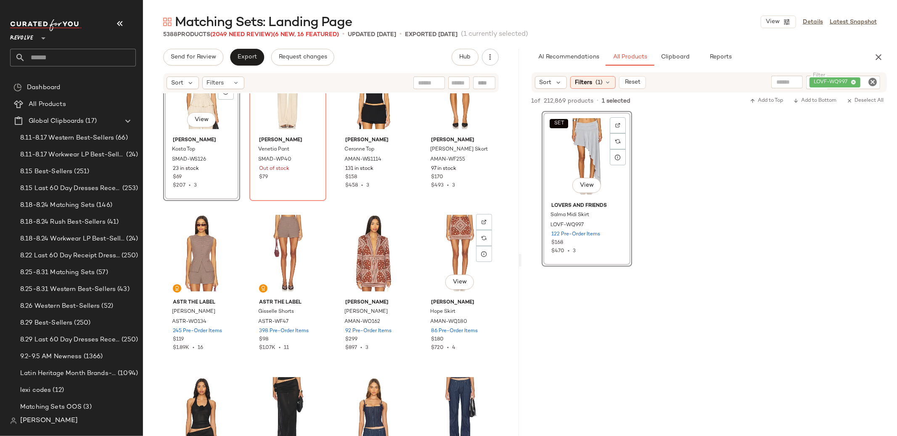
scroll to position [529, 0]
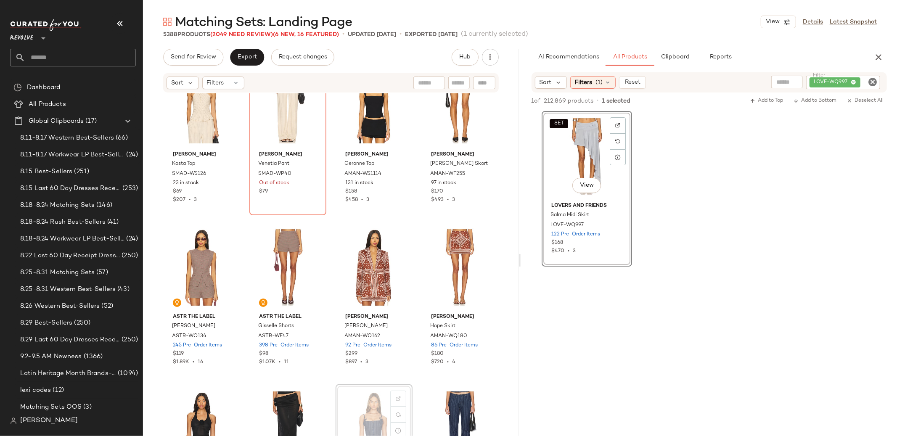
scroll to position [540, 0]
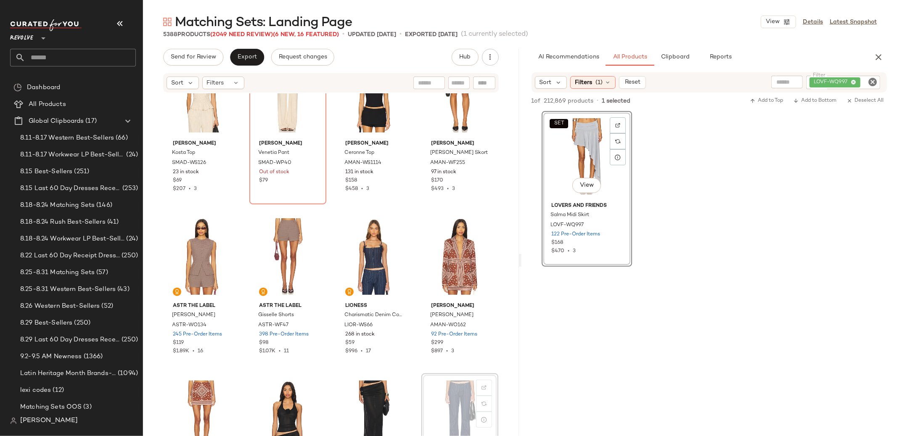
scroll to position [541, 0]
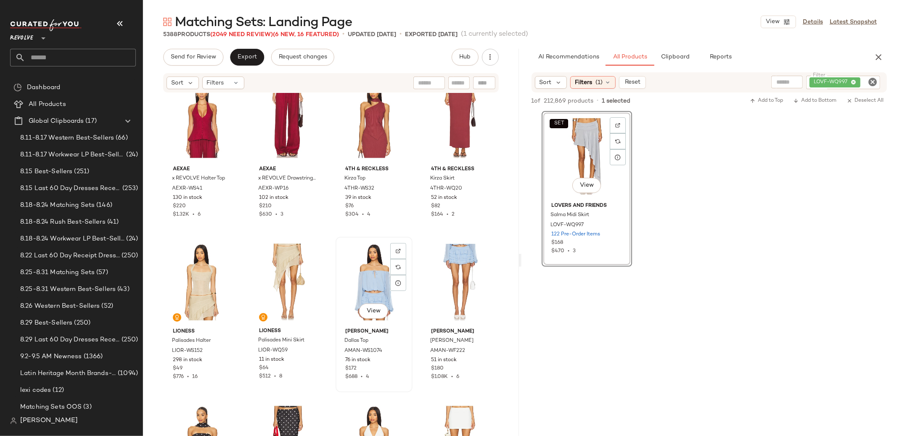
scroll to position [1166, 0]
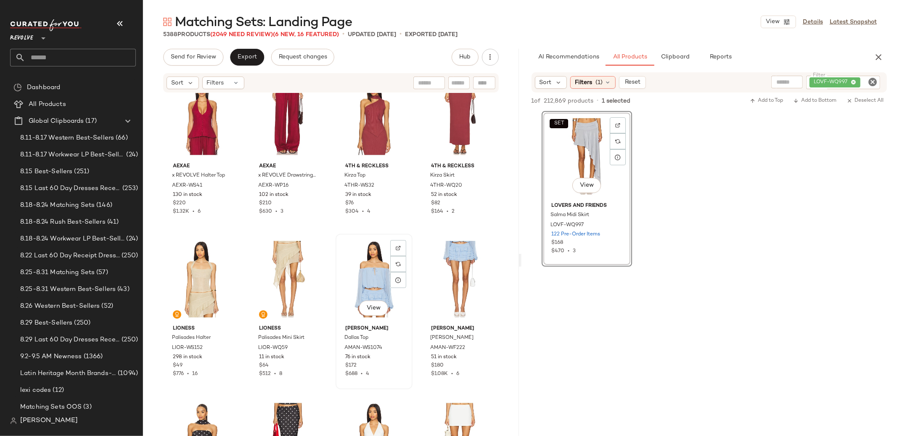
click at [370, 280] on div "View" at bounding box center [373, 279] width 71 height 85
click at [463, 291] on div "View" at bounding box center [459, 279] width 71 height 85
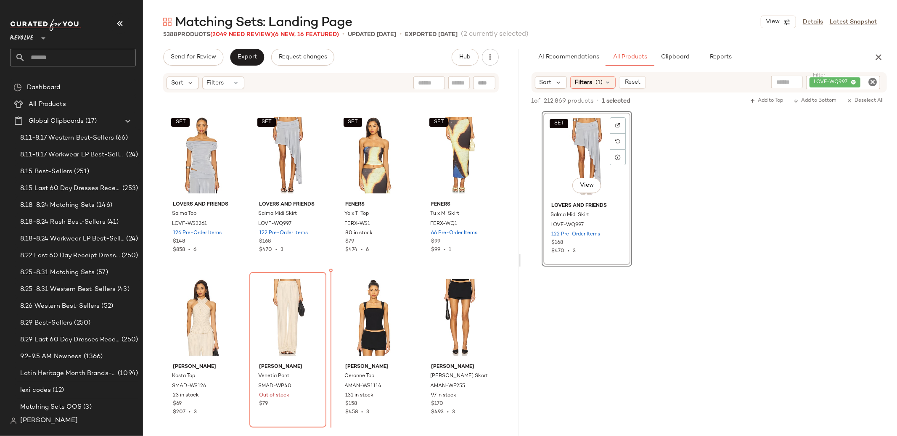
scroll to position [322, 0]
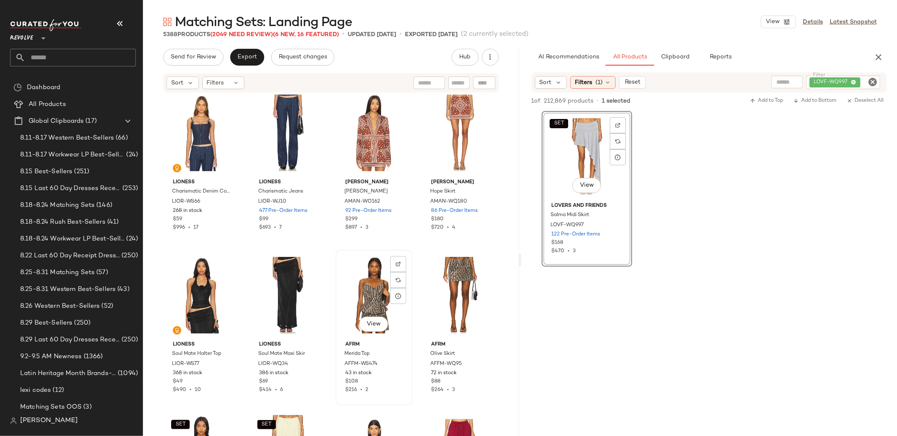
scroll to position [825, 0]
click at [363, 287] on div "View" at bounding box center [373, 295] width 71 height 85
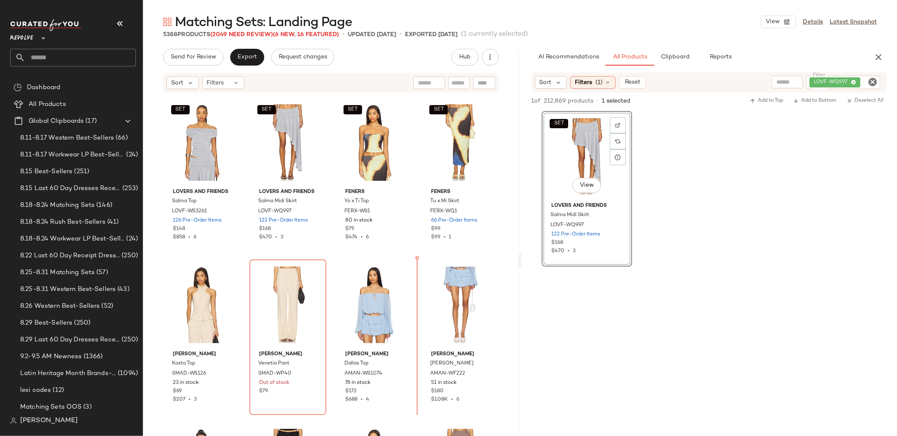
scroll to position [326, 0]
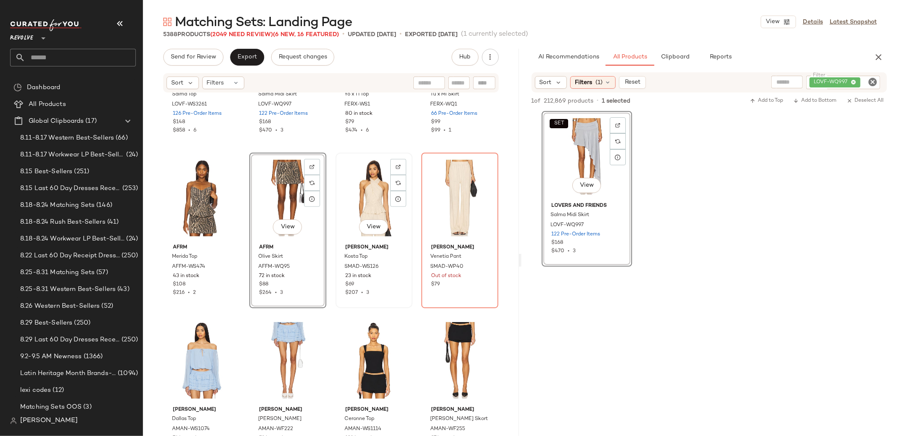
scroll to position [434, 0]
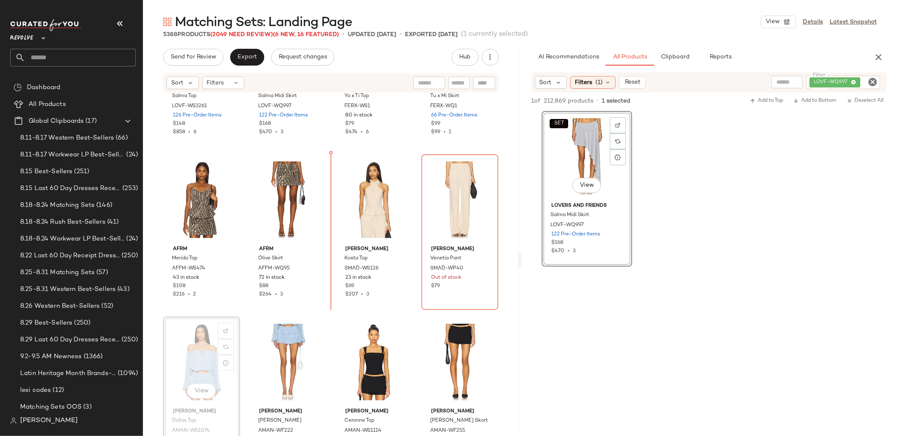
drag, startPoint x: 188, startPoint y: 358, endPoint x: 201, endPoint y: 348, distance: 15.8
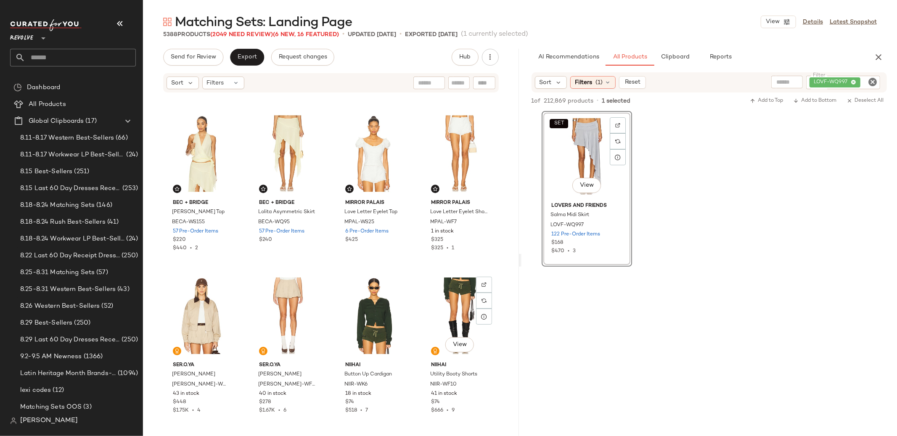
scroll to position [1776, 0]
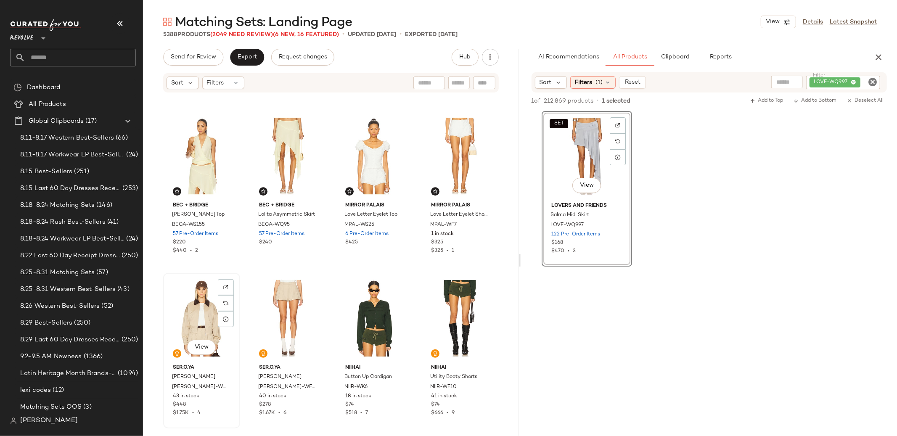
click at [211, 316] on div "View" at bounding box center [201, 318] width 71 height 85
click at [275, 315] on div "View" at bounding box center [287, 318] width 71 height 85
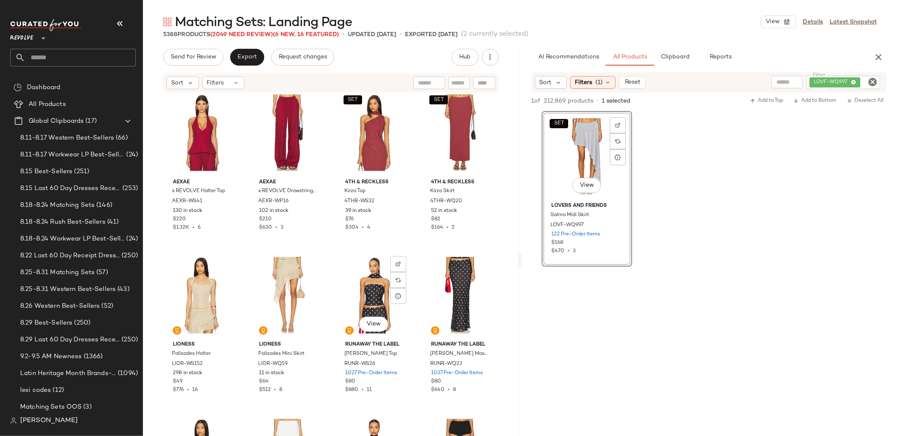
scroll to position [1313, 0]
click at [203, 299] on div "View" at bounding box center [201, 294] width 71 height 85
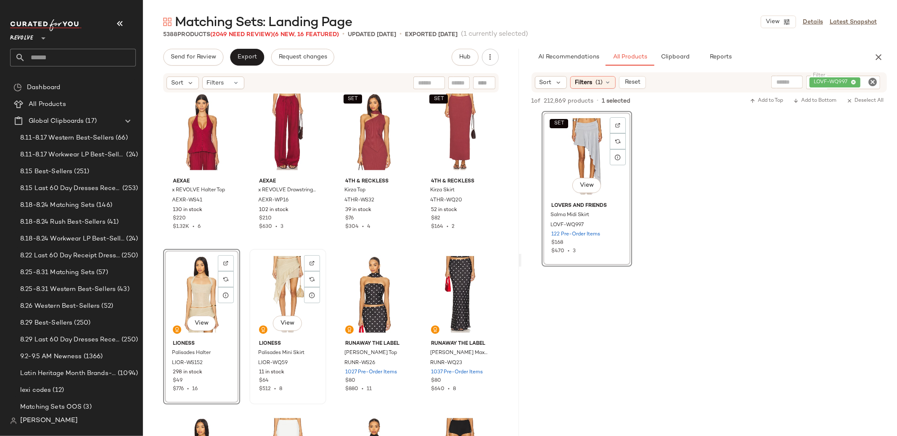
drag, startPoint x: 283, startPoint y: 298, endPoint x: 275, endPoint y: 297, distance: 7.2
click at [283, 298] on div "View" at bounding box center [287, 294] width 71 height 85
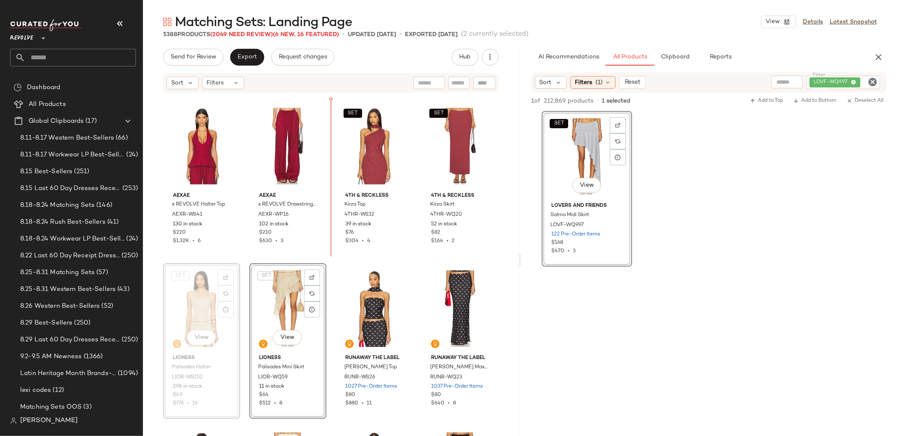
scroll to position [1288, 0]
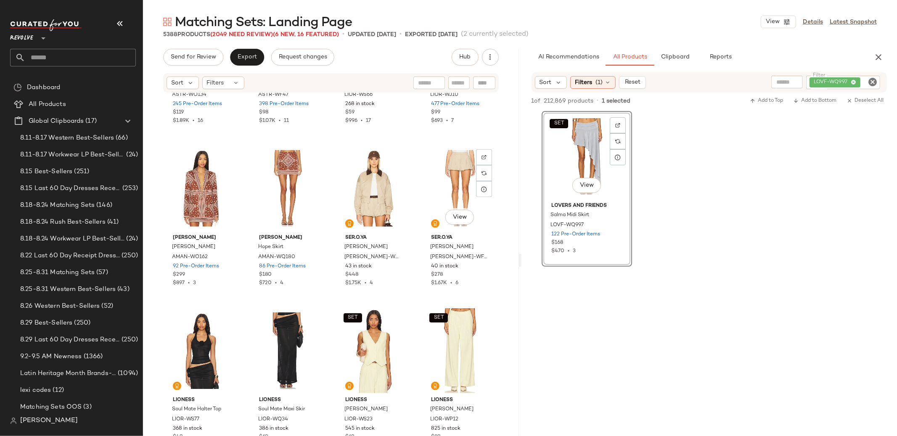
scroll to position [932, 0]
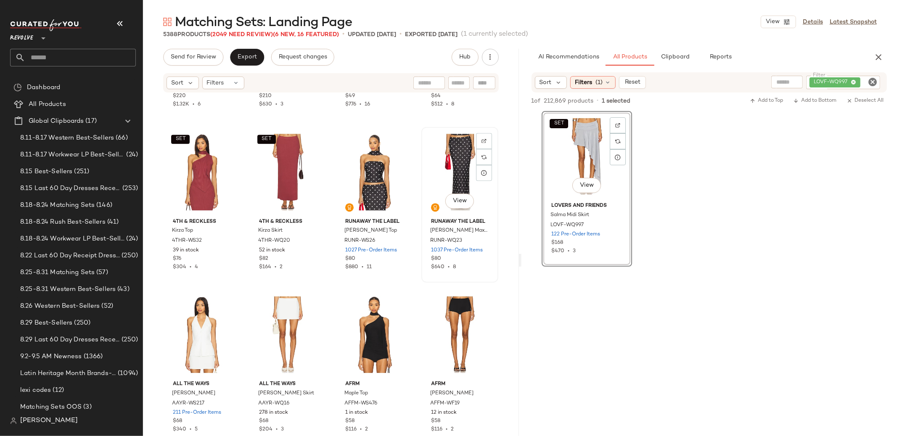
scroll to position [1495, 0]
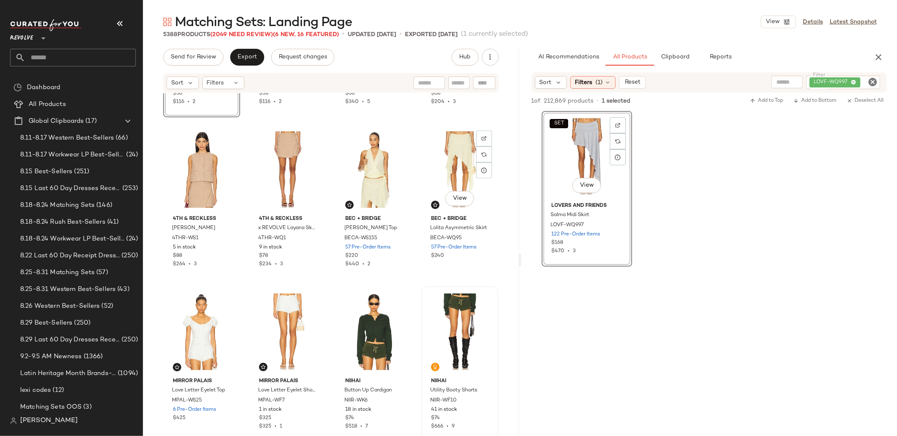
scroll to position [1762, 0]
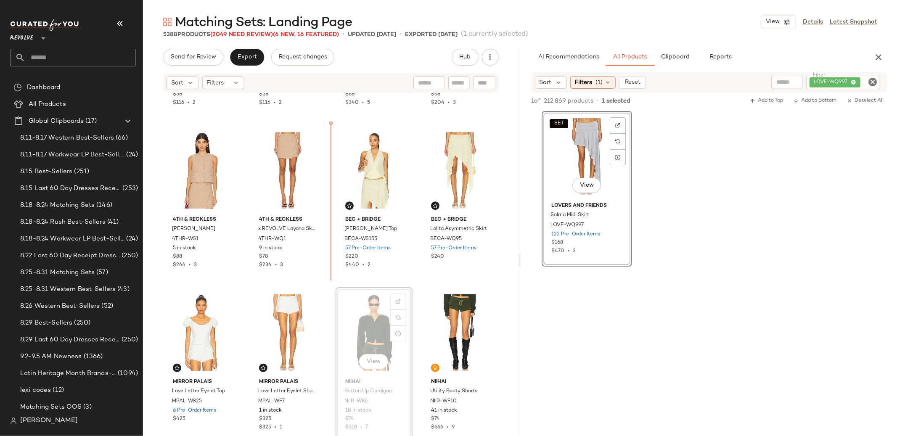
drag, startPoint x: 373, startPoint y: 339, endPoint x: 371, endPoint y: 304, distance: 35.4
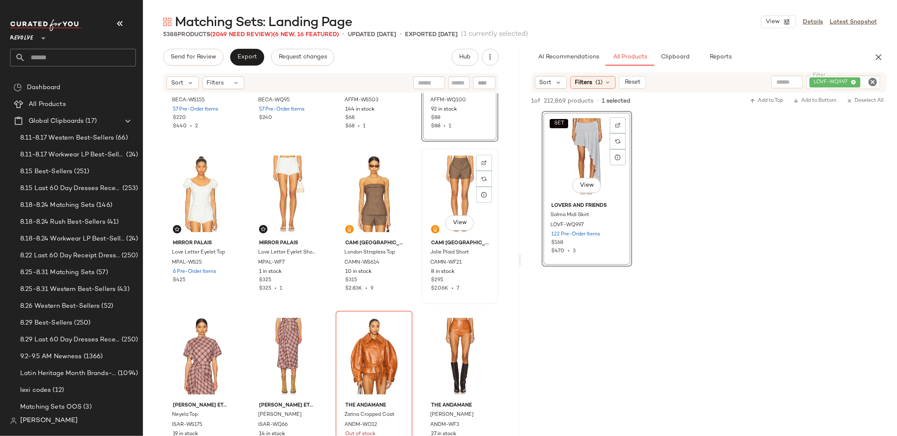
scroll to position [2064, 0]
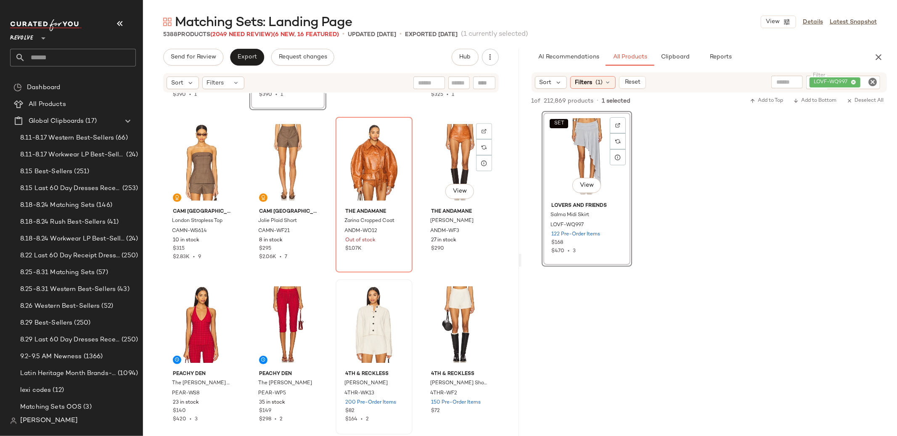
scroll to position [2256, 0]
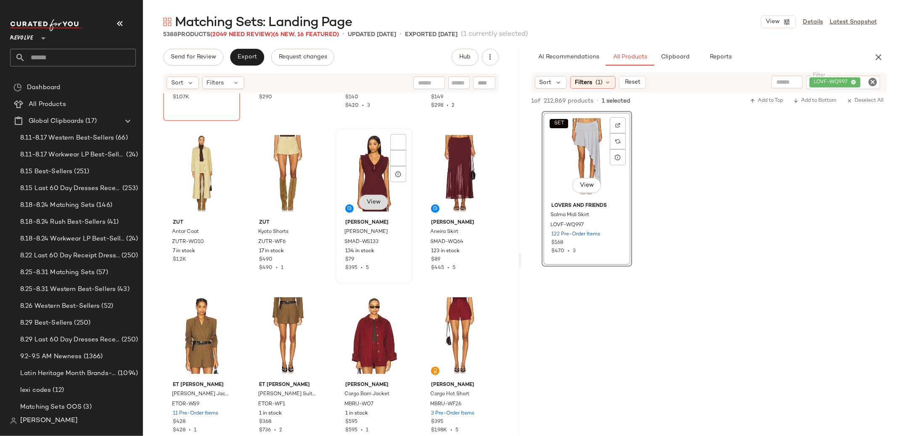
scroll to position [2511, 0]
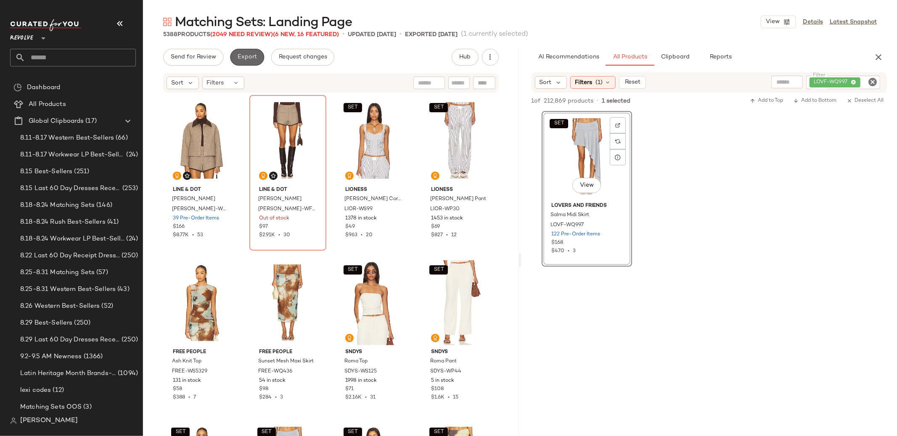
click at [254, 55] on span "Export" at bounding box center [247, 57] width 20 height 7
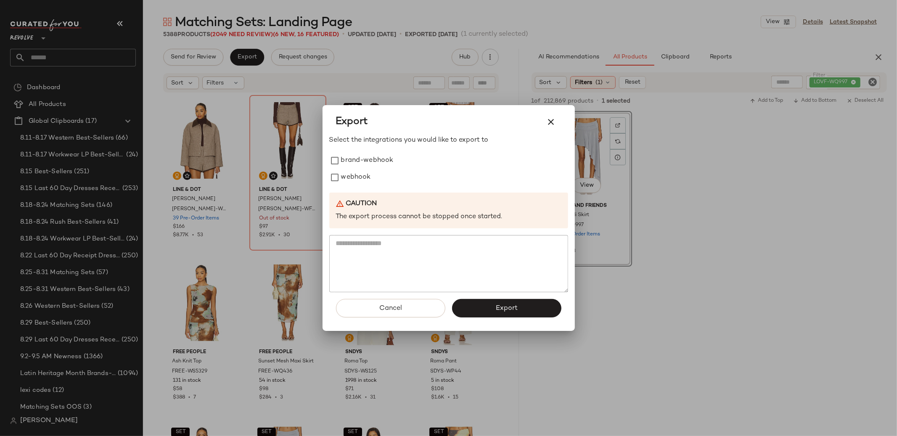
drag, startPoint x: 354, startPoint y: 172, endPoint x: 398, endPoint y: 208, distance: 56.7
click at [354, 172] on label "webhook" at bounding box center [356, 177] width 30 height 17
drag, startPoint x: 501, startPoint y: 310, endPoint x: 487, endPoint y: 288, distance: 25.5
click at [501, 309] on span "Export" at bounding box center [506, 308] width 22 height 8
